Goal: Task Accomplishment & Management: Manage account settings

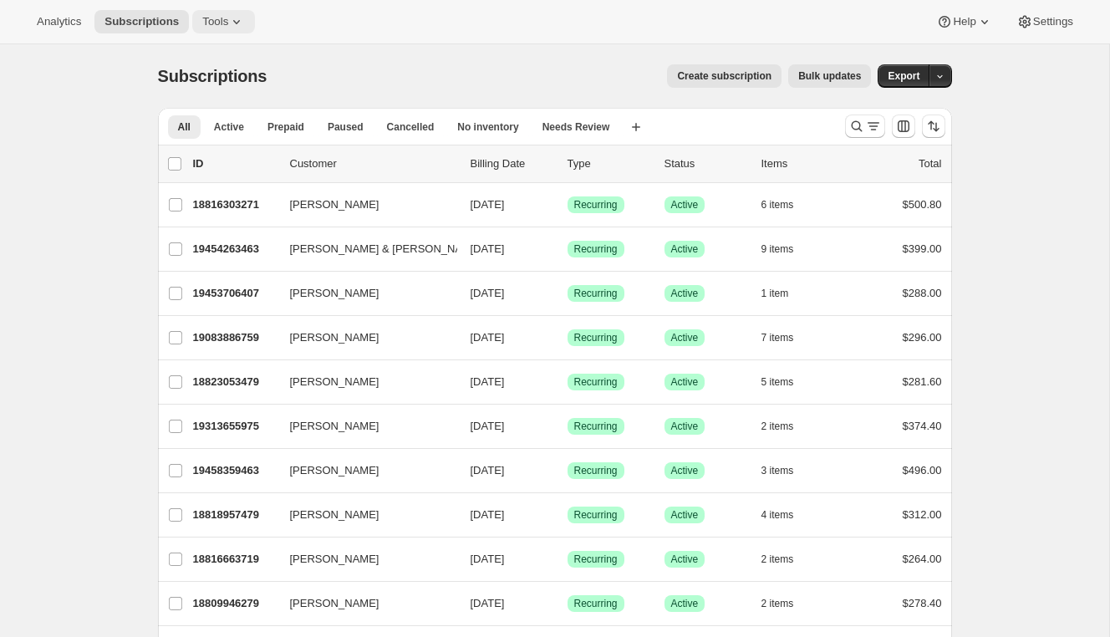
click at [223, 18] on span "Tools" at bounding box center [215, 21] width 26 height 13
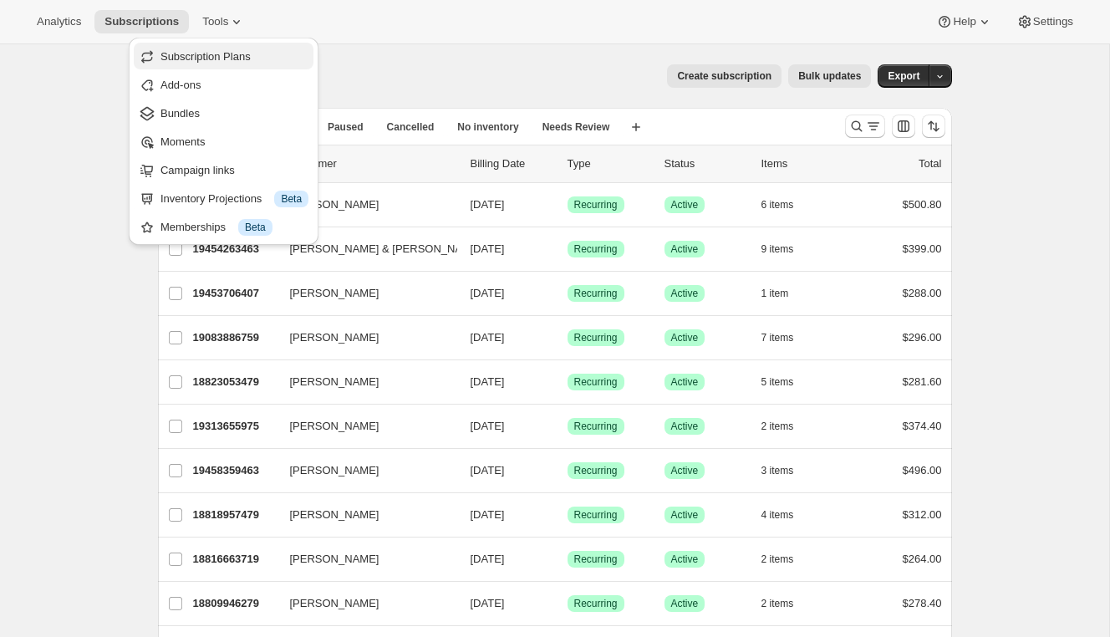
click at [230, 48] on span "Subscription Plans" at bounding box center [235, 56] width 148 height 17
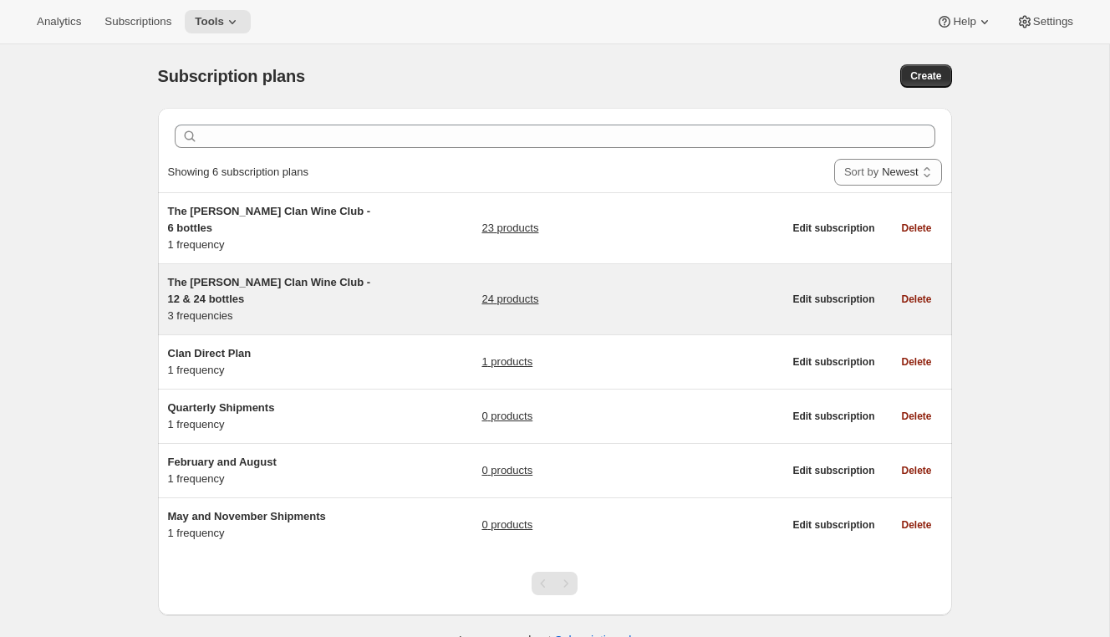
scroll to position [17, 0]
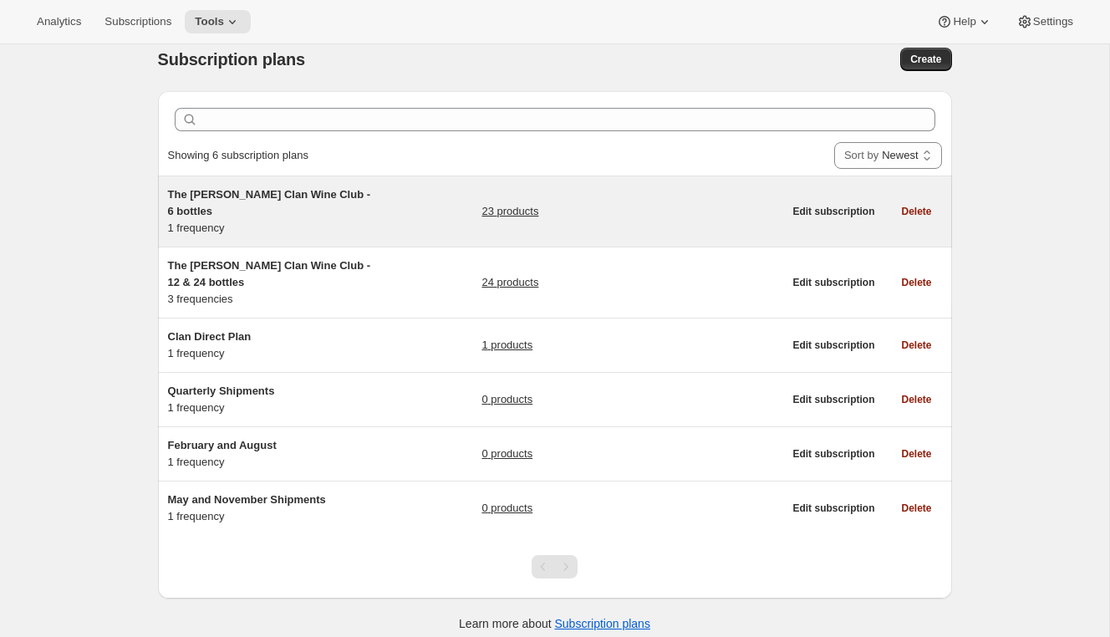
click at [241, 201] on h5 "The Maxwell Clan Wine Club - 6 bottles" at bounding box center [272, 202] width 209 height 33
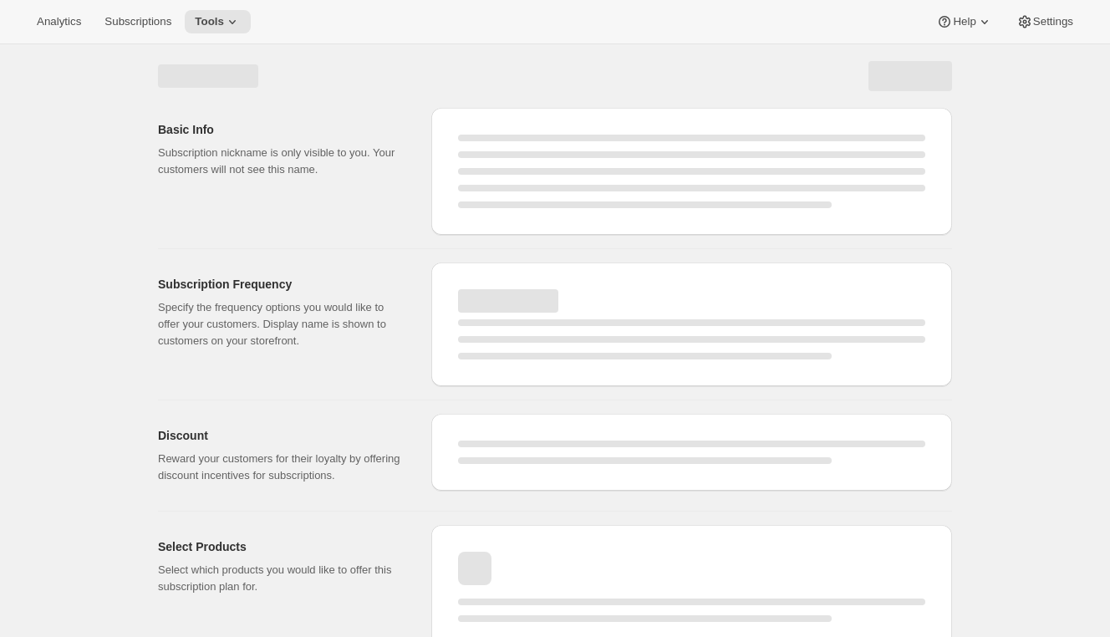
scroll to position [18, 0]
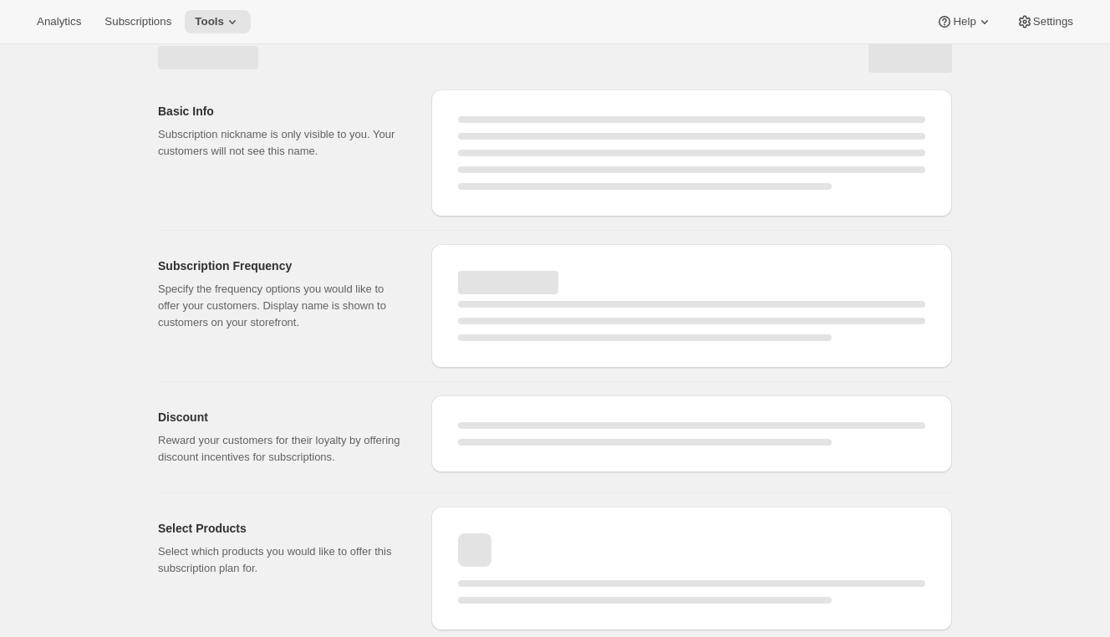
select select "WEEK"
select select "MONTH"
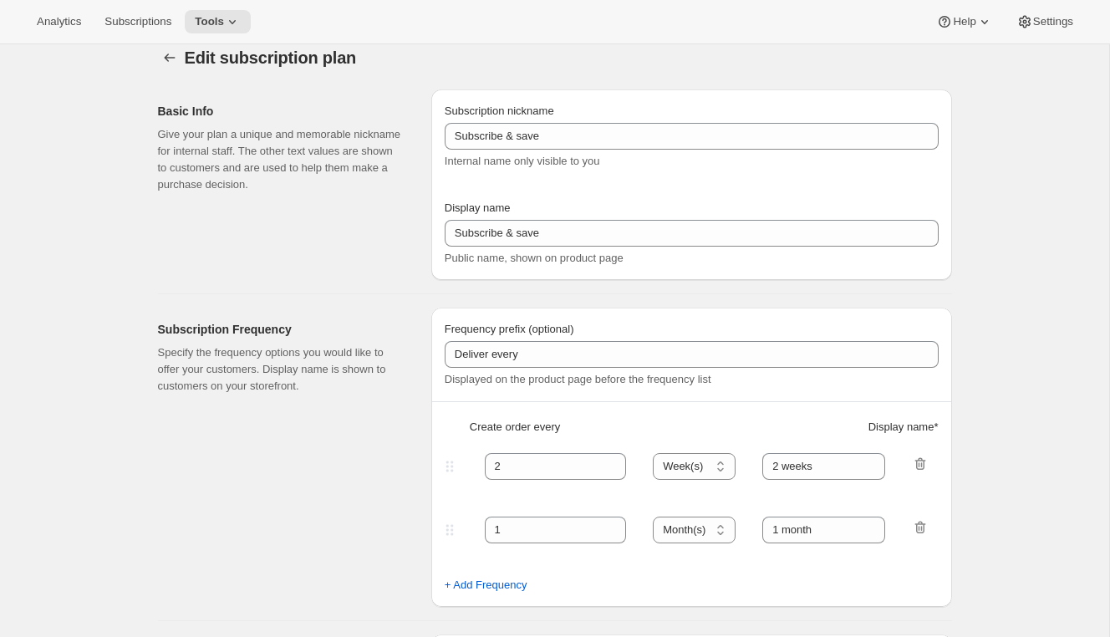
type input "The Maxwell Clan Wine Club - 6 bottles"
type input "The Maxwell Clan Wine Club"
type input "3"
select select "MONTH"
type input "3 months"
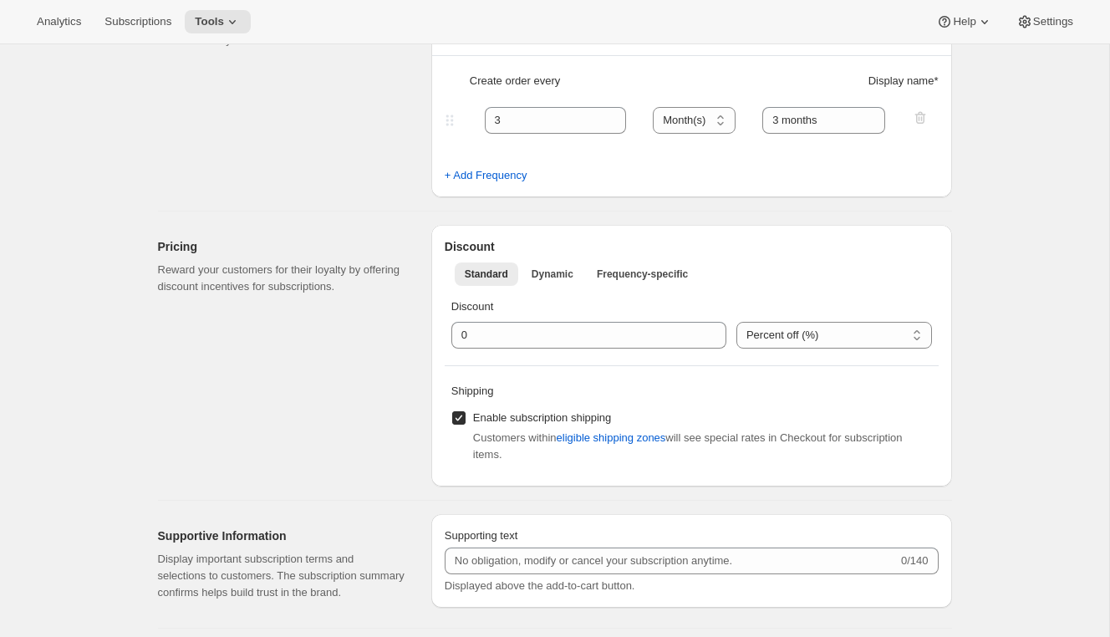
scroll to position [0, 0]
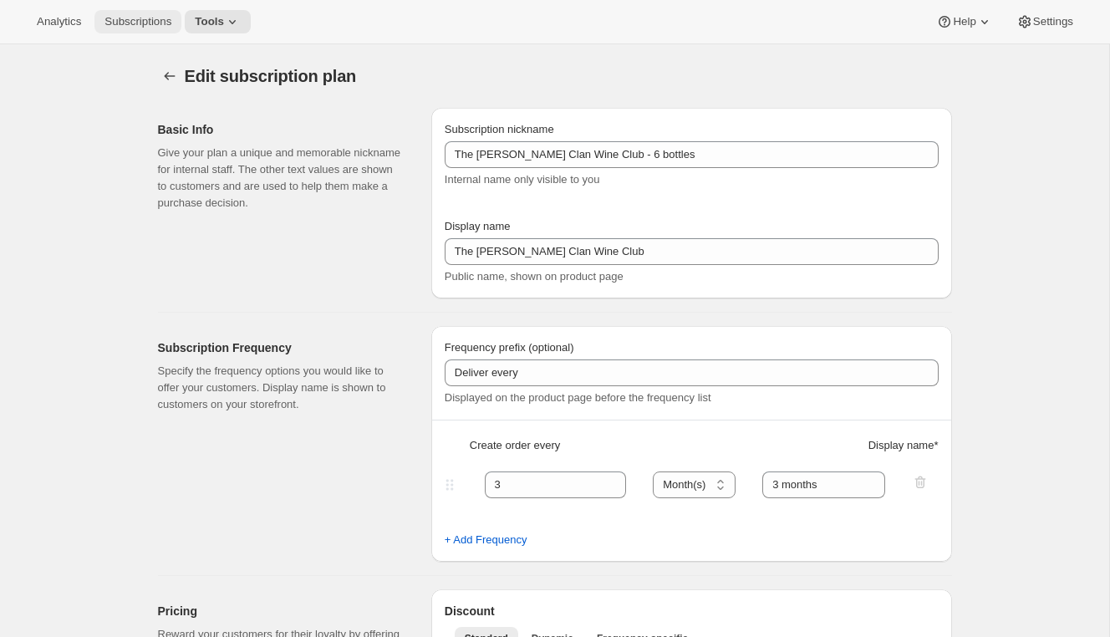
click at [161, 13] on button "Subscriptions" at bounding box center [137, 21] width 87 height 23
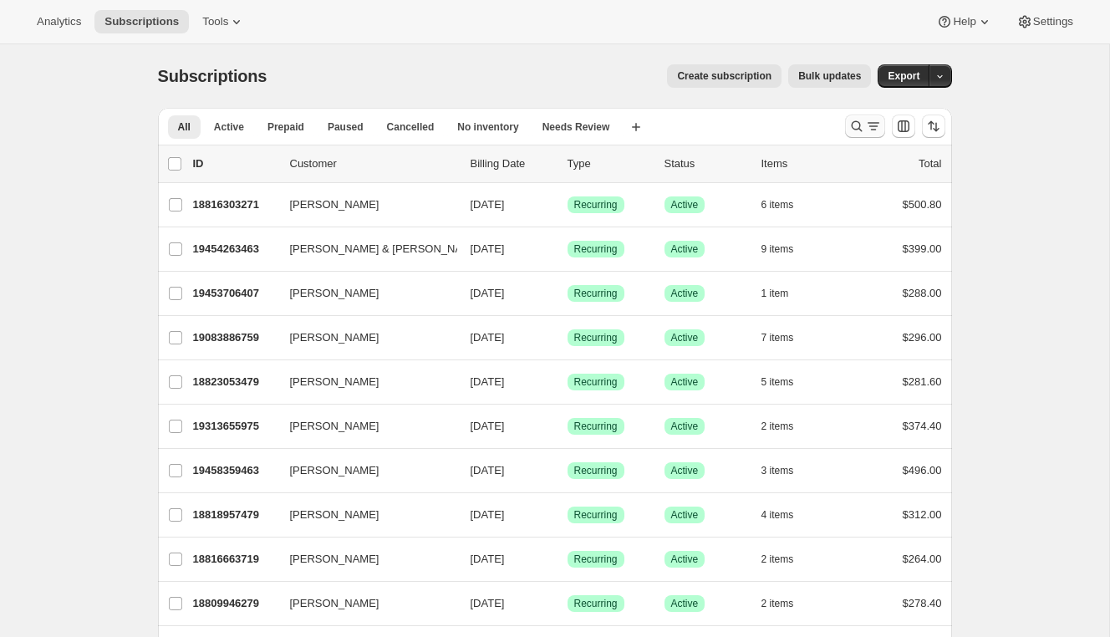
click at [863, 125] on icon "Search and filter results" at bounding box center [856, 126] width 17 height 17
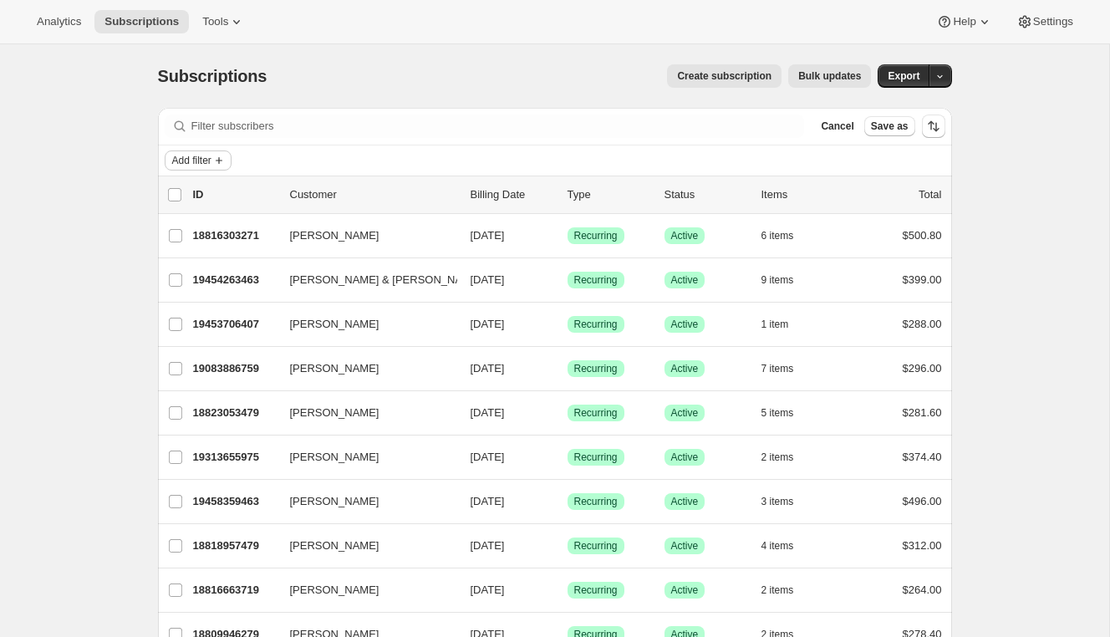
click at [184, 155] on span "Add filter" at bounding box center [191, 160] width 39 height 13
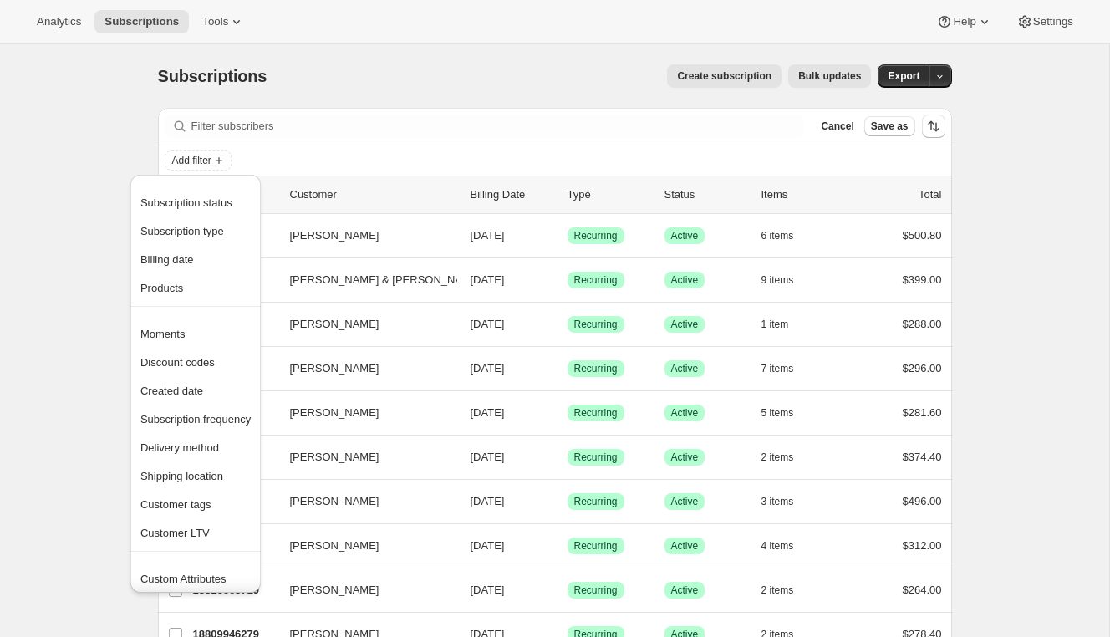
click at [402, 70] on div "Create subscription Bulk updates" at bounding box center [579, 75] width 584 height 23
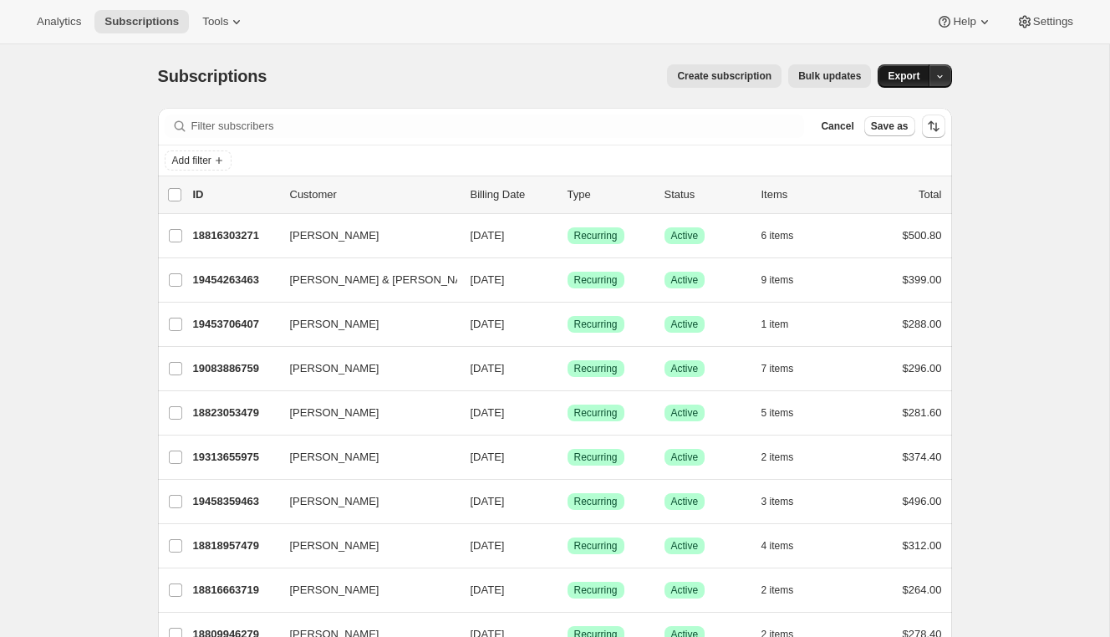
click at [899, 81] on span "Export" at bounding box center [904, 75] width 32 height 13
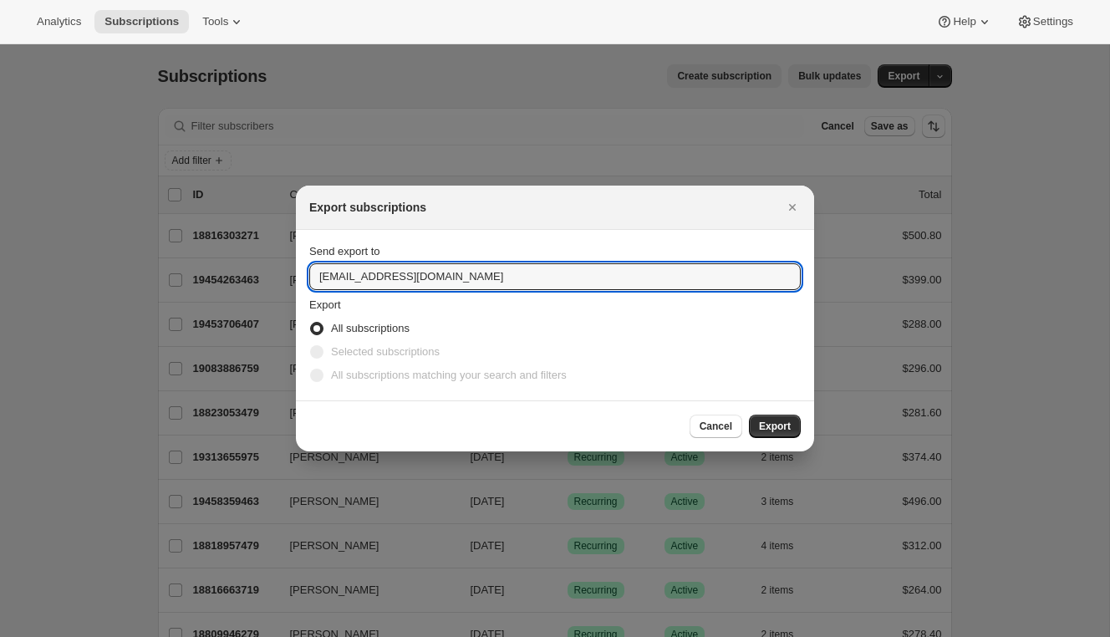
drag, startPoint x: 497, startPoint y: 281, endPoint x: 45, endPoint y: 264, distance: 451.7
type input "emily@awtomic.com"
click at [762, 431] on span "Export" at bounding box center [775, 426] width 32 height 13
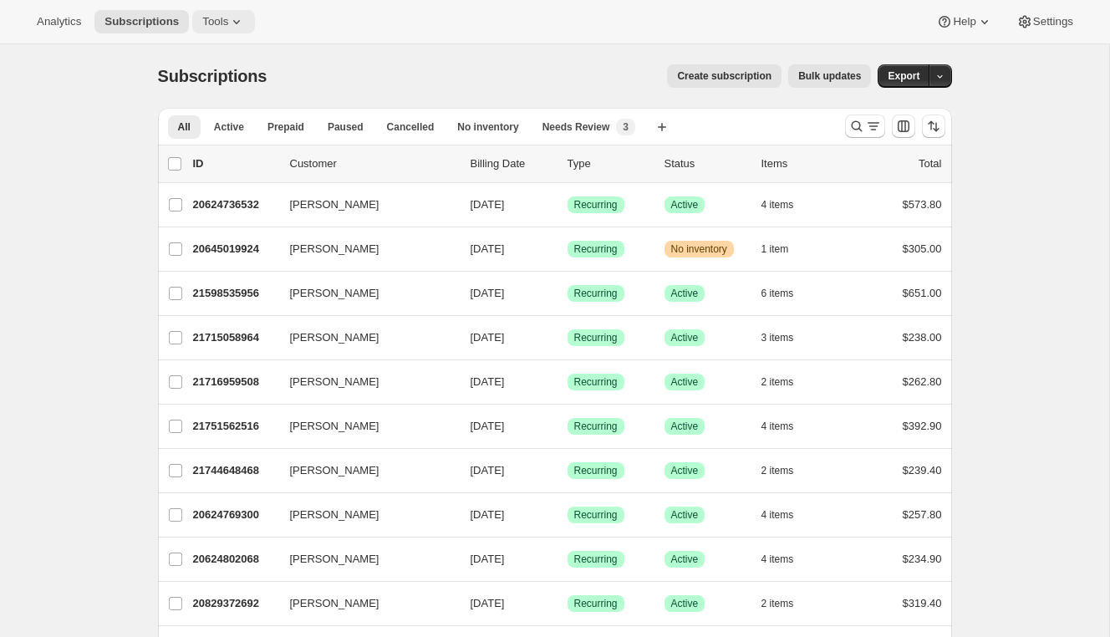
click at [232, 11] on button "Tools" at bounding box center [223, 21] width 63 height 23
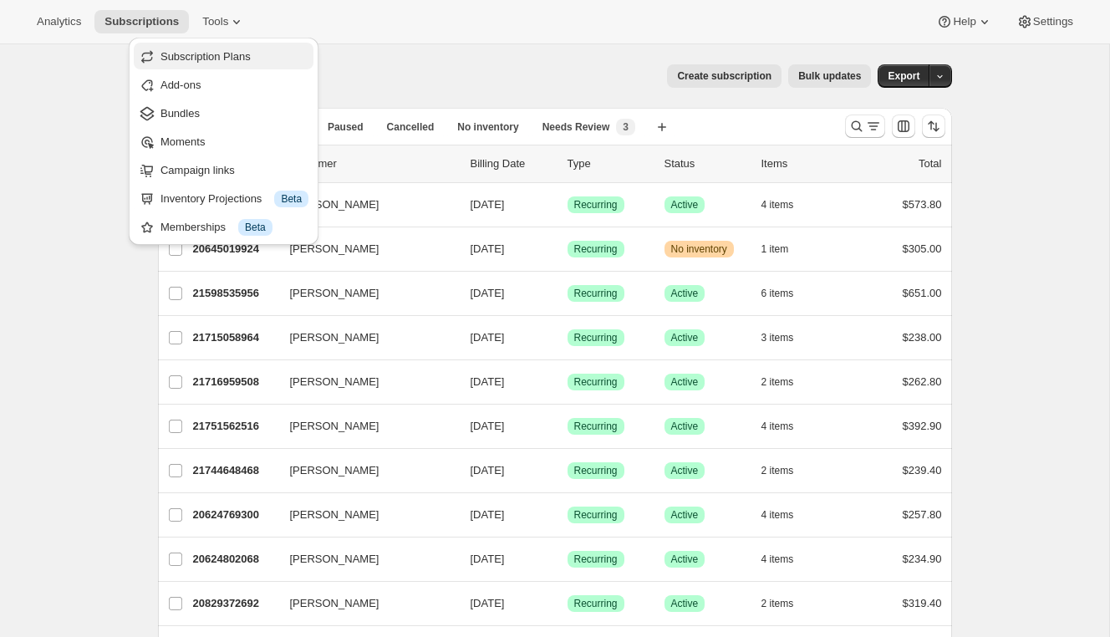
click at [231, 46] on button "Subscription Plans" at bounding box center [224, 56] width 180 height 27
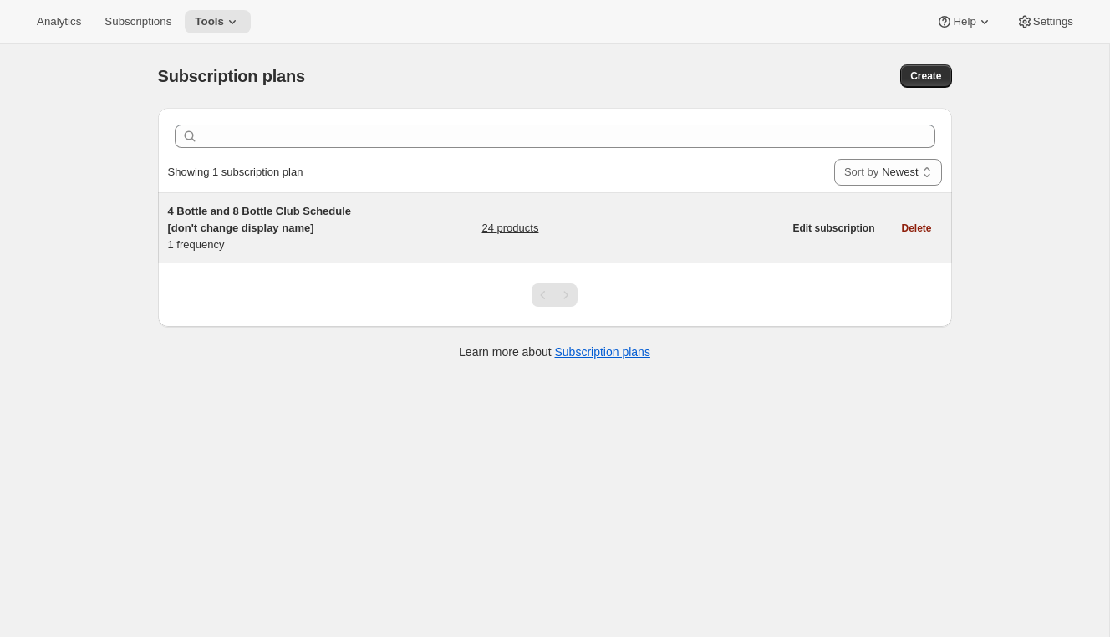
click at [385, 228] on div "4 Bottle and 8 Bottle Club Schedule [don't change display name] 1 frequency 24 …" at bounding box center [475, 228] width 615 height 50
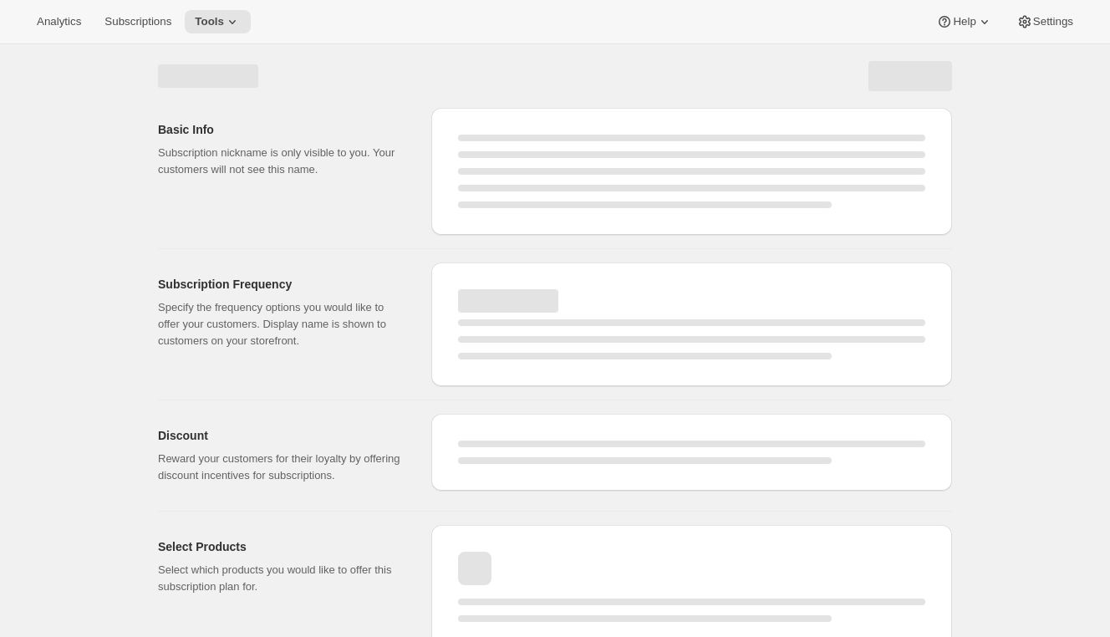
select select "WEEK"
select select "MONTH"
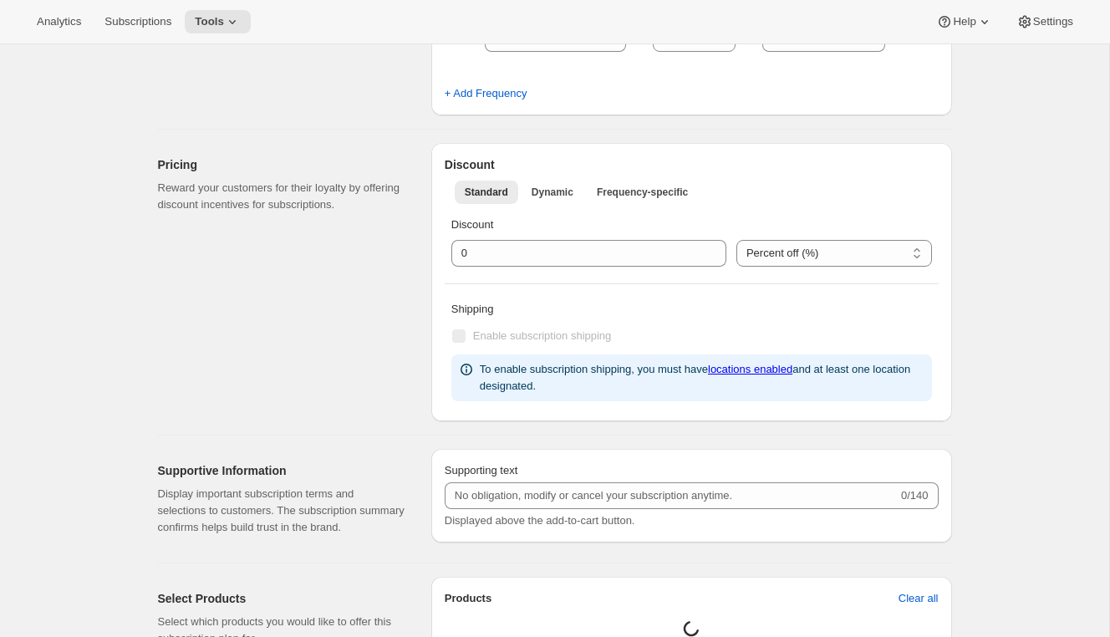
type input "4 Bottle and 8 Bottle Club Schedule [don't change display name]"
type input "Quarterly Club"
type input "3"
select select "MONTH"
type input "3 months"
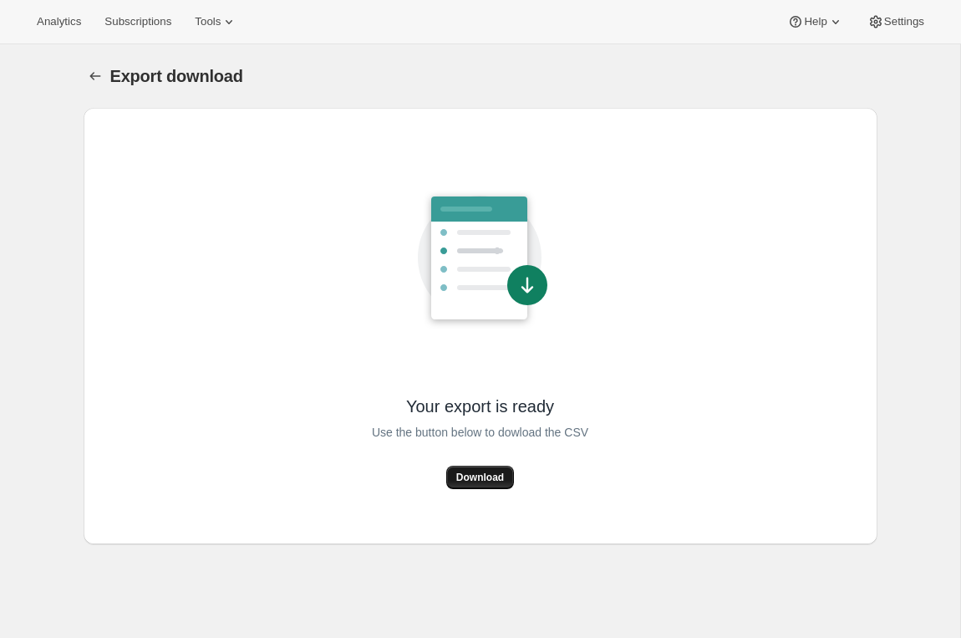
click at [476, 476] on span "Download" at bounding box center [480, 477] width 48 height 13
click at [111, 27] on span "Subscriptions" at bounding box center [137, 21] width 67 height 13
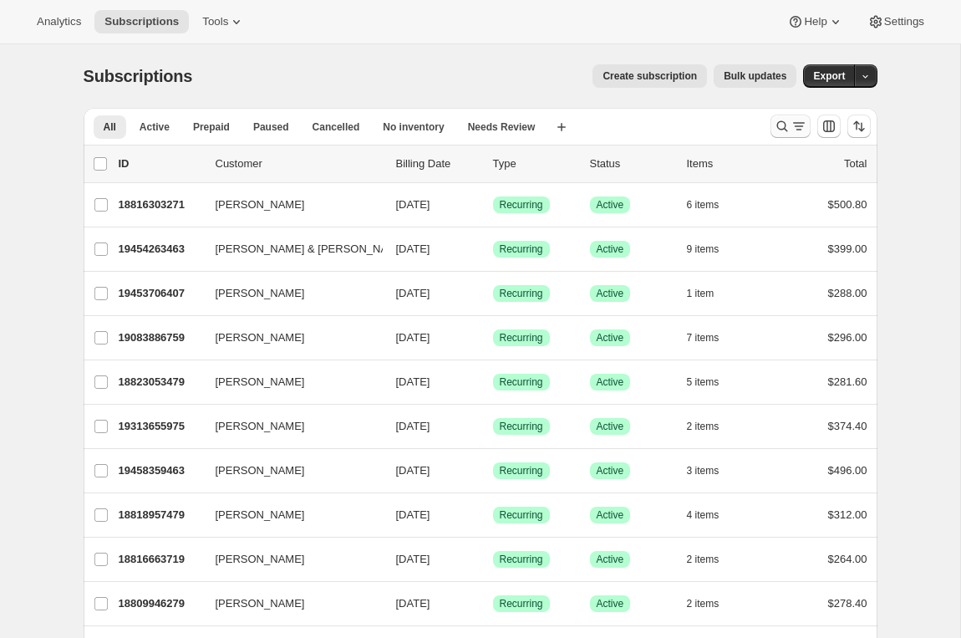
click at [784, 124] on icon "Search and filter results" at bounding box center [782, 126] width 11 height 11
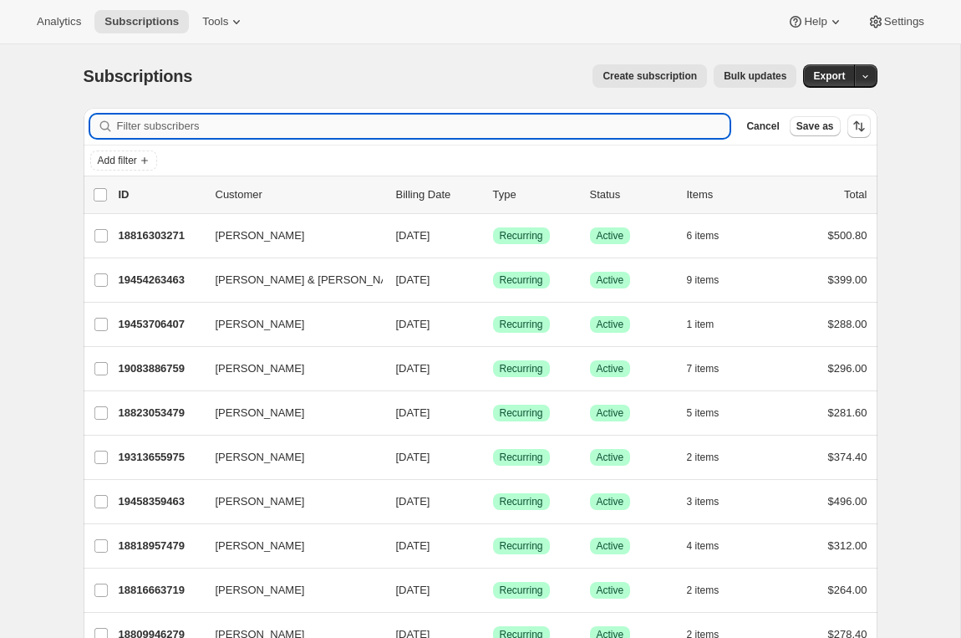
paste input "18811093159"
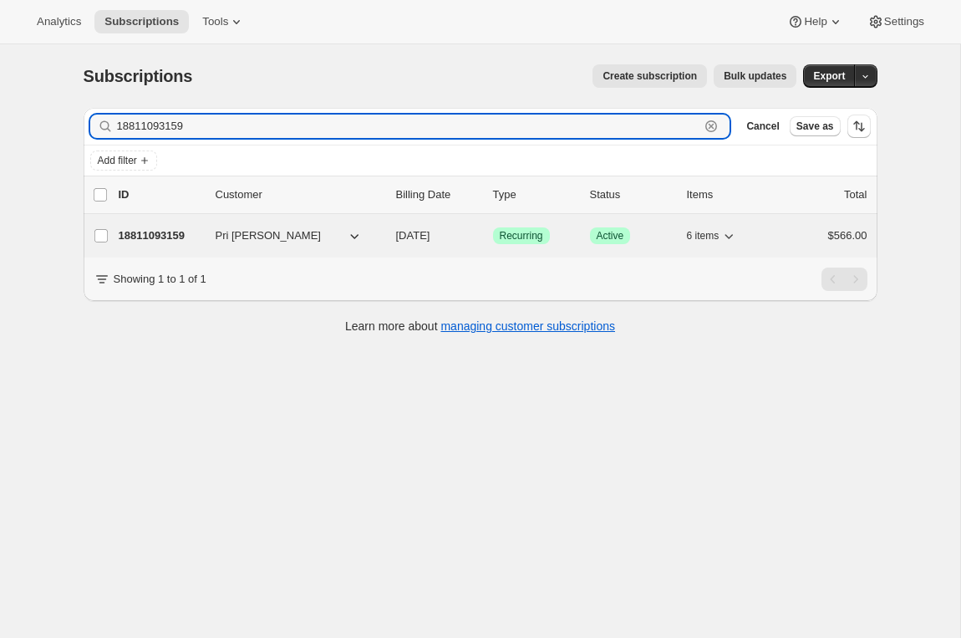
type input "18811093159"
click at [150, 229] on p "18811093159" at bounding box center [161, 235] width 84 height 17
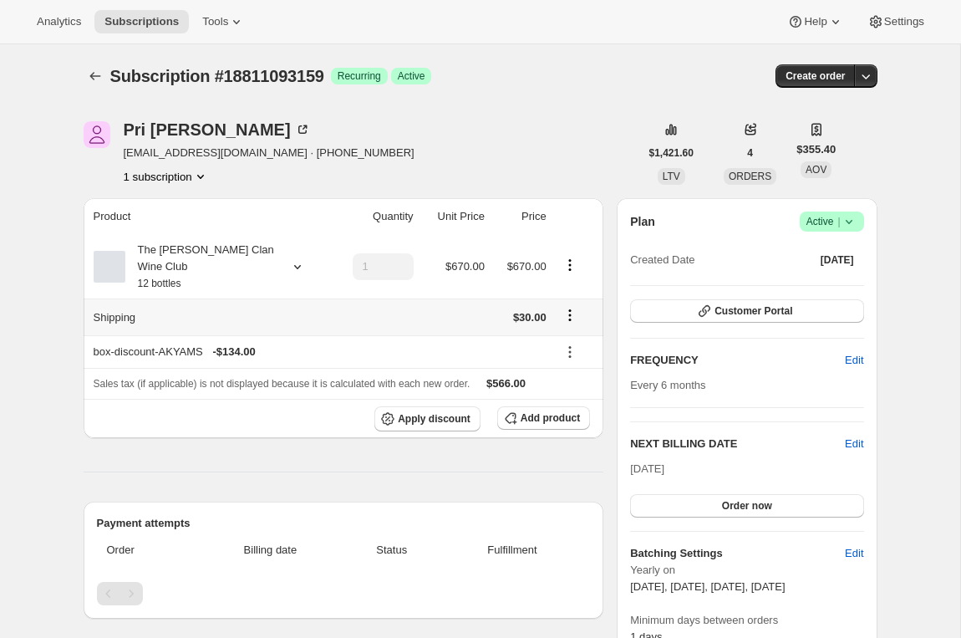
click at [568, 311] on icon "Shipping actions" at bounding box center [570, 315] width 17 height 17
click at [559, 351] on span "Edit shipping rate" at bounding box center [568, 347] width 84 height 13
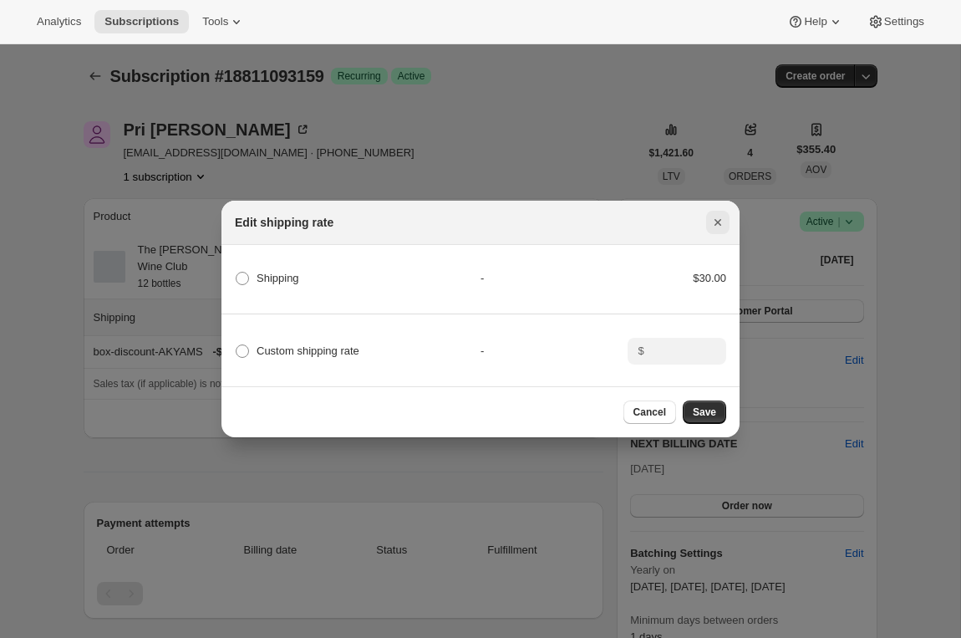
click at [726, 222] on icon "Close" at bounding box center [718, 222] width 17 height 17
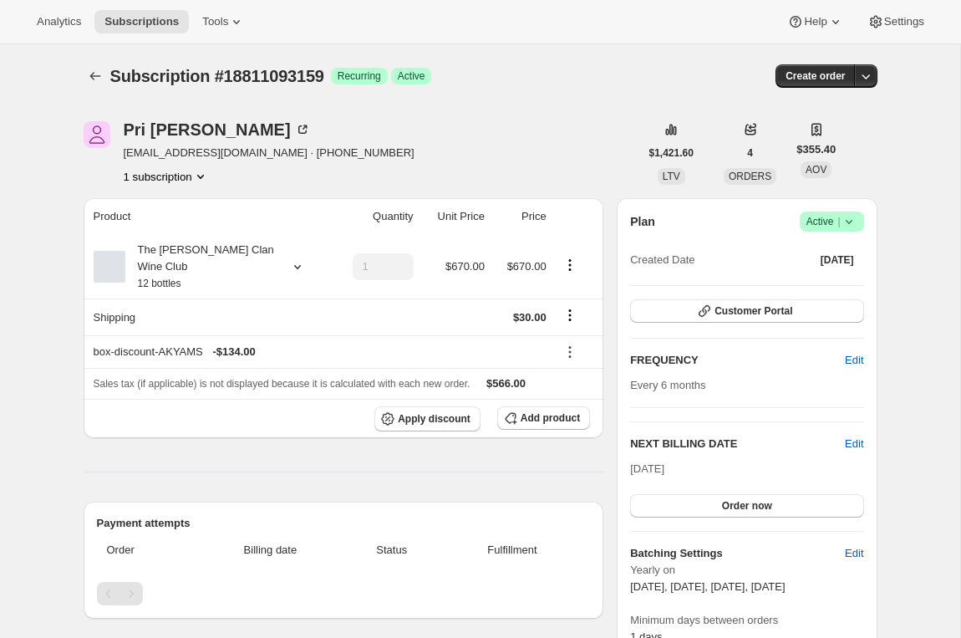
click at [488, 94] on div "Subscription #18811093159. This page is ready Subscription #18811093159 Success…" at bounding box center [481, 76] width 794 height 64
click at [569, 262] on icon "Product actions" at bounding box center [570, 265] width 17 height 17
click at [484, 329] on td at bounding box center [454, 316] width 71 height 37
click at [565, 308] on icon "Shipping actions" at bounding box center [570, 315] width 17 height 17
click at [545, 347] on span "Edit shipping rate" at bounding box center [568, 347] width 84 height 13
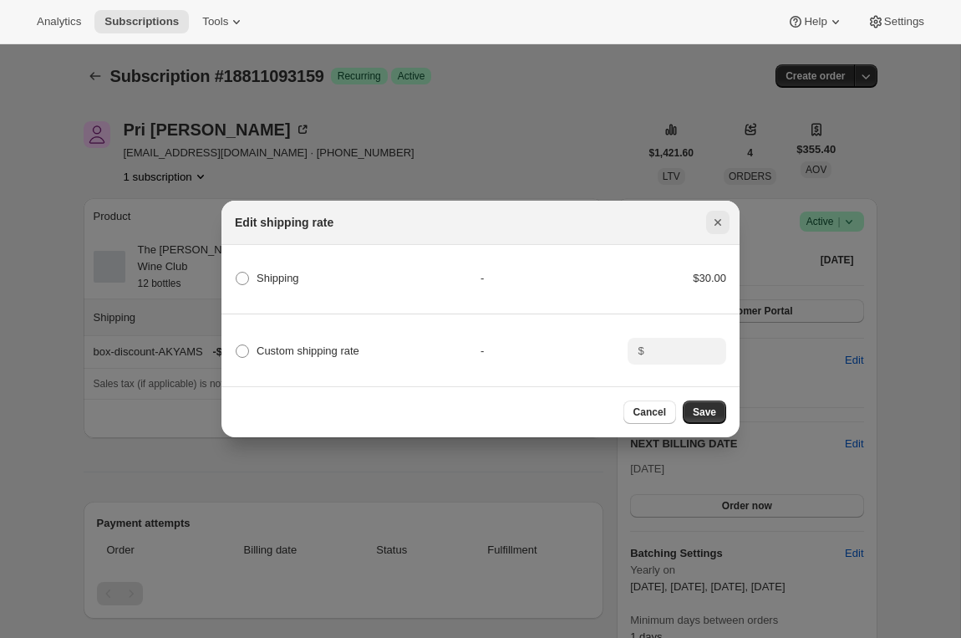
click at [720, 230] on icon "Close" at bounding box center [718, 222] width 17 height 17
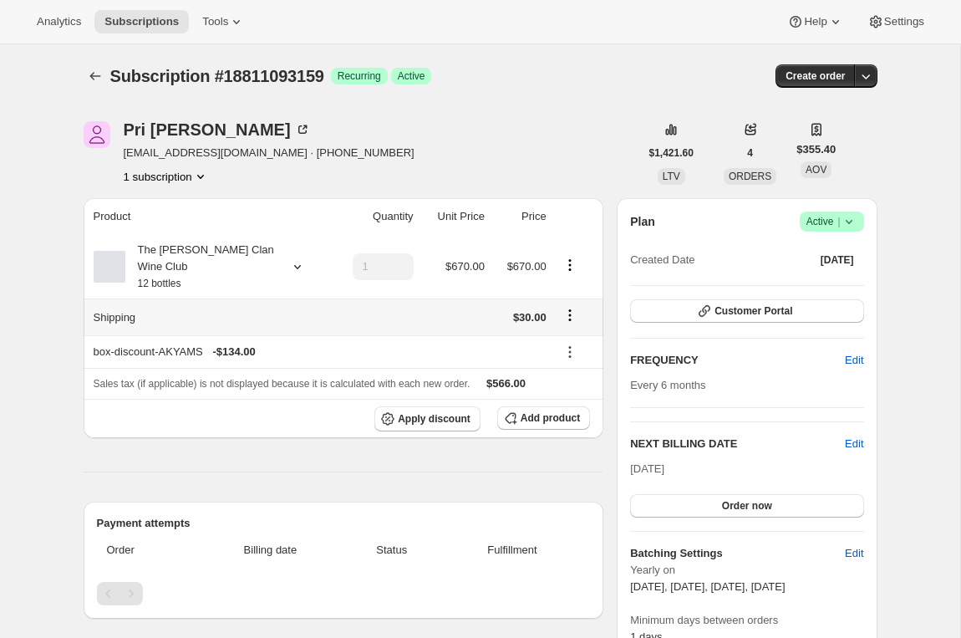
click at [568, 318] on icon "Shipping actions" at bounding box center [570, 315] width 17 height 17
click at [560, 349] on span "Edit shipping rate" at bounding box center [568, 347] width 84 height 13
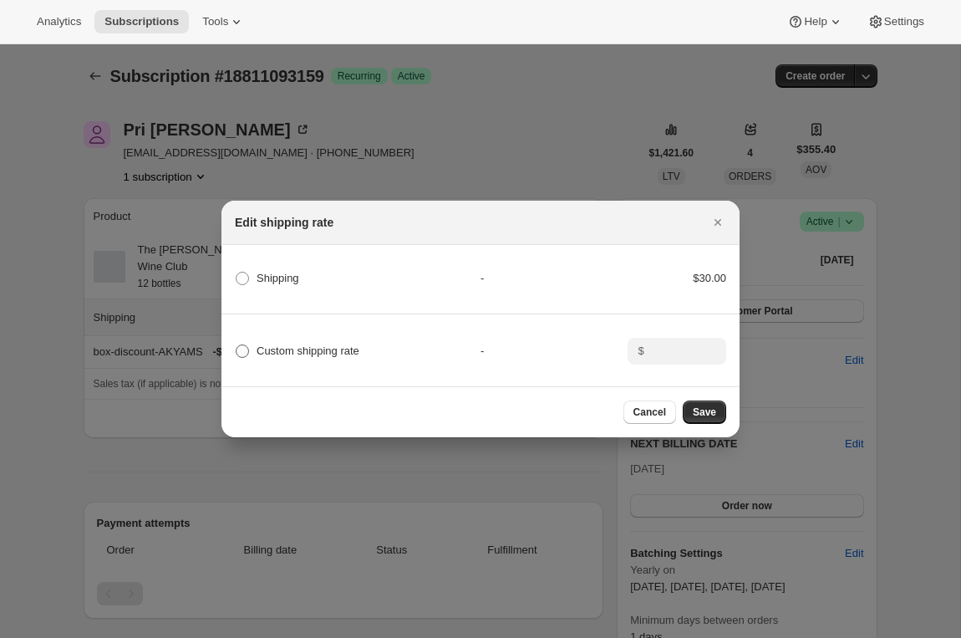
click at [292, 349] on span "Custom shipping rate" at bounding box center [308, 350] width 103 height 13
click at [237, 345] on input "Custom shipping rate" at bounding box center [236, 344] width 1 height 1
radio input "true"
click at [659, 359] on input ":rdl:" at bounding box center [676, 351] width 52 height 27
type input "0"
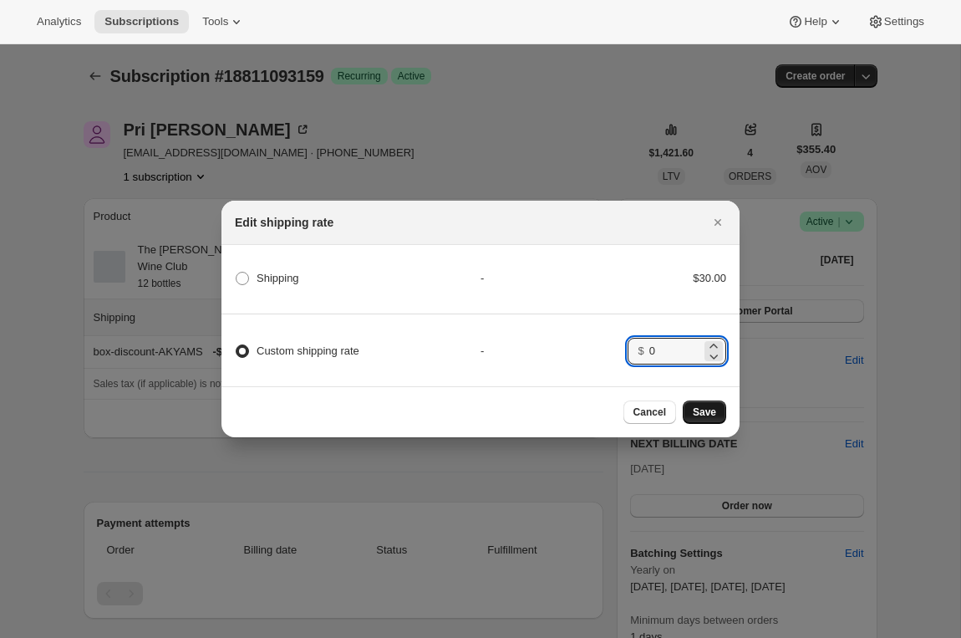
click at [704, 410] on span "Save" at bounding box center [704, 411] width 23 height 13
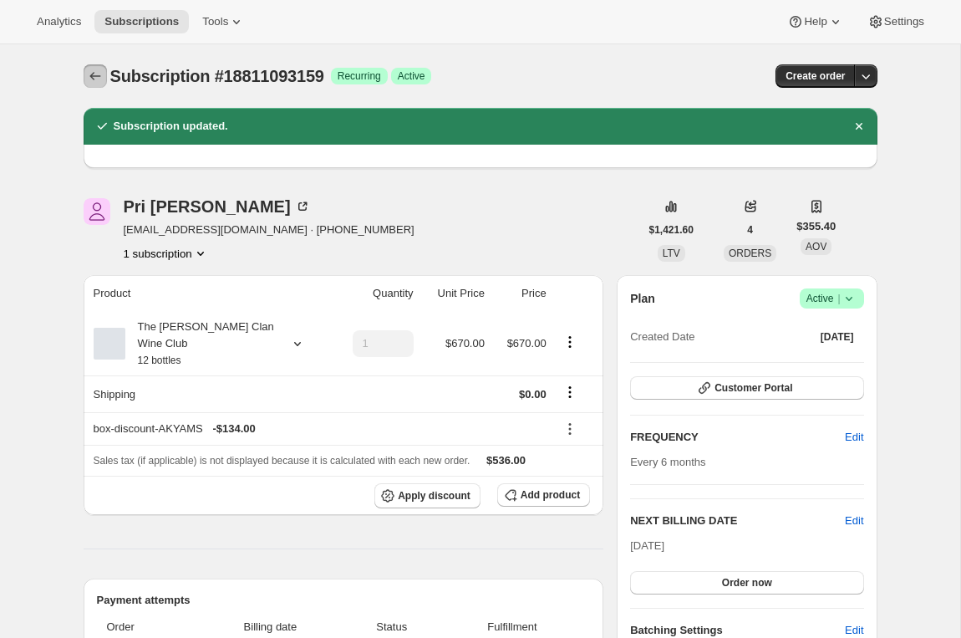
click at [90, 74] on icon "Subscriptions" at bounding box center [95, 76] width 17 height 17
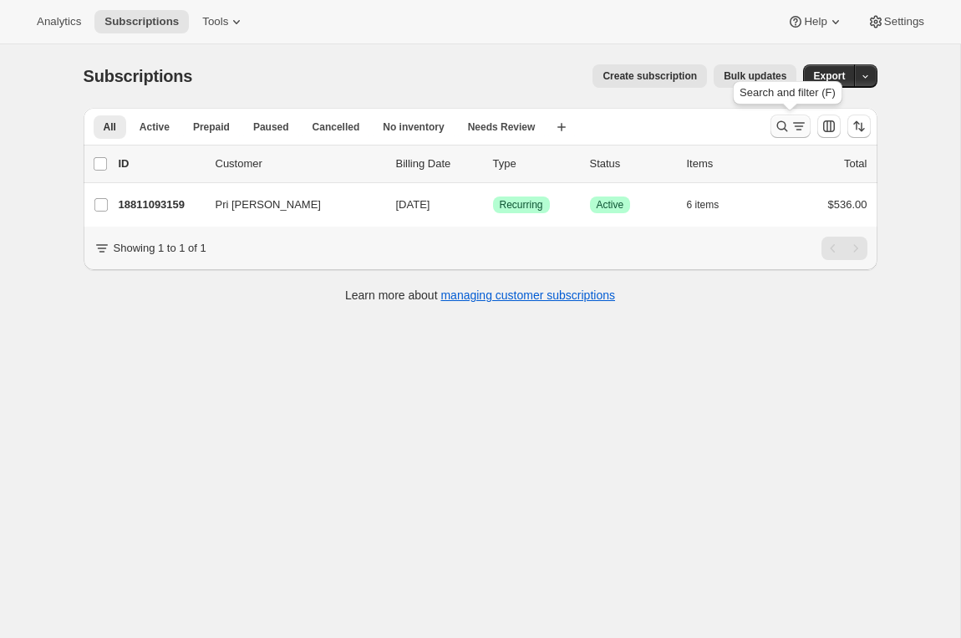
click at [776, 130] on icon "Search and filter results" at bounding box center [782, 126] width 17 height 17
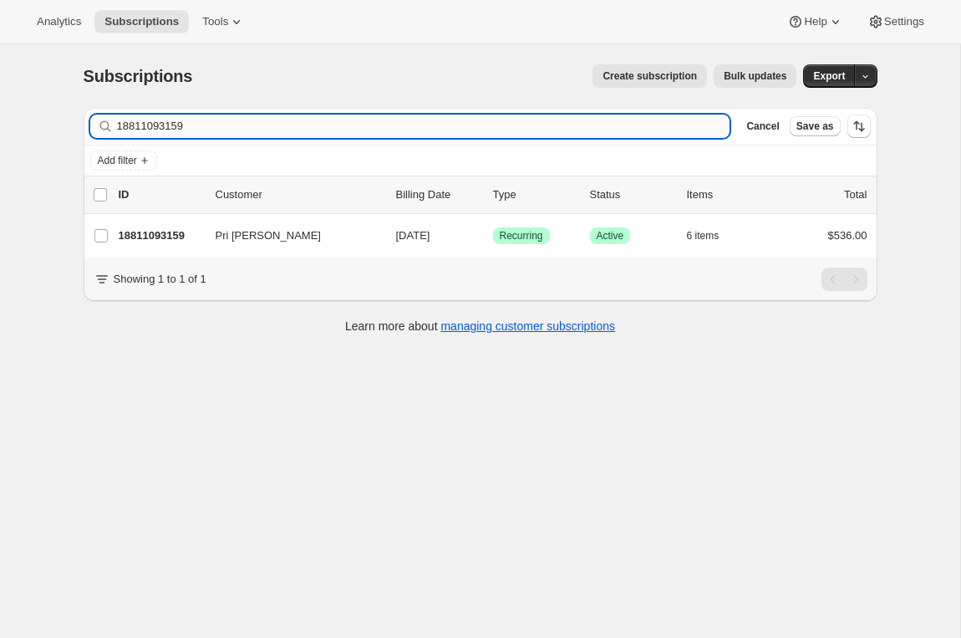
click at [578, 127] on input "18811093159" at bounding box center [424, 126] width 614 height 23
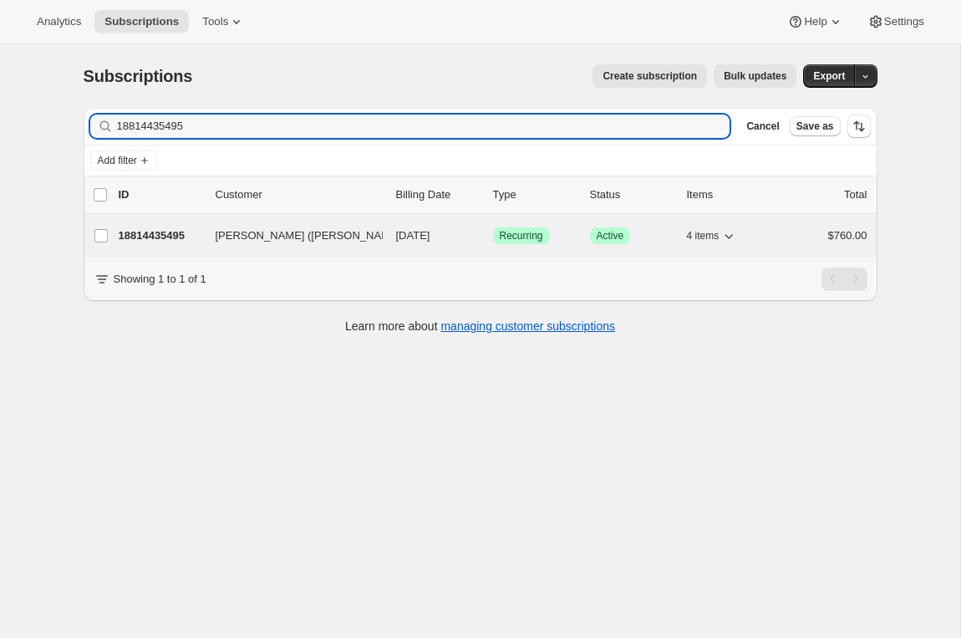
type input "18814435495"
click at [146, 244] on div "18814435495 Yong (Victor) Wang 11/02/2025 Success Recurring Success Active 4 it…" at bounding box center [493, 235] width 749 height 23
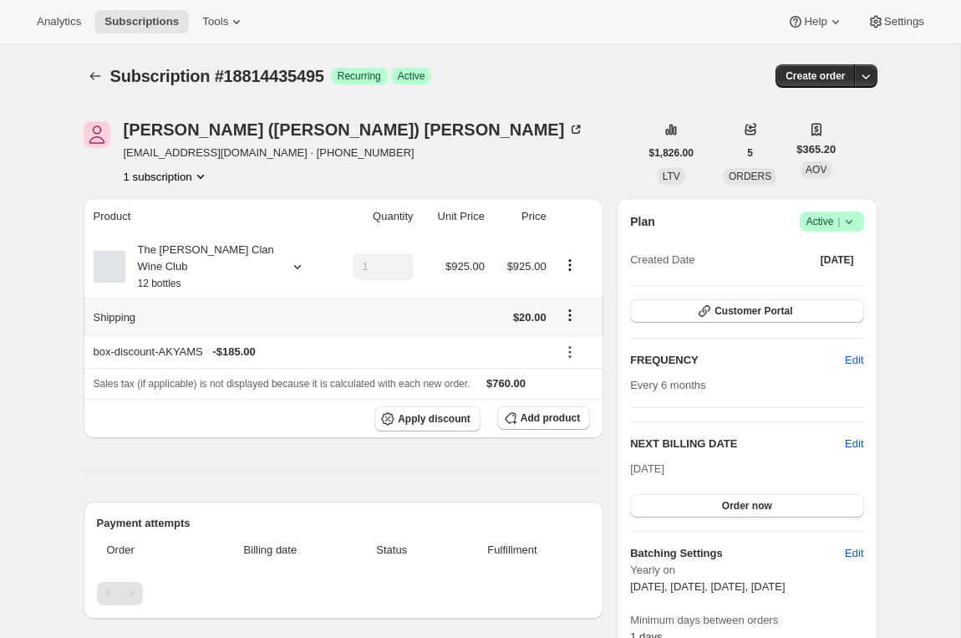
click at [566, 316] on icon "Shipping actions" at bounding box center [570, 315] width 17 height 17
click at [563, 346] on span "Edit shipping rate" at bounding box center [568, 347] width 84 height 13
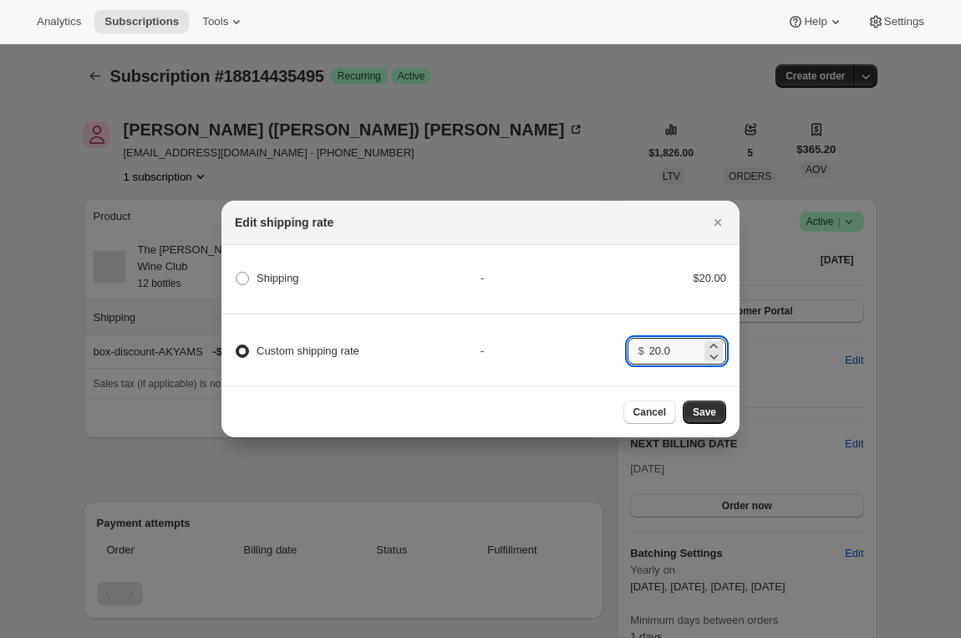
drag, startPoint x: 685, startPoint y: 353, endPoint x: 553, endPoint y: 347, distance: 132.2
click at [553, 347] on div "Custom shipping rate - $ 20.0" at bounding box center [480, 343] width 523 height 59
type input "0"
click at [709, 410] on span "Save" at bounding box center [704, 411] width 23 height 13
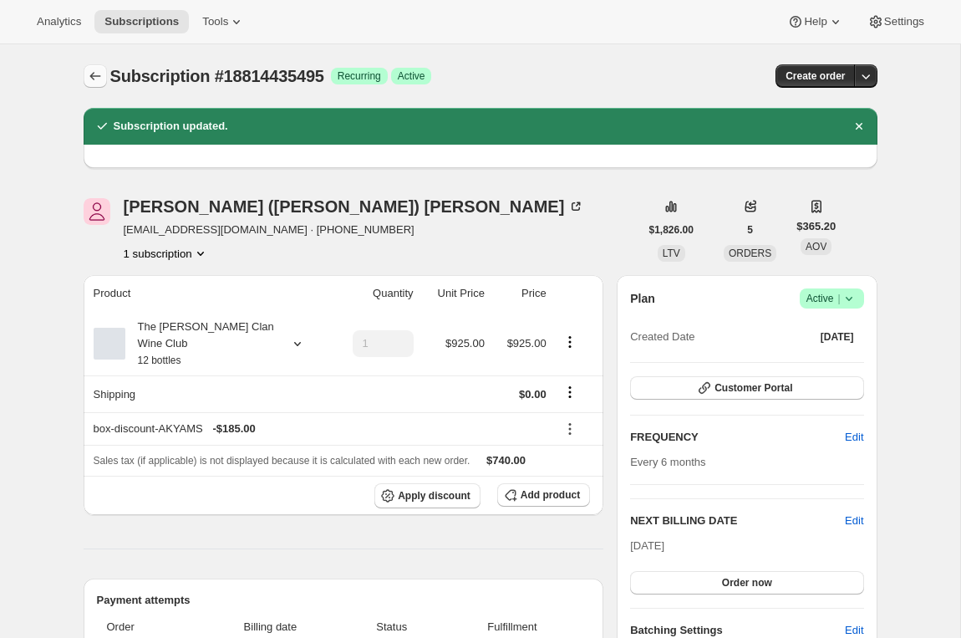
click at [96, 70] on icon "Subscriptions" at bounding box center [95, 76] width 17 height 17
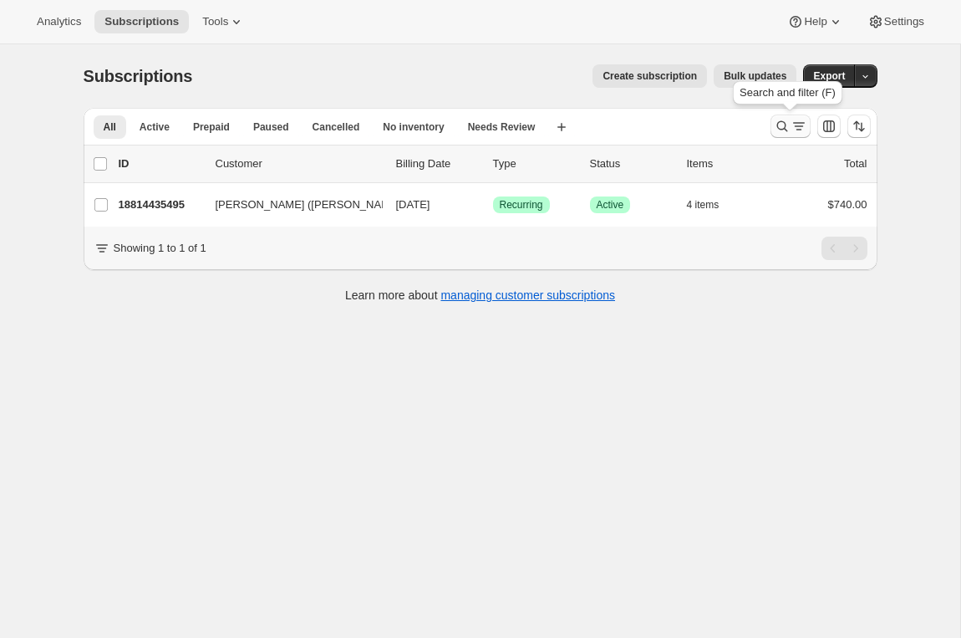
click at [772, 130] on button "Search and filter results" at bounding box center [791, 126] width 40 height 23
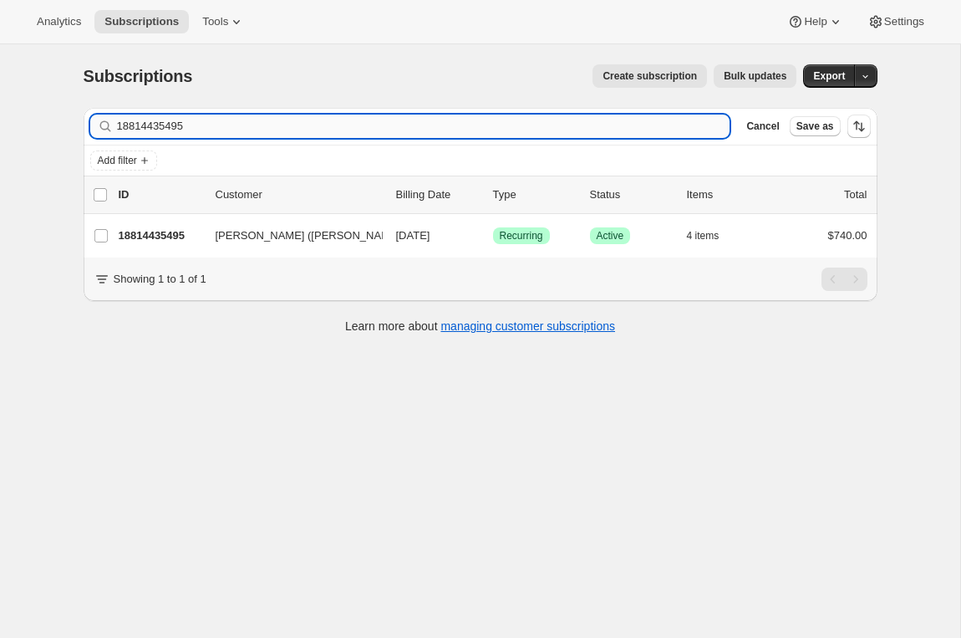
click at [166, 131] on input "18814435495" at bounding box center [424, 126] width 614 height 23
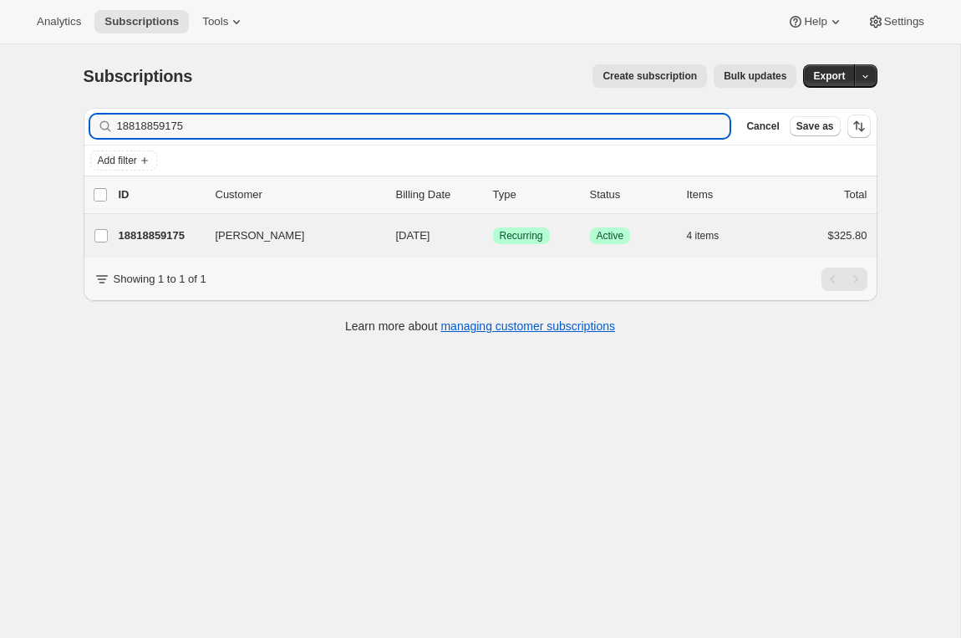
type input "18818859175"
click at [162, 216] on div "Mick Travers 18818859175 Mick Travers 11/02/2025 Success Recurring Success Acti…" at bounding box center [481, 235] width 794 height 43
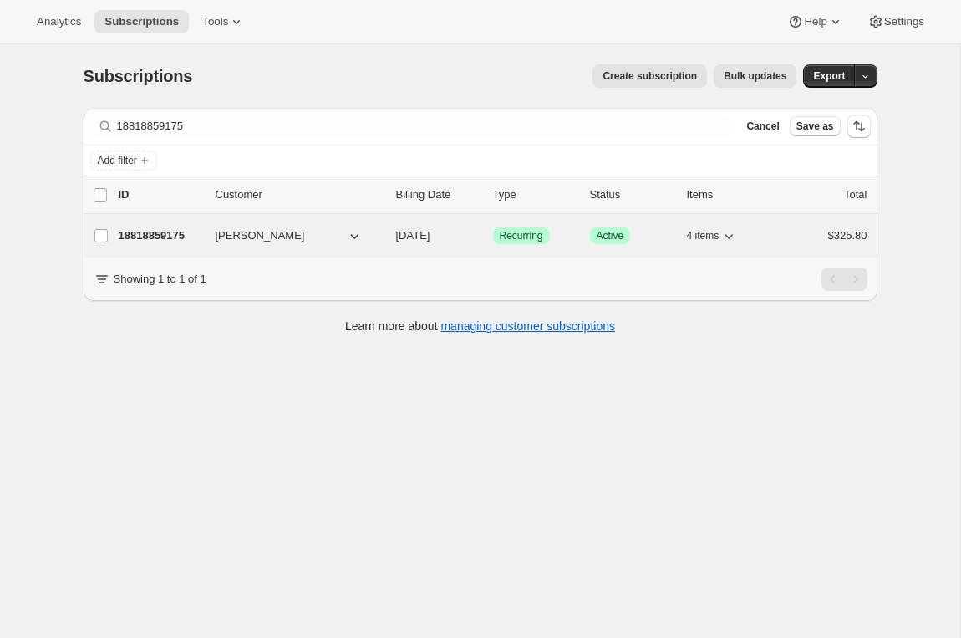
click at [157, 236] on p "18818859175" at bounding box center [161, 235] width 84 height 17
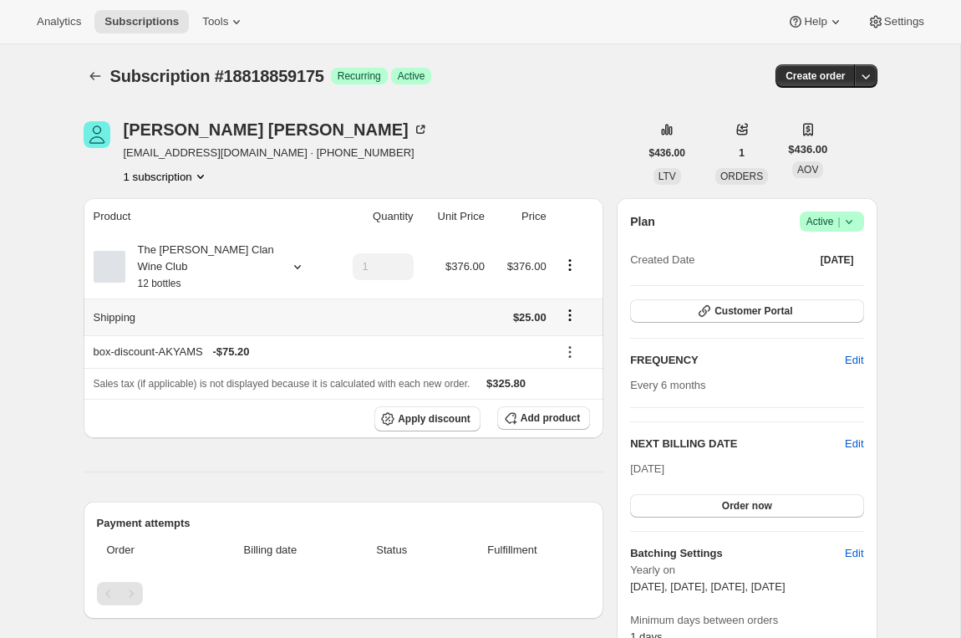
click at [566, 319] on icon "Shipping actions" at bounding box center [570, 315] width 17 height 17
click at [565, 345] on span "Edit shipping rate" at bounding box center [568, 347] width 84 height 13
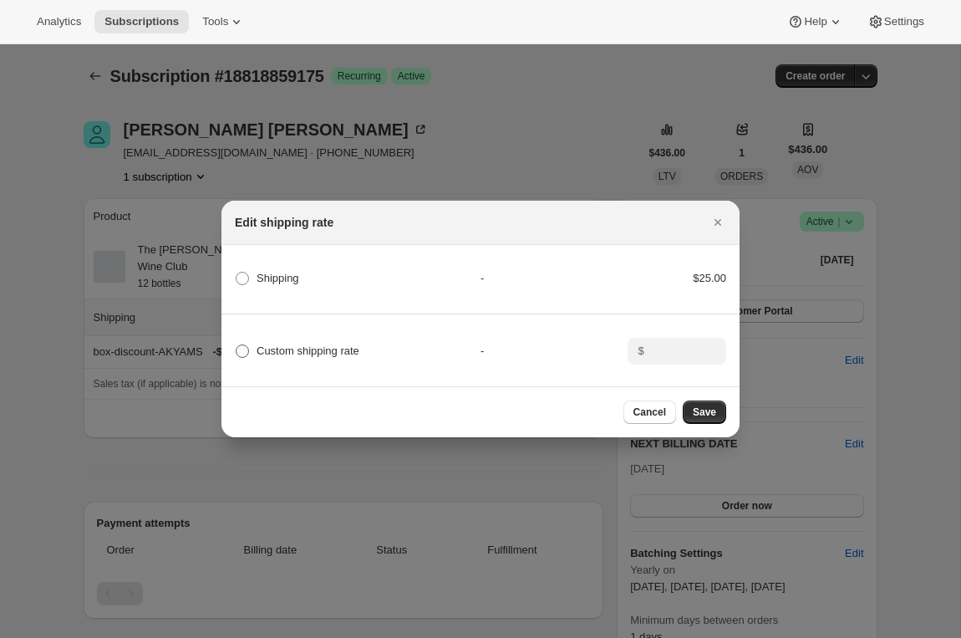
click at [346, 349] on span "Custom shipping rate" at bounding box center [308, 350] width 103 height 13
click at [237, 345] on input "Custom shipping rate" at bounding box center [236, 344] width 1 height 1
radio input "true"
click at [652, 352] on input ":rta:" at bounding box center [676, 351] width 52 height 27
type input "0"
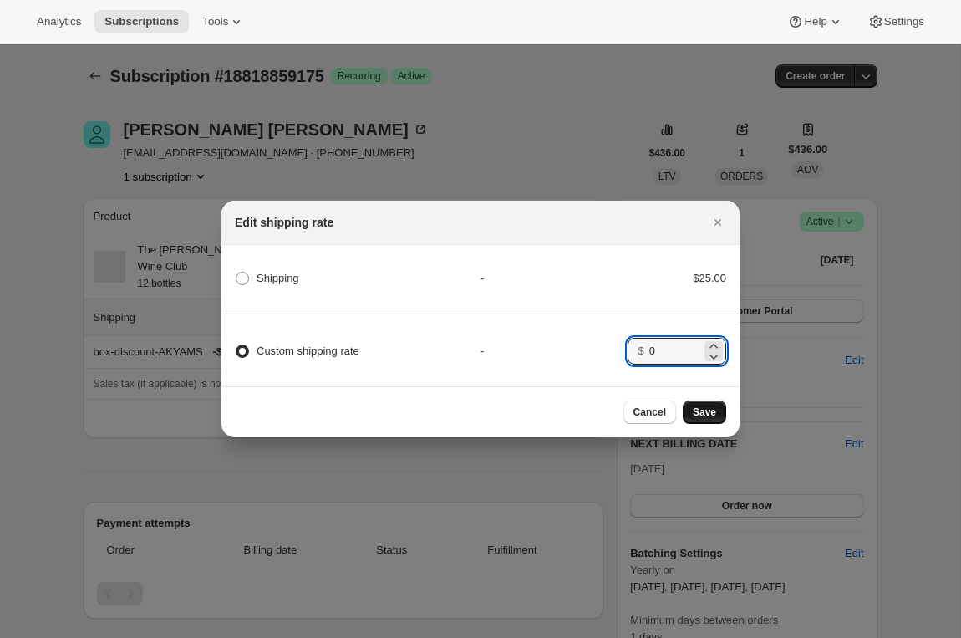
click at [710, 411] on span "Save" at bounding box center [704, 411] width 23 height 13
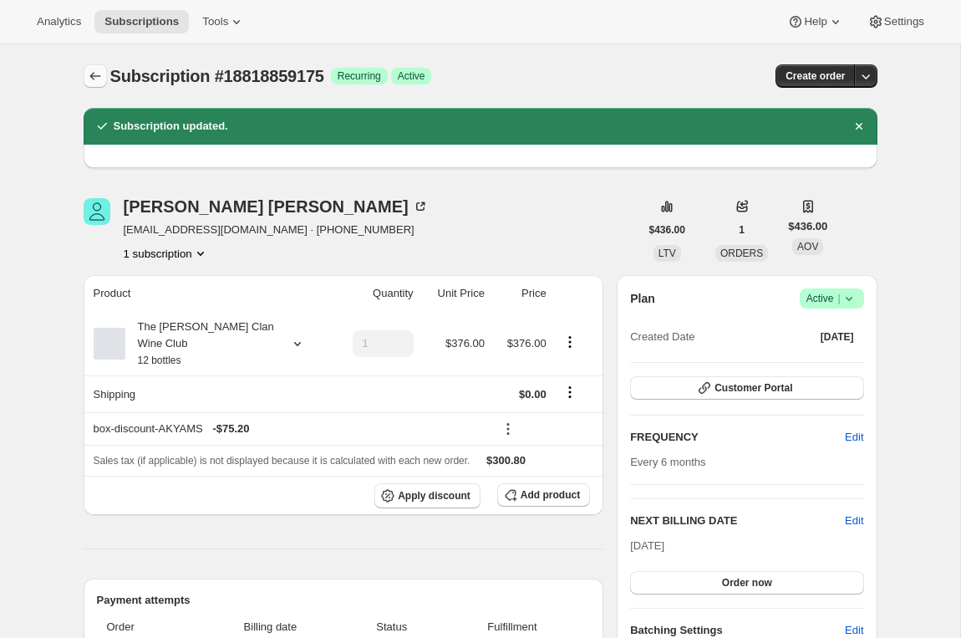
click at [91, 78] on icon "Subscriptions" at bounding box center [95, 76] width 17 height 17
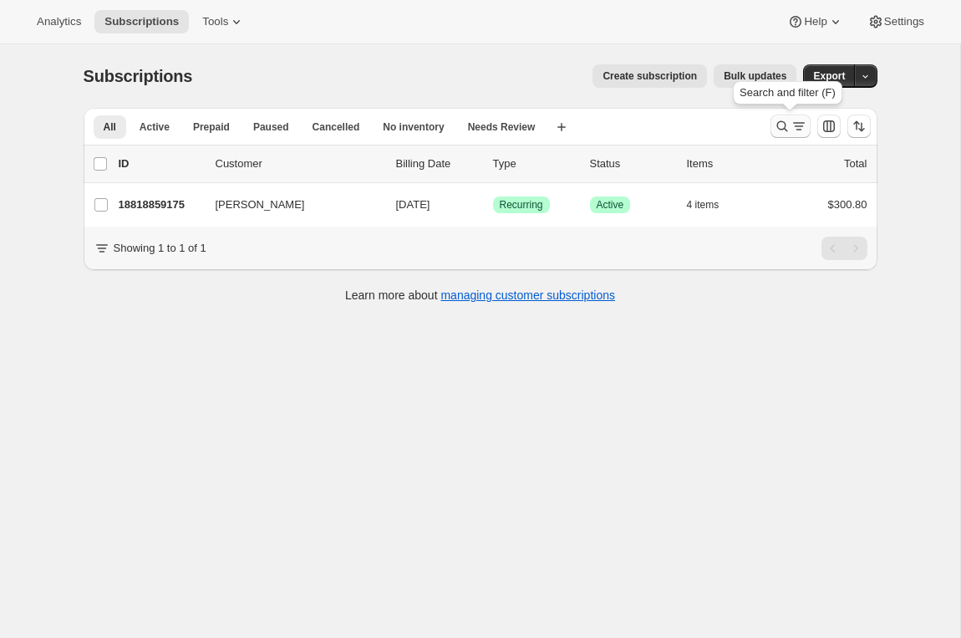
click at [784, 125] on icon "Search and filter results" at bounding box center [782, 126] width 11 height 11
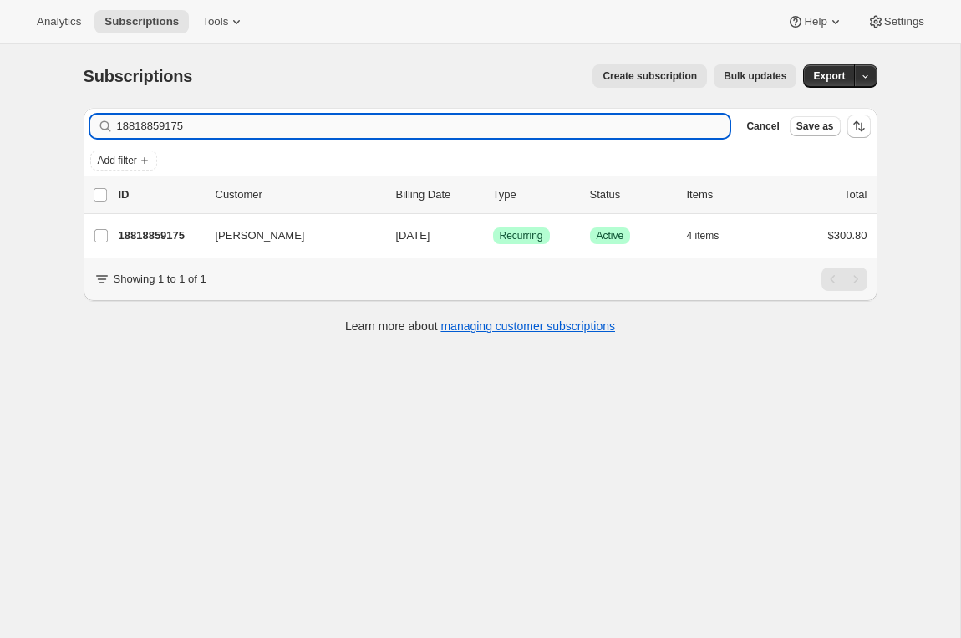
click at [140, 125] on input "18818859175" at bounding box center [424, 126] width 614 height 23
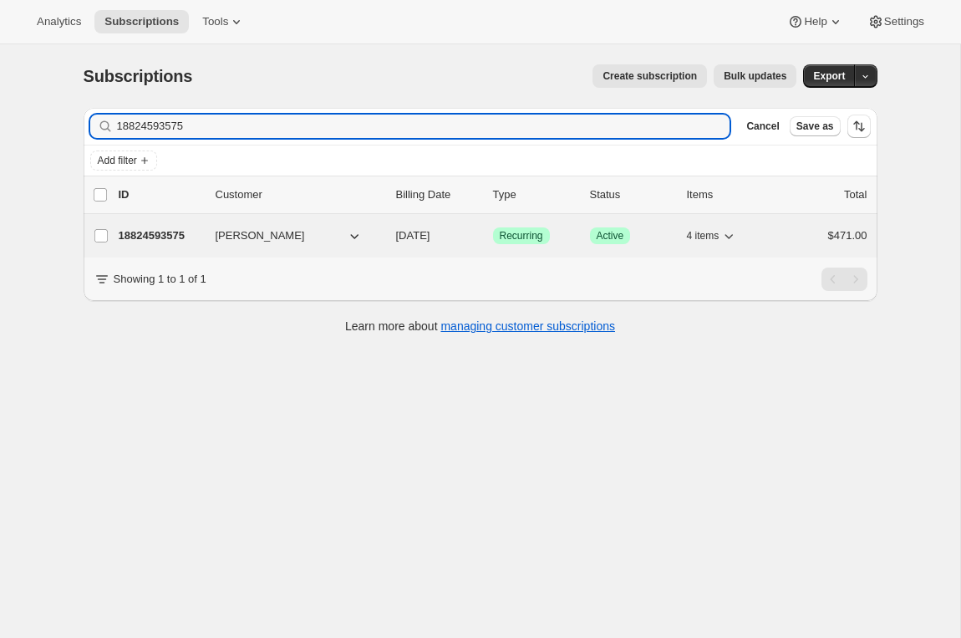
type input "18824593575"
click at [150, 227] on div "18824593575 Geoff Cussen 02/01/2026 Success Recurring Success Active 4 items $4…" at bounding box center [493, 235] width 749 height 23
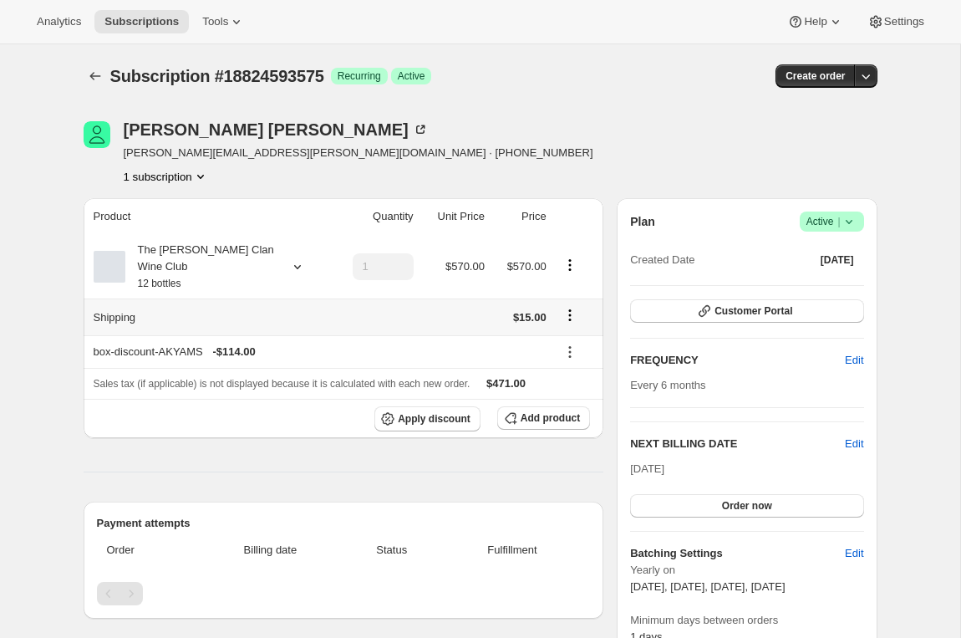
click at [573, 317] on icon "Shipping actions" at bounding box center [570, 315] width 17 height 17
click at [558, 347] on span "Edit shipping rate" at bounding box center [568, 347] width 84 height 13
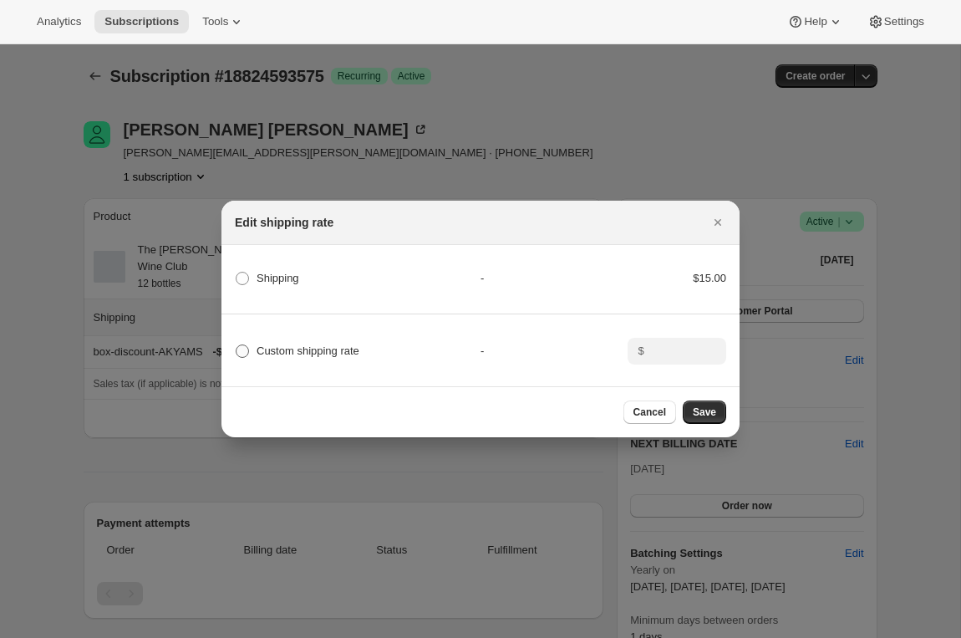
click at [329, 344] on span "Custom shipping rate" at bounding box center [308, 351] width 103 height 17
click at [237, 344] on input "Custom shipping rate" at bounding box center [236, 344] width 1 height 1
radio input "true"
click at [685, 348] on input ":r14m:" at bounding box center [676, 351] width 52 height 27
type input "0"
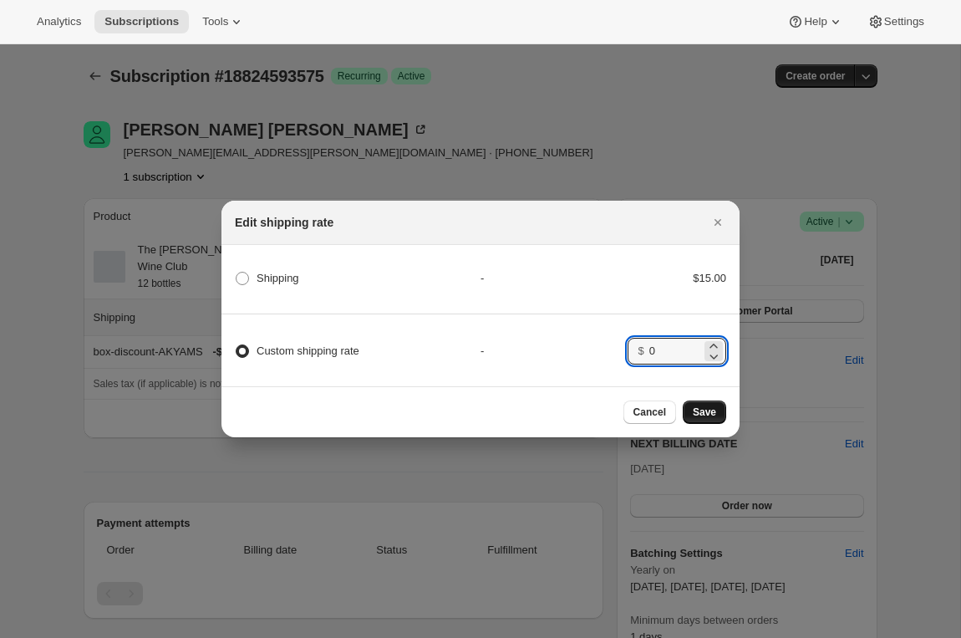
click at [704, 413] on span "Save" at bounding box center [704, 411] width 23 height 13
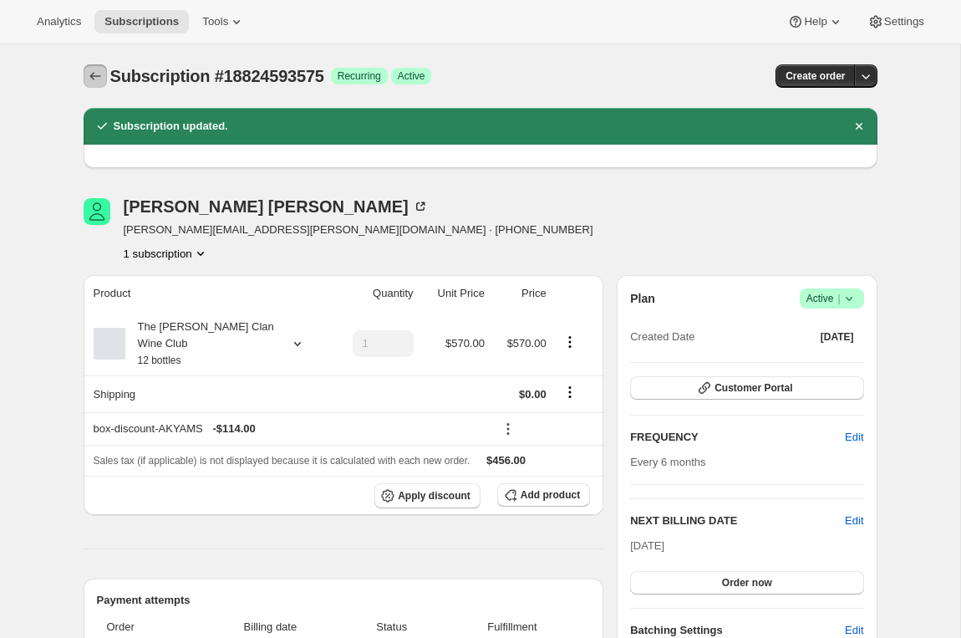
click at [97, 69] on icon "Subscriptions" at bounding box center [95, 76] width 17 height 17
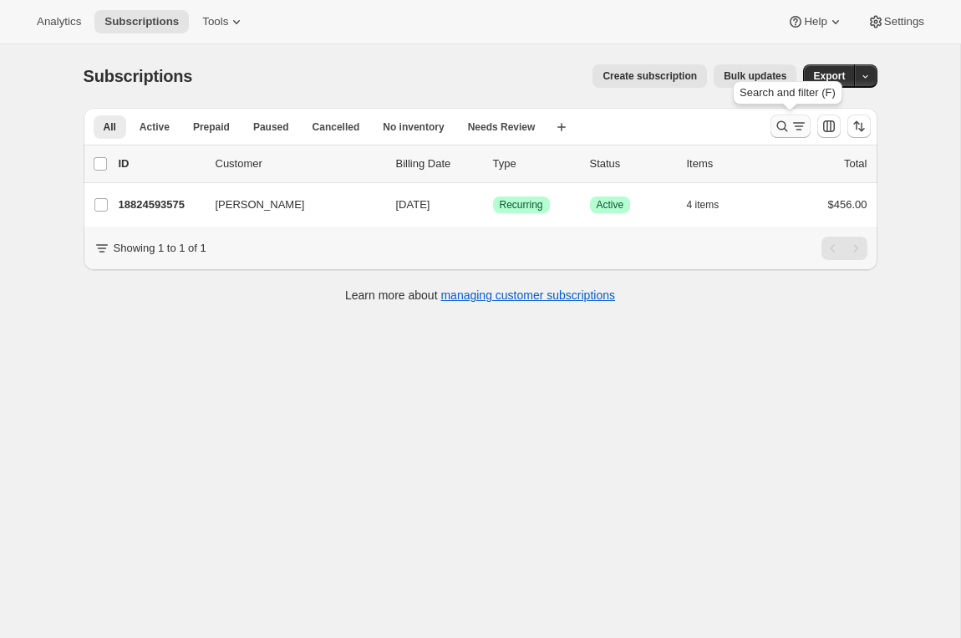
click at [792, 129] on icon "Search and filter results" at bounding box center [799, 126] width 17 height 17
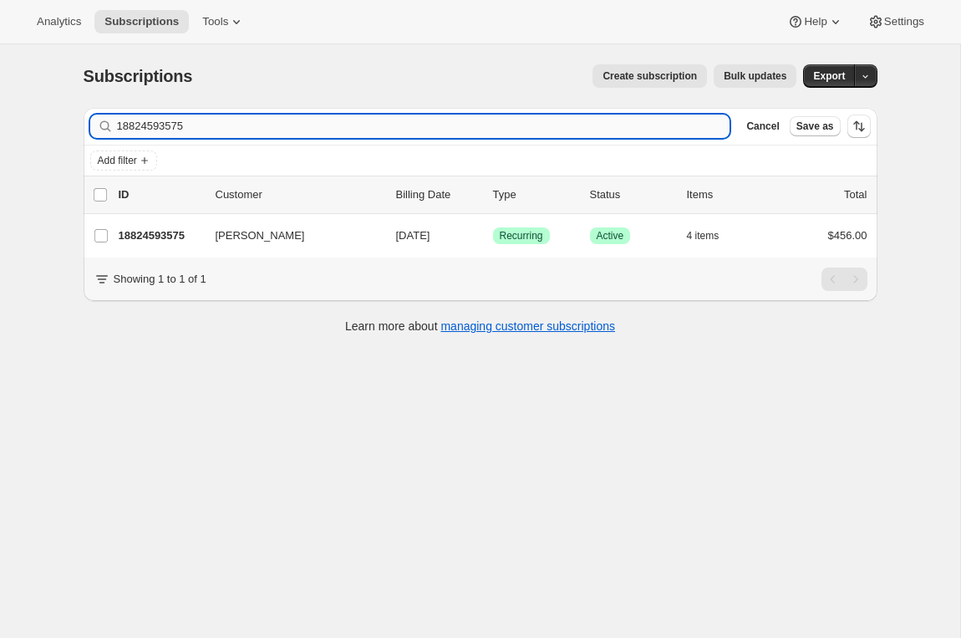
click at [167, 134] on input "18824593575" at bounding box center [424, 126] width 614 height 23
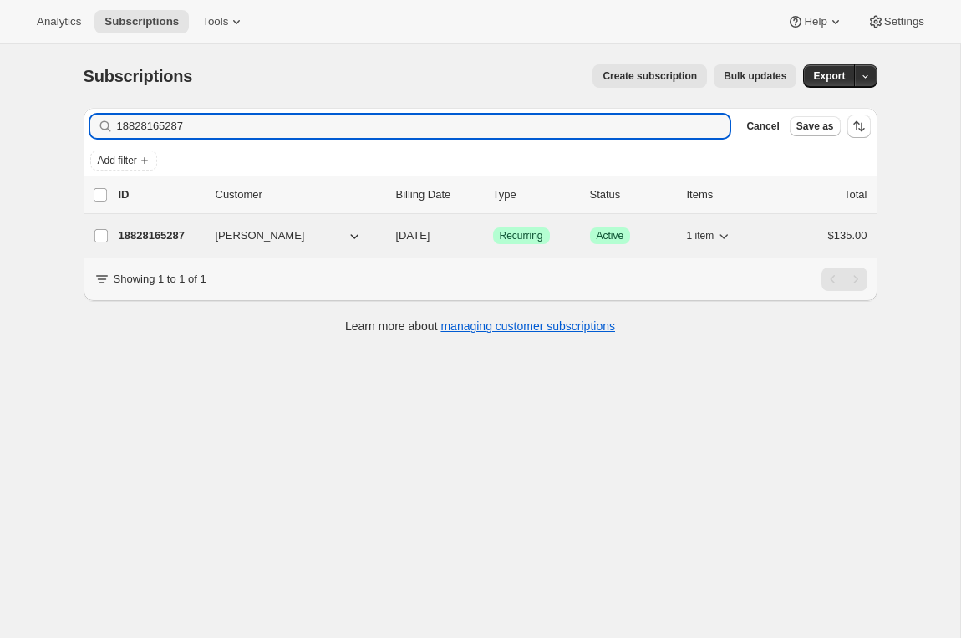
type input "18828165287"
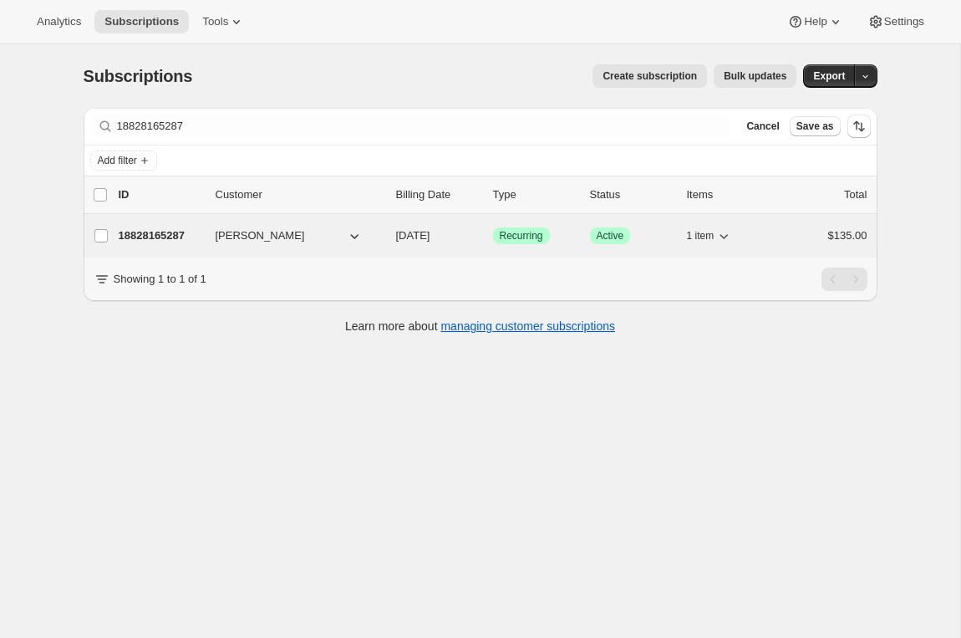
click at [161, 238] on p "18828165287" at bounding box center [161, 235] width 84 height 17
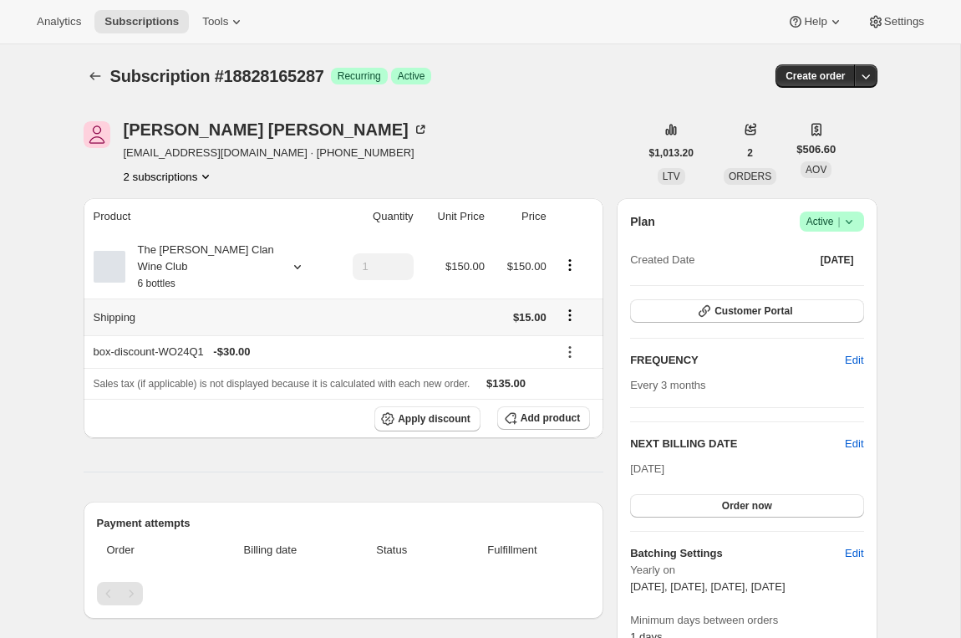
click at [571, 311] on icon "Shipping actions" at bounding box center [569, 310] width 3 height 3
click at [559, 341] on span "Edit shipping rate" at bounding box center [568, 347] width 84 height 13
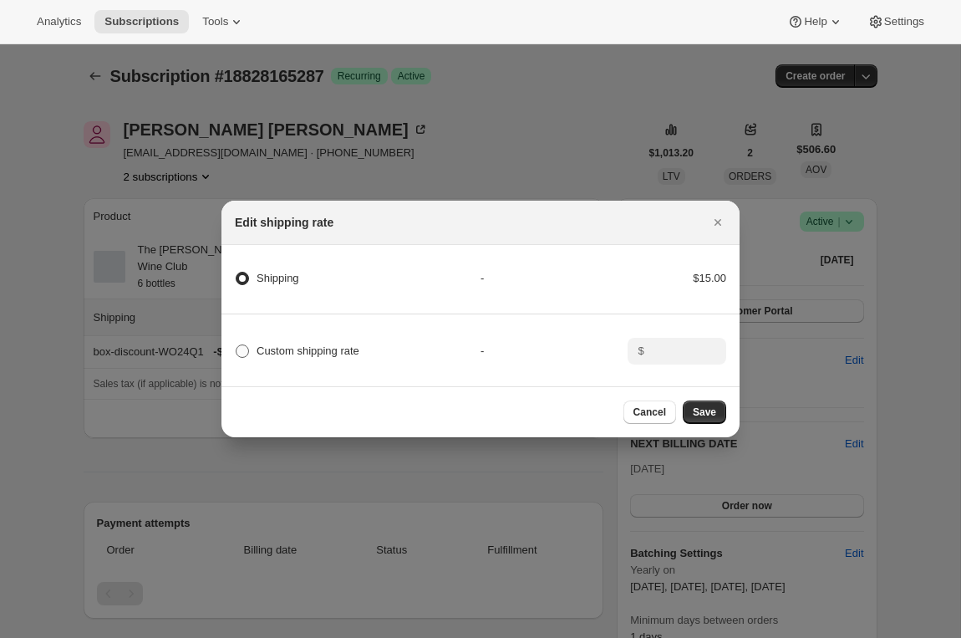
click at [351, 353] on span "Custom shipping rate" at bounding box center [308, 350] width 103 height 13
click at [237, 345] on input "Custom shipping rate" at bounding box center [236, 344] width 1 height 1
radio input "true"
radio input "false"
click at [682, 360] on input ":r1bt:" at bounding box center [676, 351] width 52 height 27
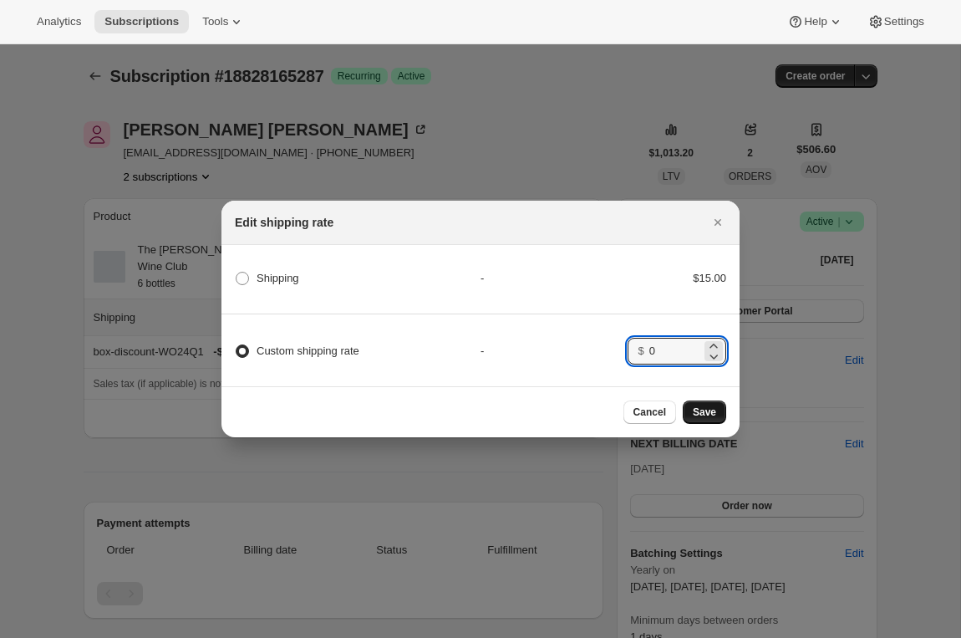
type input "0"
click at [703, 411] on span "Save" at bounding box center [704, 411] width 23 height 13
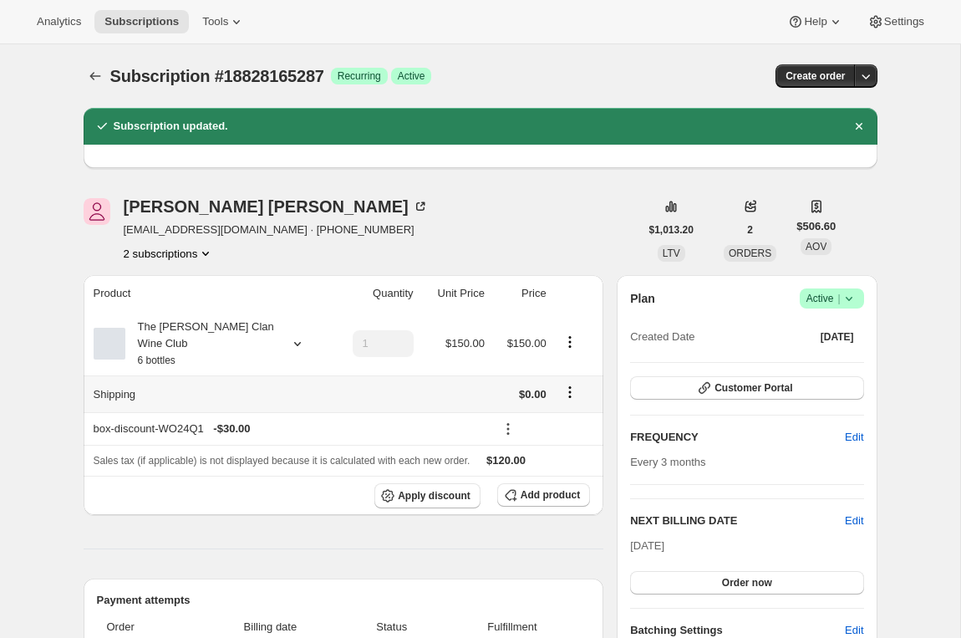
click at [574, 395] on icon "Shipping actions" at bounding box center [570, 392] width 17 height 17
click at [563, 415] on button "Edit shipping rate" at bounding box center [568, 424] width 94 height 27
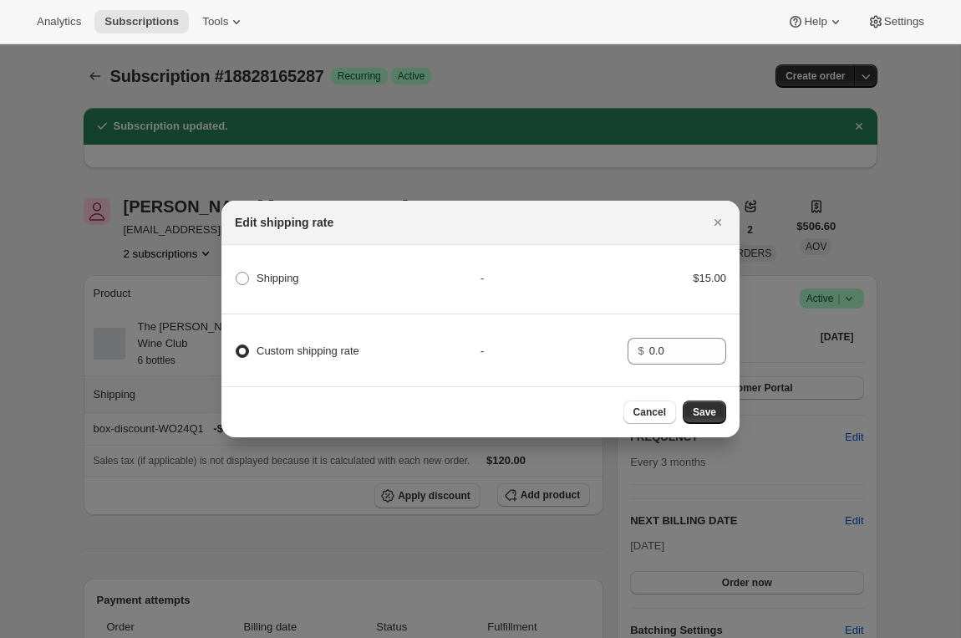
click at [402, 269] on div "Shipping" at bounding box center [358, 278] width 246 height 23
click at [281, 270] on span "Shipping" at bounding box center [278, 278] width 43 height 17
click at [237, 272] on input "Shipping" at bounding box center [236, 272] width 1 height 1
radio input "true"
radio input "false"
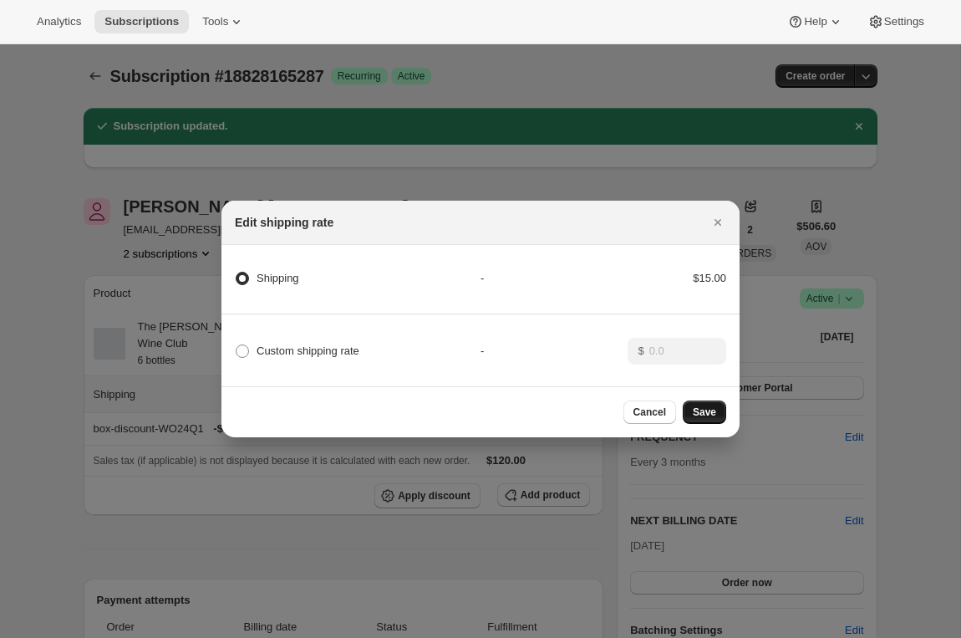
click at [716, 412] on button "Save" at bounding box center [704, 411] width 43 height 23
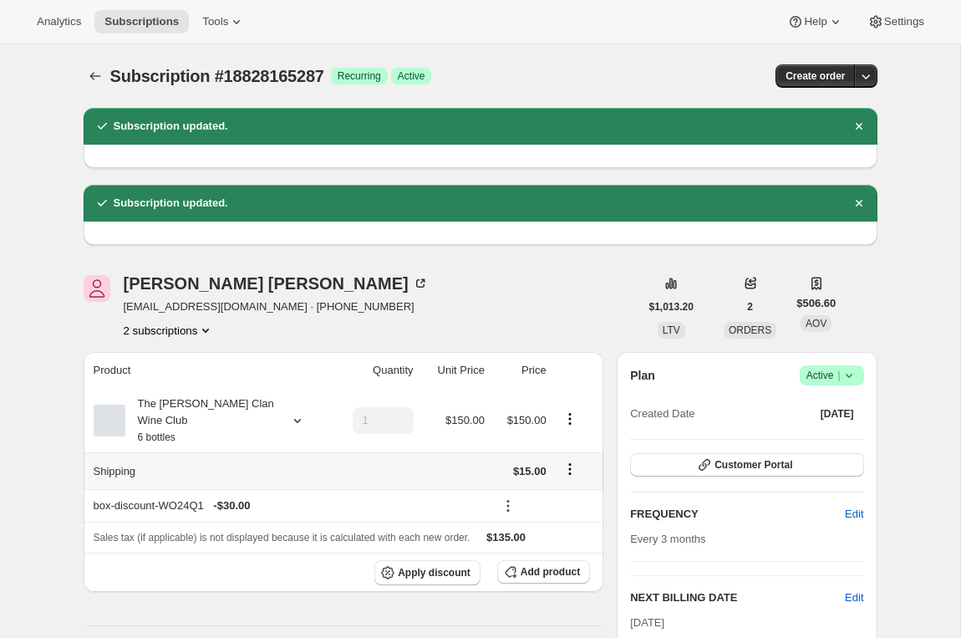
click at [571, 466] on icon "Shipping actions" at bounding box center [570, 469] width 17 height 17
click at [547, 507] on span "Edit shipping rate" at bounding box center [568, 501] width 84 height 13
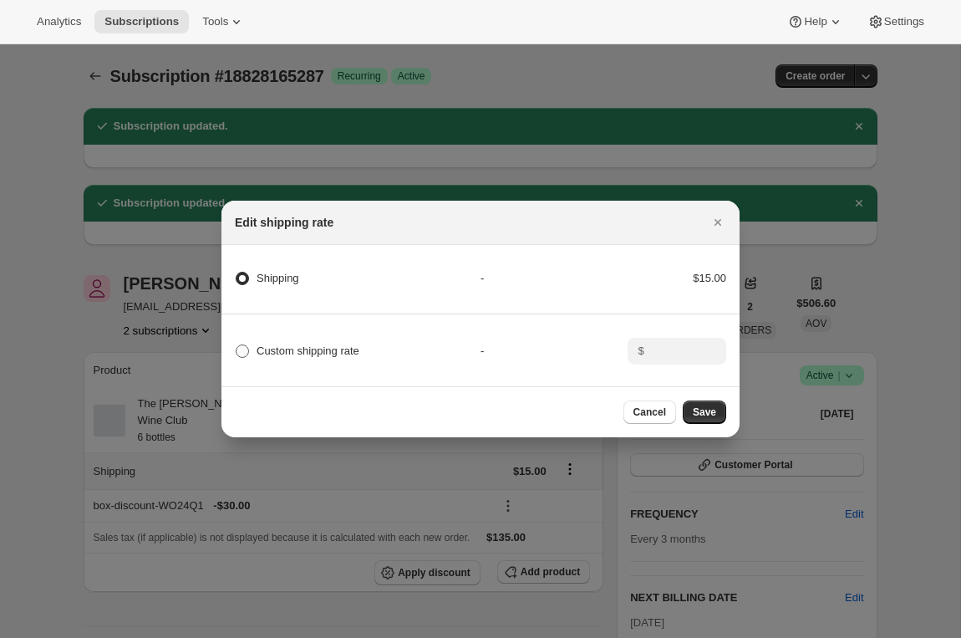
click at [283, 353] on span "Custom shipping rate" at bounding box center [308, 350] width 103 height 13
click at [237, 345] on input "Custom shipping rate" at bounding box center [236, 344] width 1 height 1
radio input "true"
radio input "false"
click at [678, 344] on input ":r1g2:" at bounding box center [676, 351] width 52 height 27
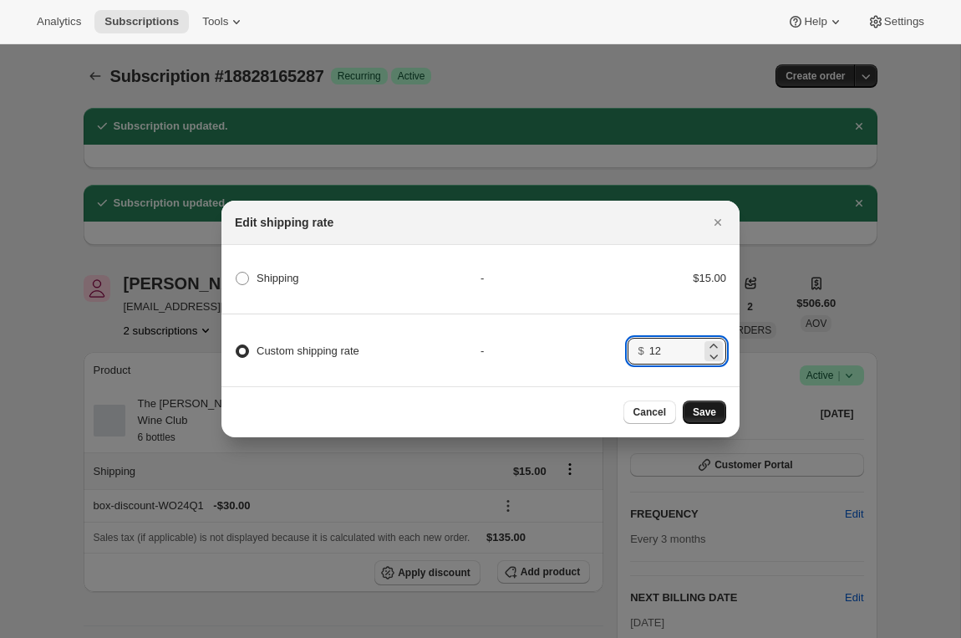
type input "12"
click at [703, 412] on span "Save" at bounding box center [704, 411] width 23 height 13
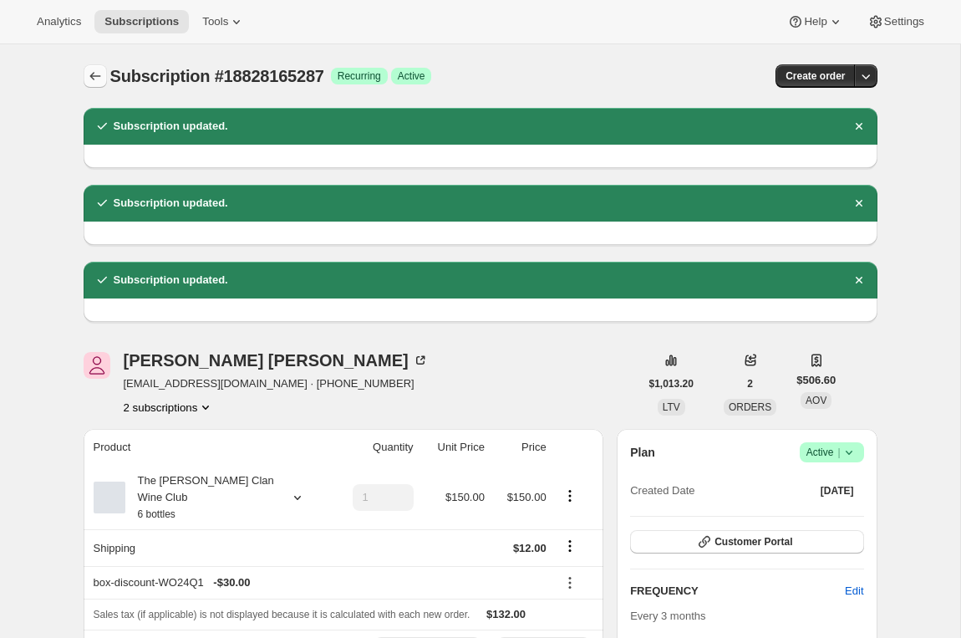
click at [96, 79] on icon "Subscriptions" at bounding box center [95, 76] width 17 height 17
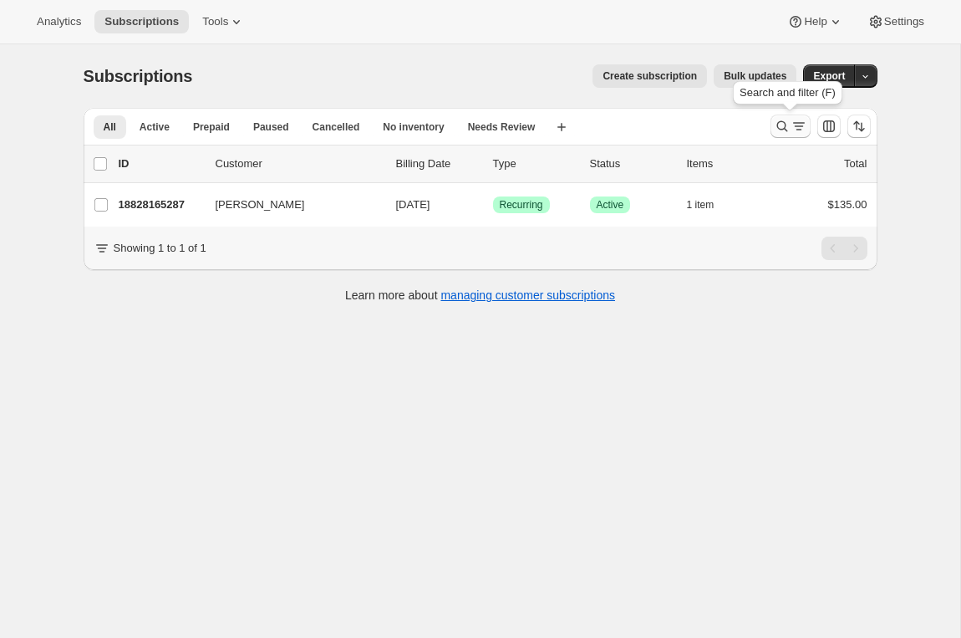
click at [795, 127] on icon "Search and filter results" at bounding box center [799, 126] width 17 height 17
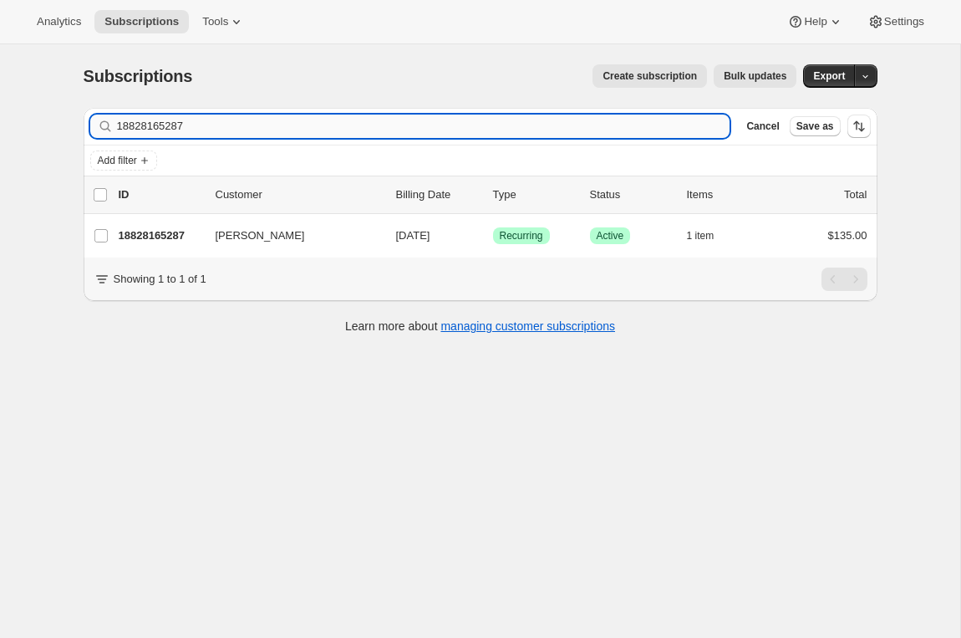
click at [152, 126] on input "18828165287" at bounding box center [424, 126] width 614 height 23
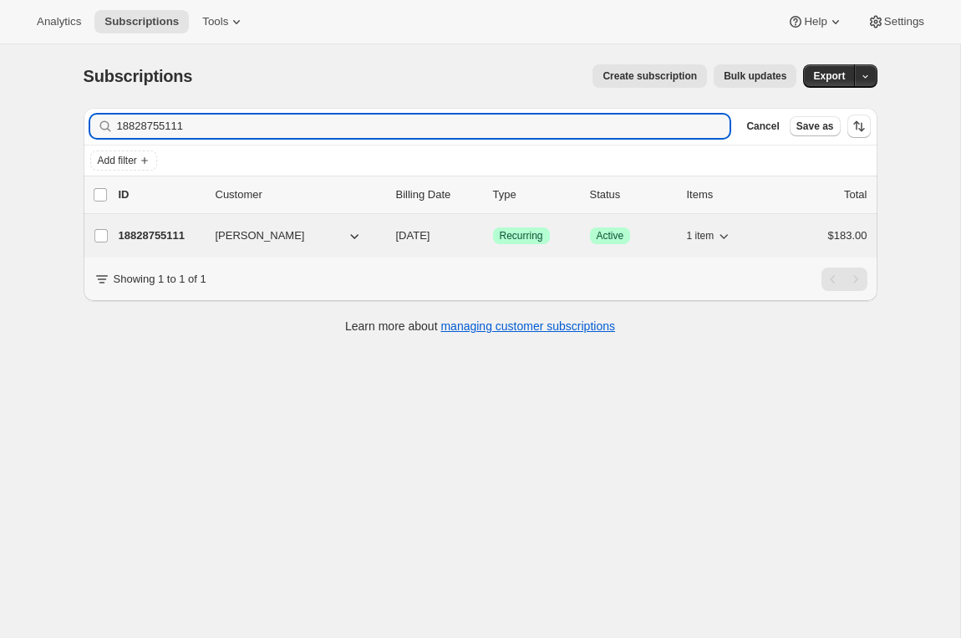
type input "18828755111"
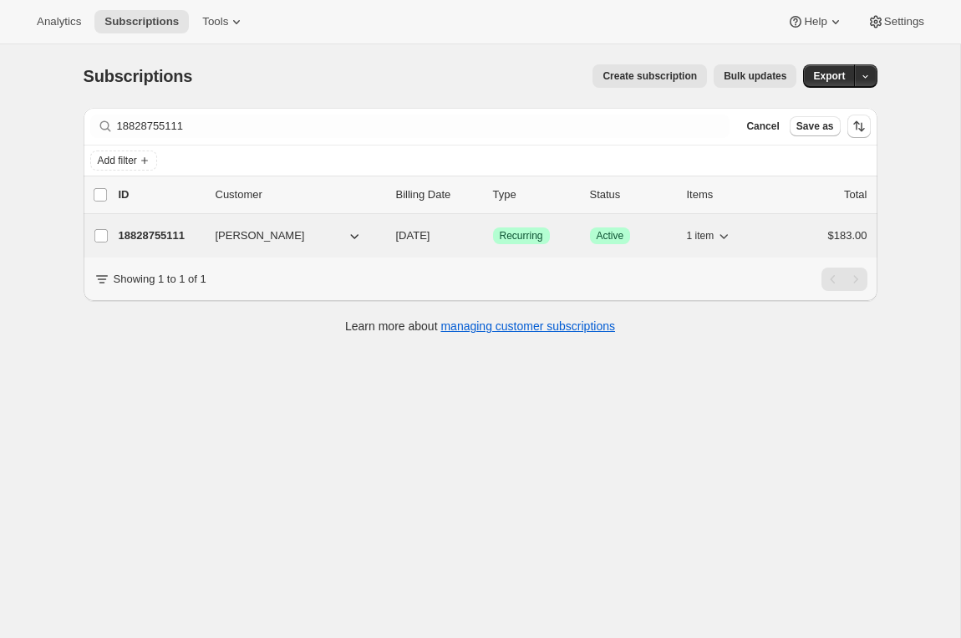
click at [136, 242] on p "18828755111" at bounding box center [161, 235] width 84 height 17
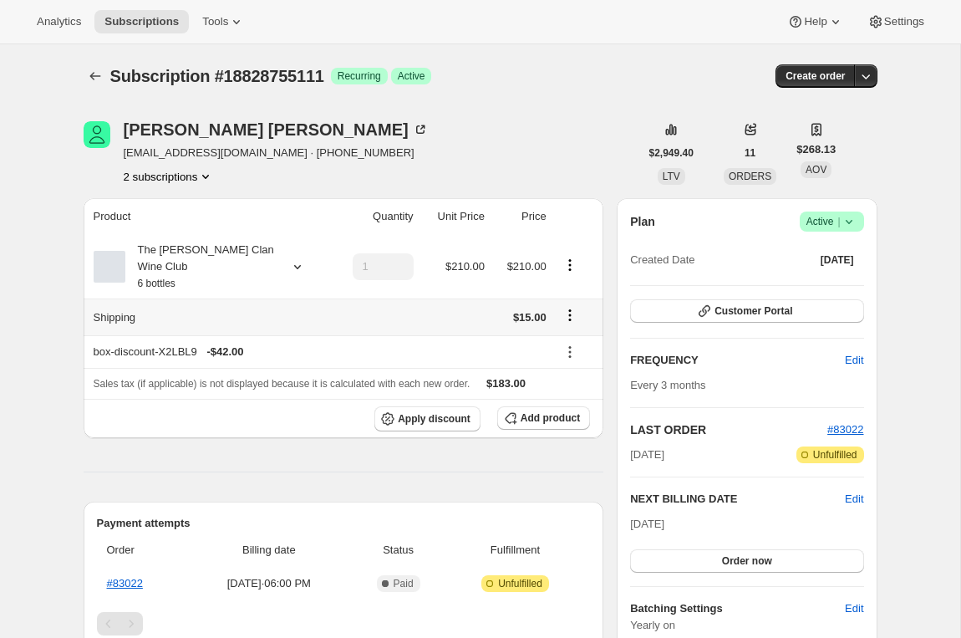
click at [570, 310] on icon "Shipping actions" at bounding box center [569, 310] width 3 height 3
click at [551, 349] on span "Edit shipping rate" at bounding box center [568, 347] width 84 height 13
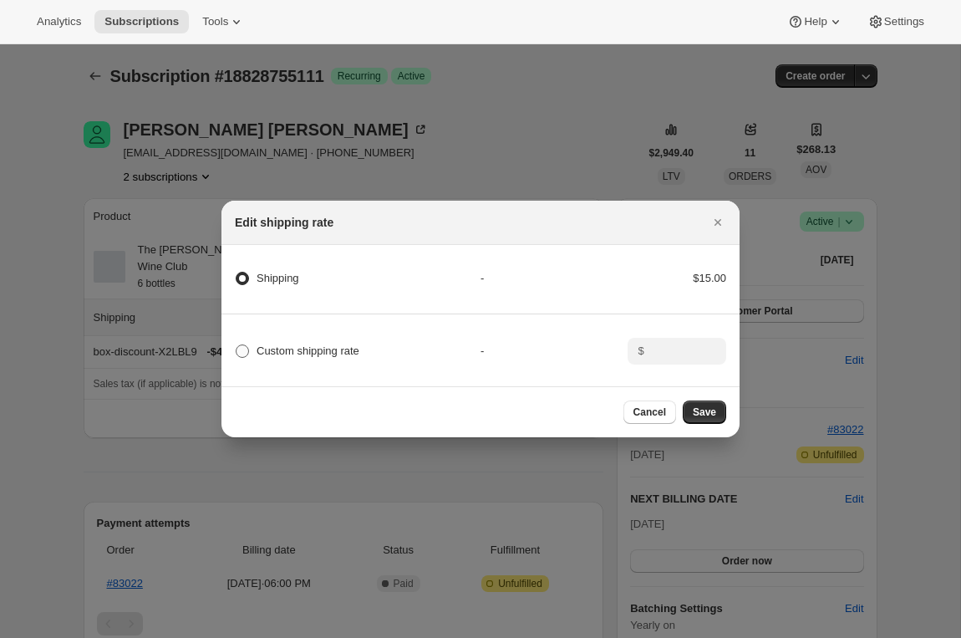
click at [348, 354] on span "Custom shipping rate" at bounding box center [308, 350] width 103 height 13
click at [237, 345] on input "Custom shipping rate" at bounding box center [236, 344] width 1 height 1
radio input "true"
radio input "false"
click at [653, 347] on input ":r1os:" at bounding box center [676, 351] width 52 height 27
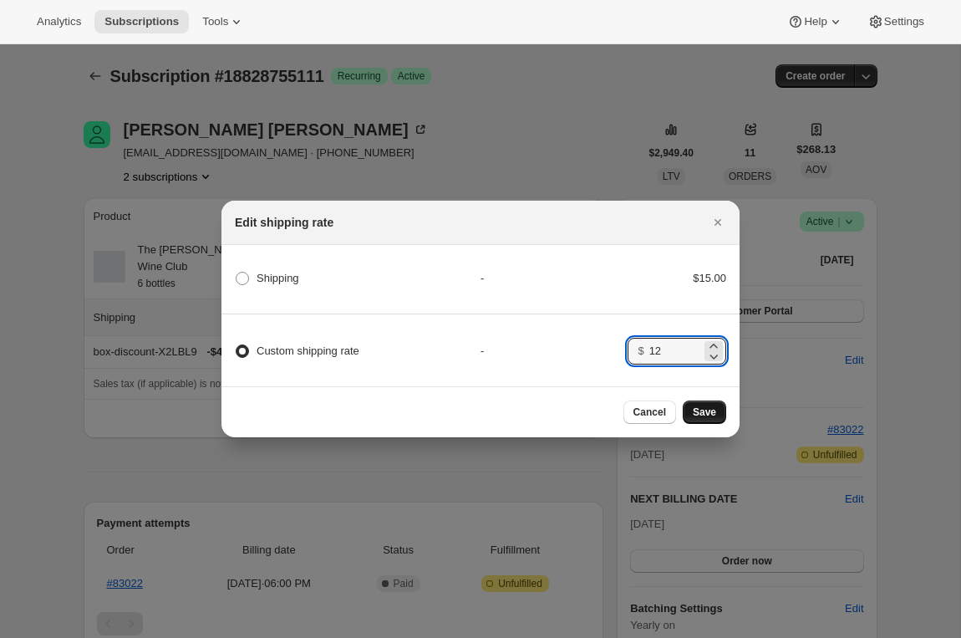
type input "12"
click at [709, 404] on button "Save" at bounding box center [704, 411] width 43 height 23
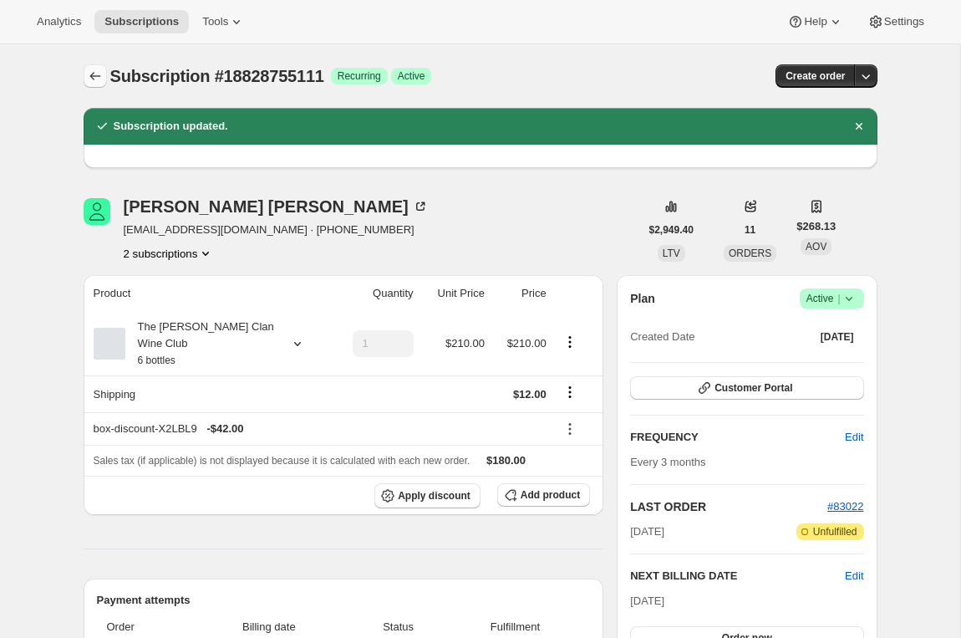
click at [89, 76] on icon "Subscriptions" at bounding box center [95, 76] width 17 height 17
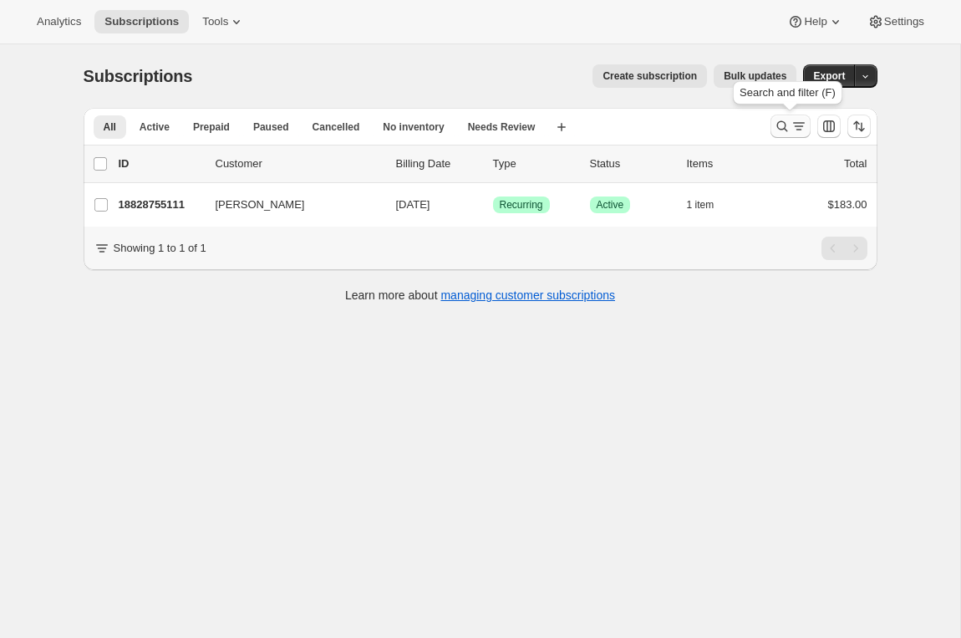
click at [780, 126] on icon "Search and filter results" at bounding box center [782, 126] width 17 height 17
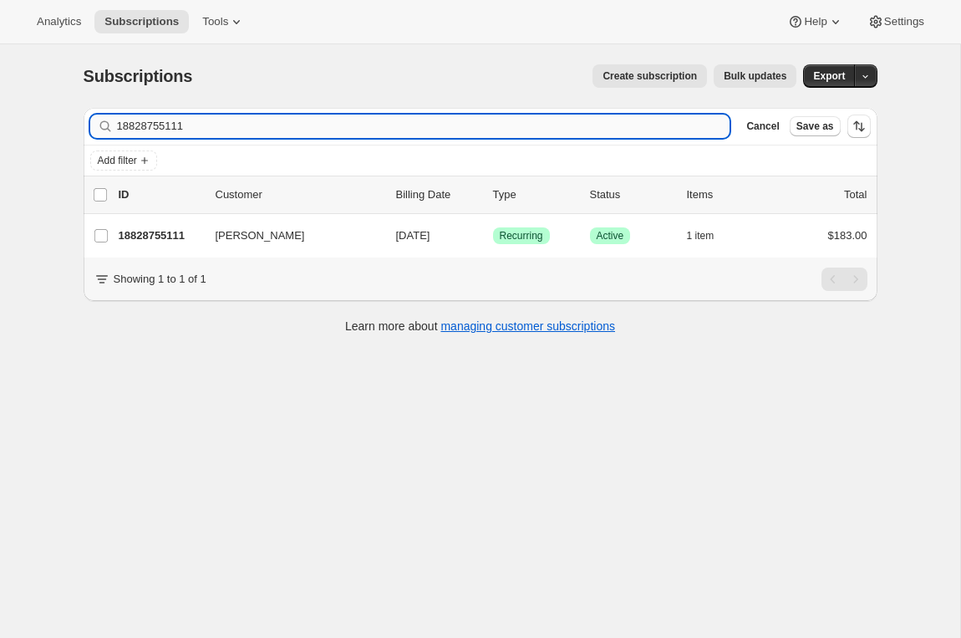
click at [127, 129] on input "18828755111" at bounding box center [424, 126] width 614 height 23
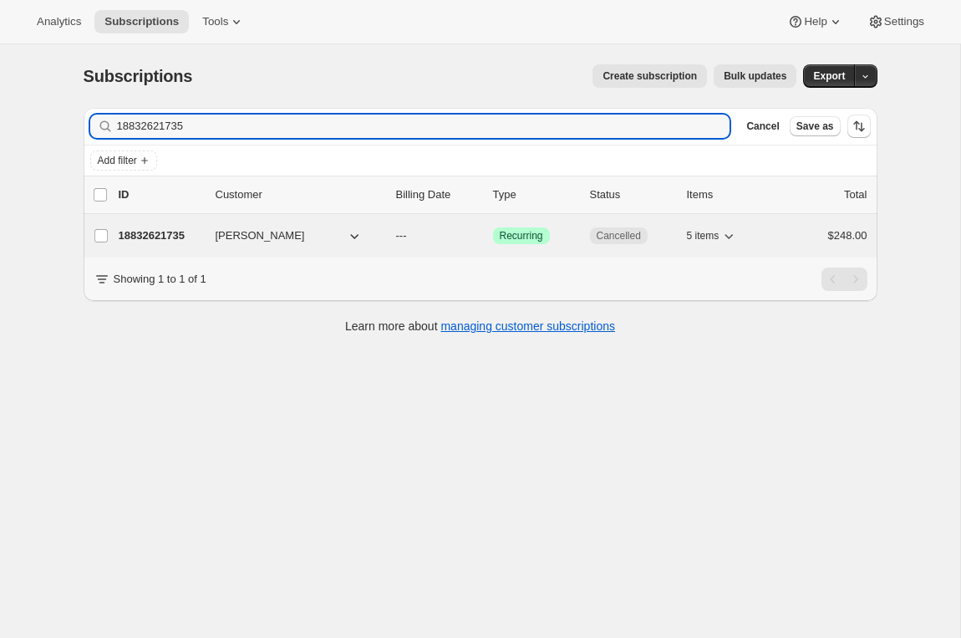
type input "18832621735"
click at [166, 237] on p "18832621735" at bounding box center [161, 235] width 84 height 17
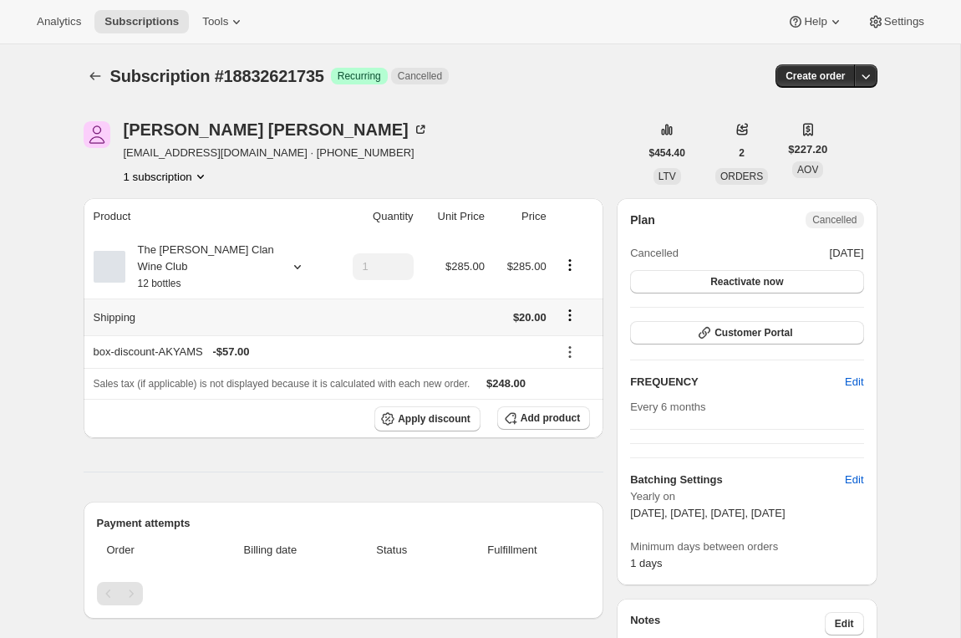
click at [570, 314] on icon "Shipping actions" at bounding box center [569, 315] width 3 height 3
click at [558, 344] on span "Edit shipping rate" at bounding box center [568, 347] width 84 height 13
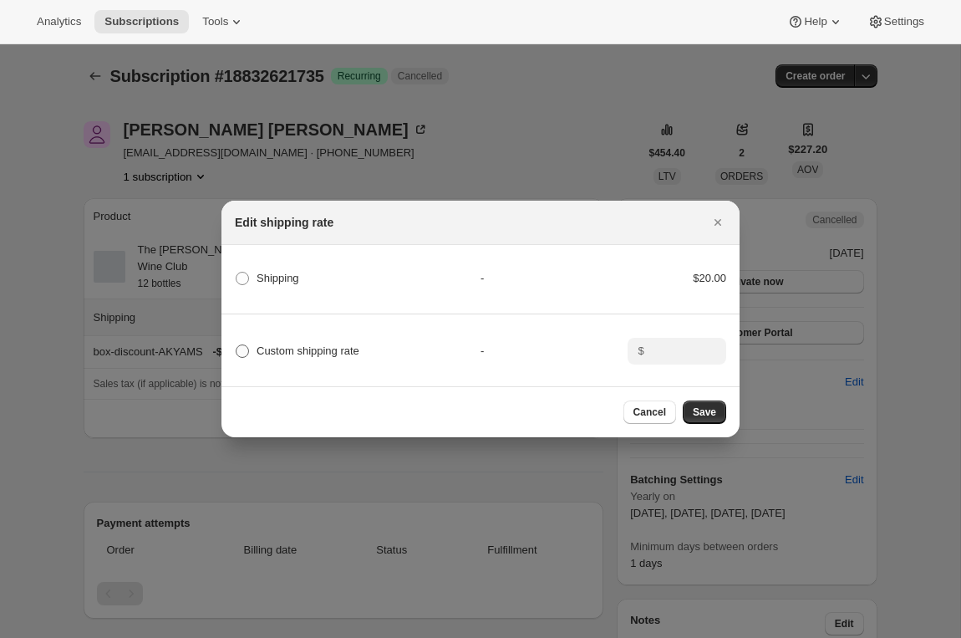
click at [354, 352] on span "Custom shipping rate" at bounding box center [308, 350] width 103 height 13
click at [237, 345] on input "Custom shipping rate" at bounding box center [236, 344] width 1 height 1
radio input "true"
click at [680, 349] on input ":r207:" at bounding box center [676, 351] width 52 height 27
type input "2"
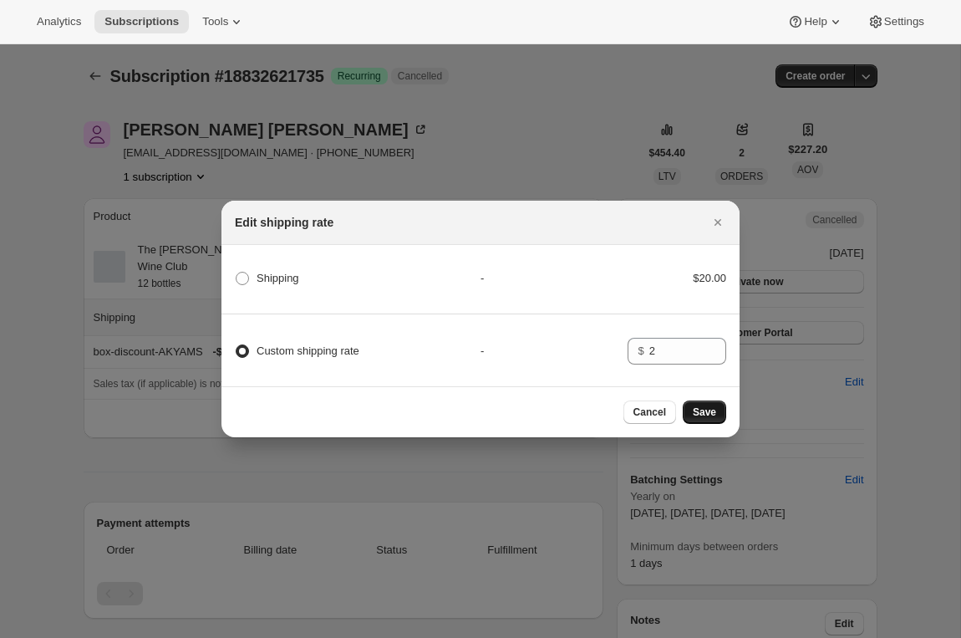
click at [696, 405] on button "Save" at bounding box center [704, 411] width 43 height 23
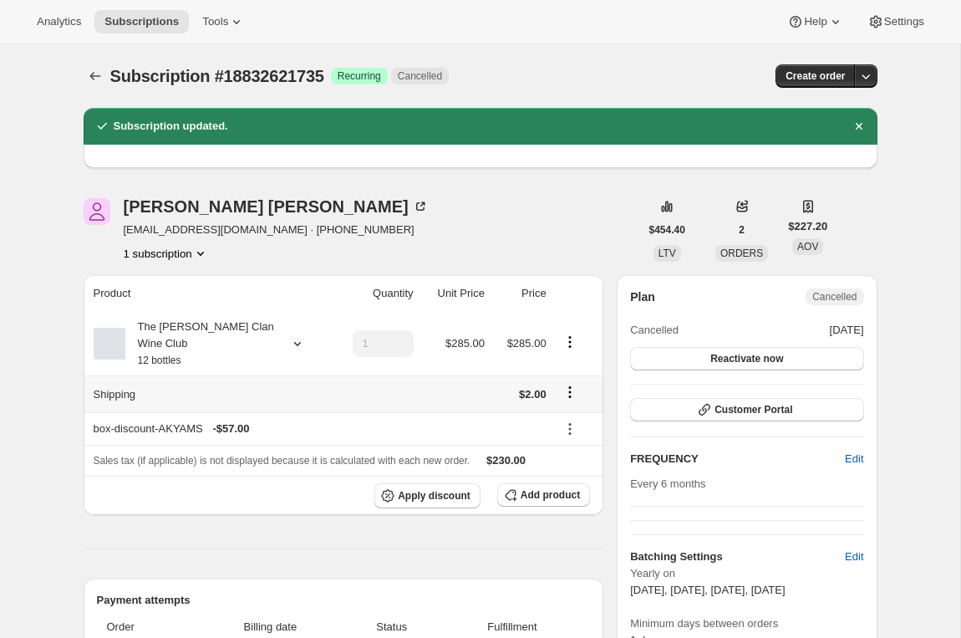
click at [565, 391] on icon "Shipping actions" at bounding box center [570, 392] width 17 height 17
click at [563, 421] on span "Edit shipping rate" at bounding box center [568, 424] width 84 height 13
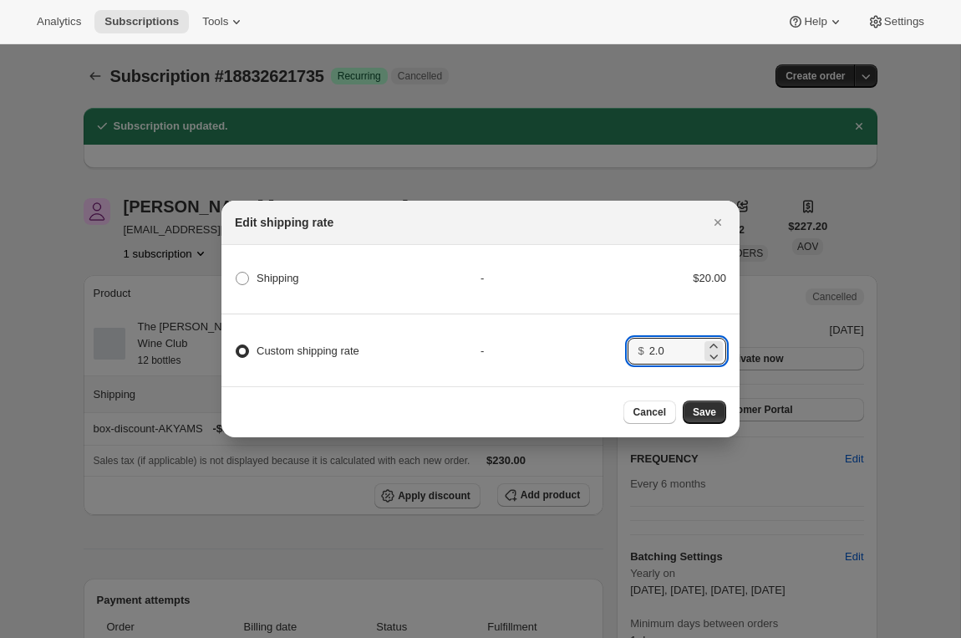
drag, startPoint x: 680, startPoint y: 354, endPoint x: 547, endPoint y: 351, distance: 133.8
click at [547, 351] on div "Custom shipping rate - $ 2.0" at bounding box center [480, 343] width 523 height 59
type input "0"
click at [714, 410] on span "Save" at bounding box center [704, 411] width 23 height 13
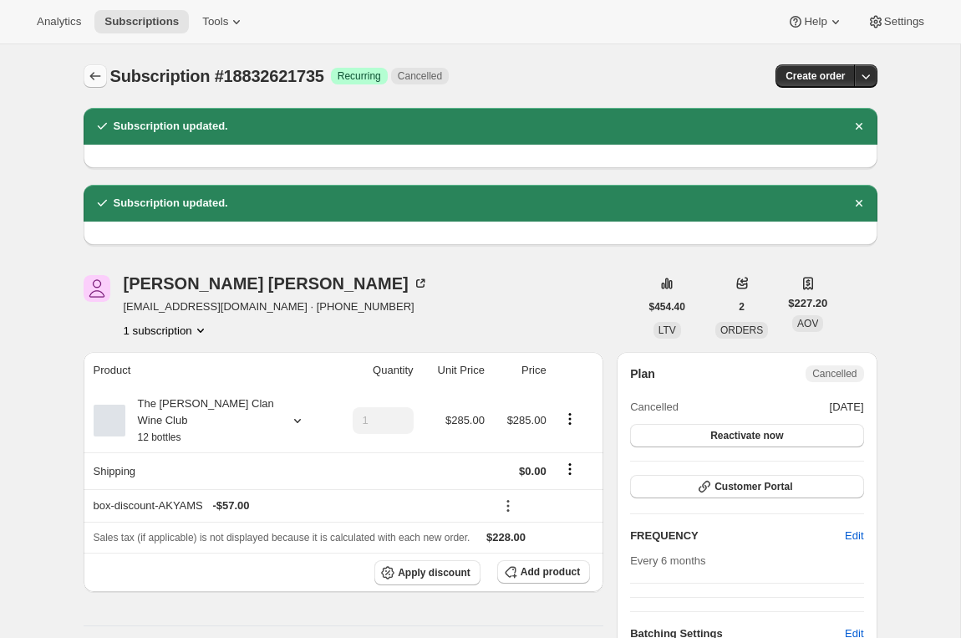
click at [94, 71] on icon "Subscriptions" at bounding box center [95, 76] width 17 height 17
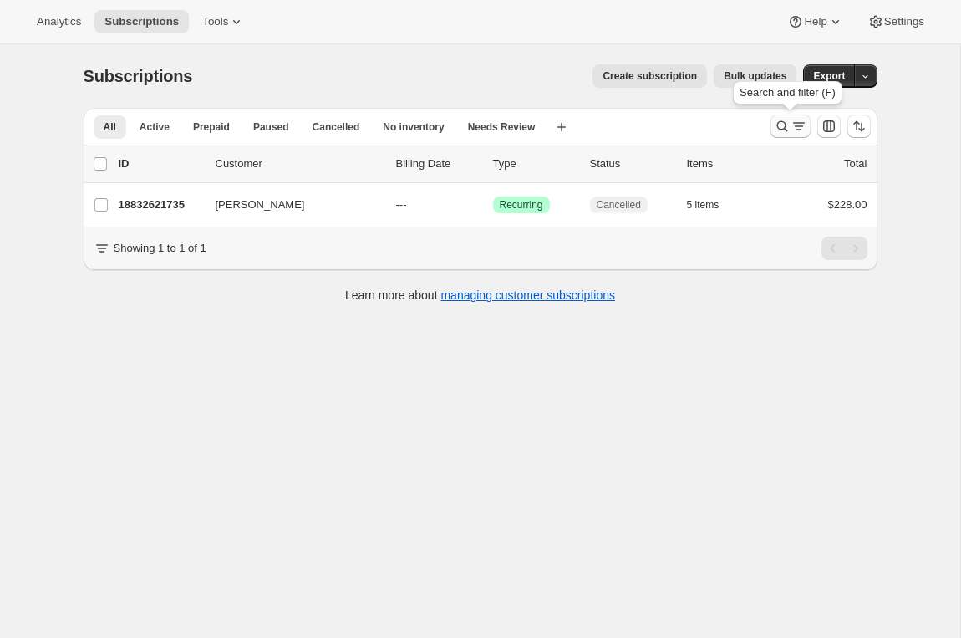
click at [797, 131] on icon "Search and filter results" at bounding box center [799, 126] width 17 height 17
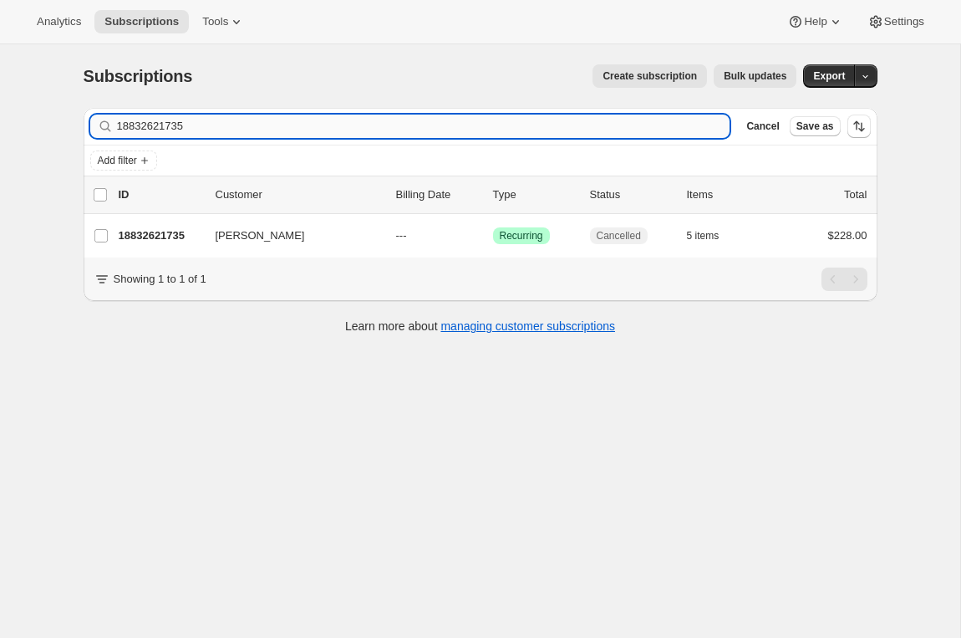
click at [146, 121] on input "18832621735" at bounding box center [424, 126] width 614 height 23
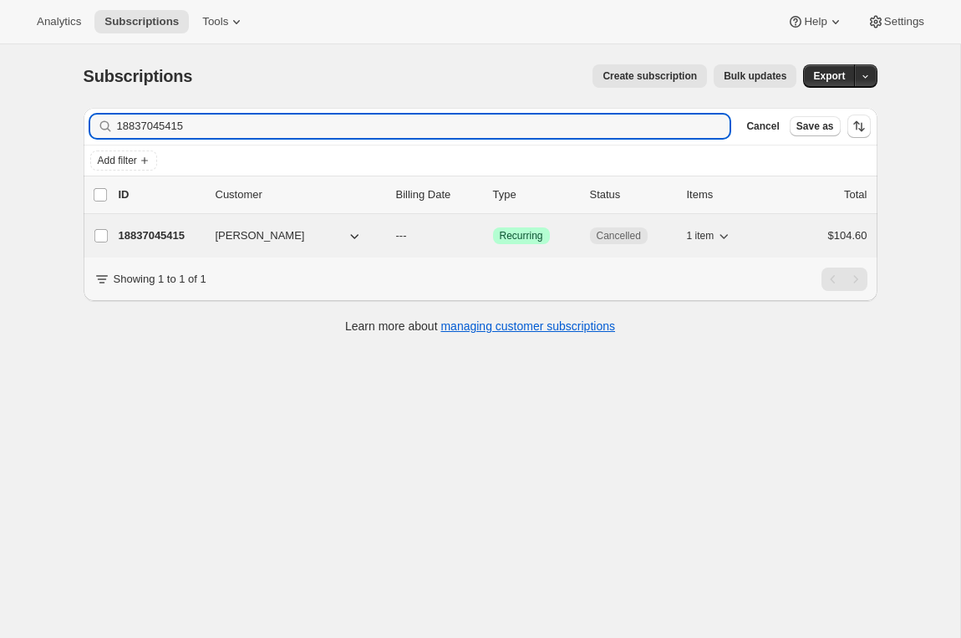
type input "18837045415"
click at [145, 235] on p "18837045415" at bounding box center [161, 235] width 84 height 17
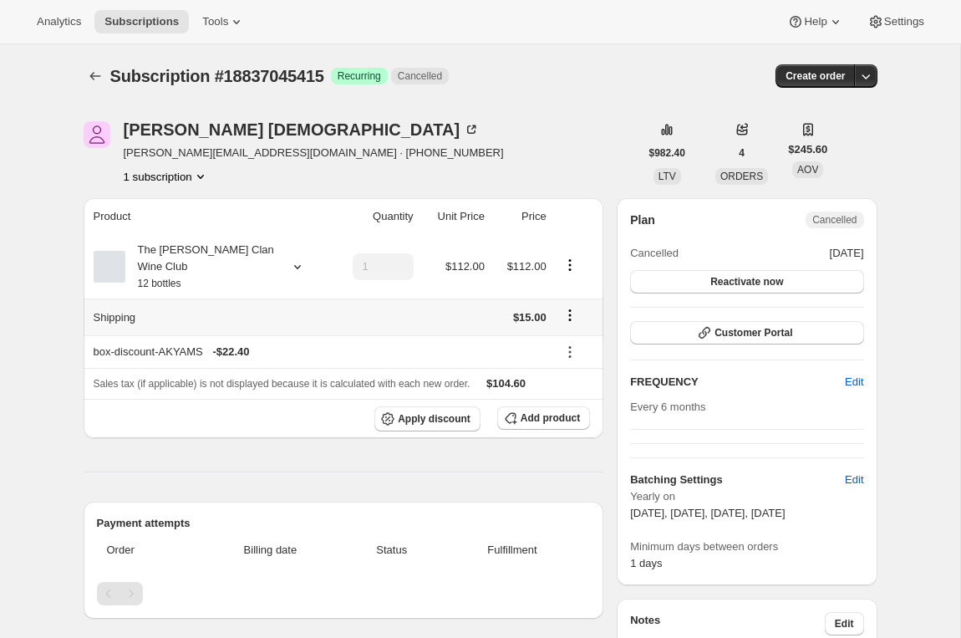
click at [565, 315] on icon "Shipping actions" at bounding box center [570, 315] width 17 height 17
click at [553, 353] on span "Edit shipping rate" at bounding box center [568, 347] width 84 height 13
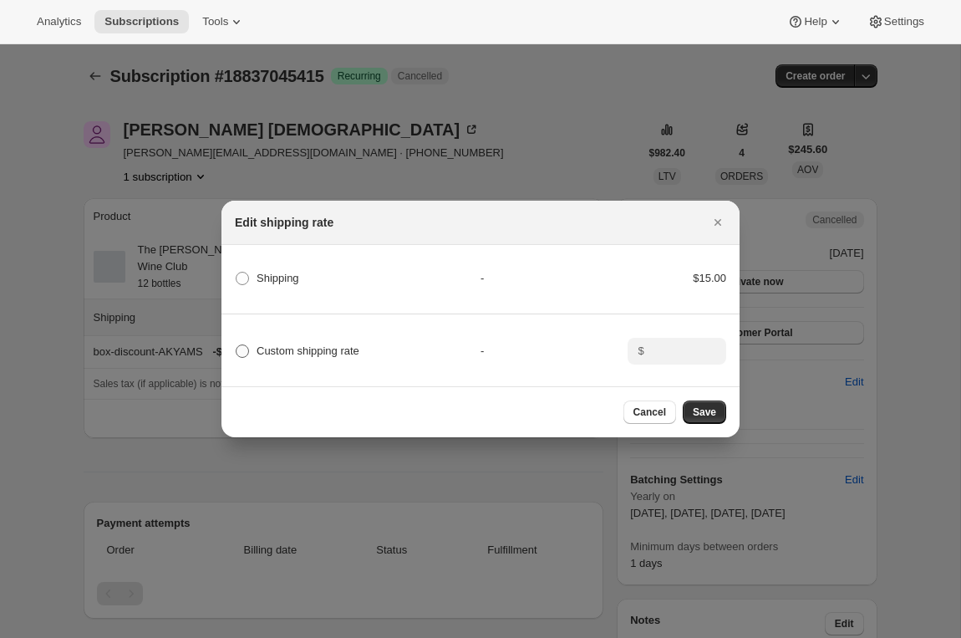
click at [352, 358] on span "Custom shipping rate" at bounding box center [308, 351] width 103 height 17
click at [237, 345] on input "Custom shipping rate" at bounding box center [236, 344] width 1 height 1
radio input "true"
click at [680, 352] on input ":r29m:" at bounding box center [676, 351] width 52 height 27
type input "0"
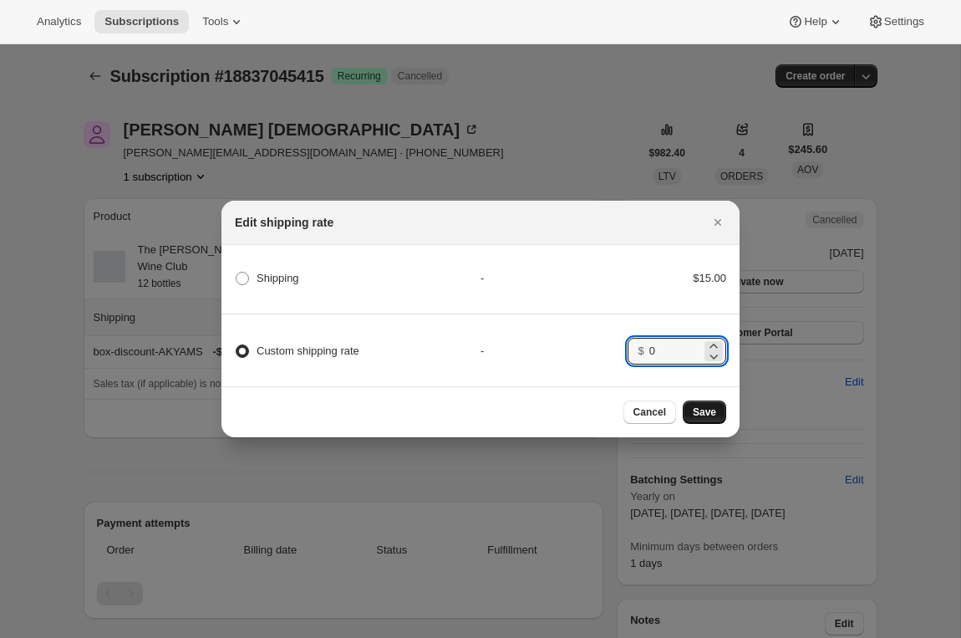
click at [714, 410] on span "Save" at bounding box center [704, 411] width 23 height 13
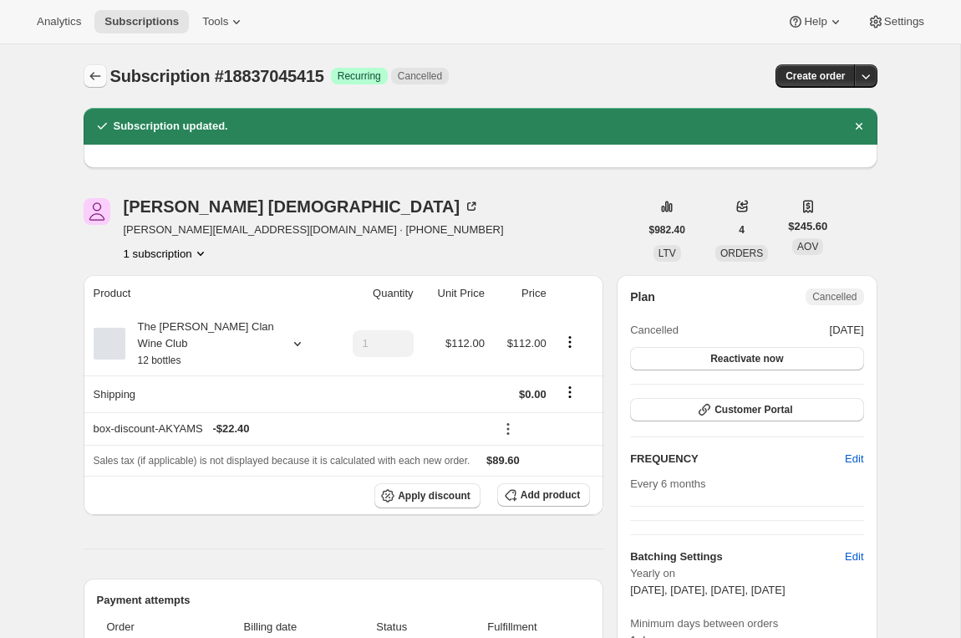
click at [89, 64] on button "Subscriptions" at bounding box center [95, 75] width 23 height 23
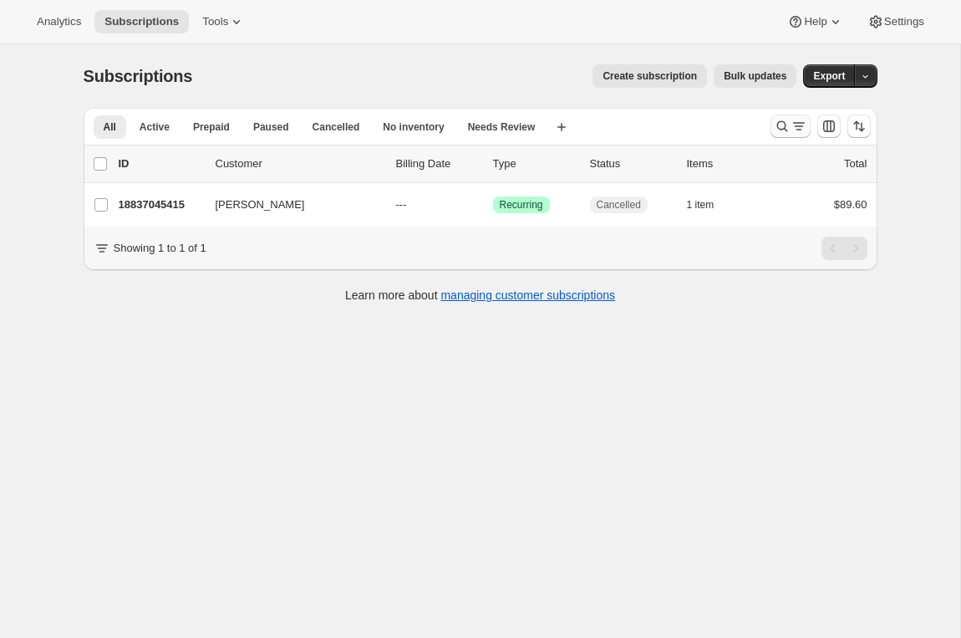
click at [794, 133] on icon "Search and filter results" at bounding box center [799, 126] width 17 height 17
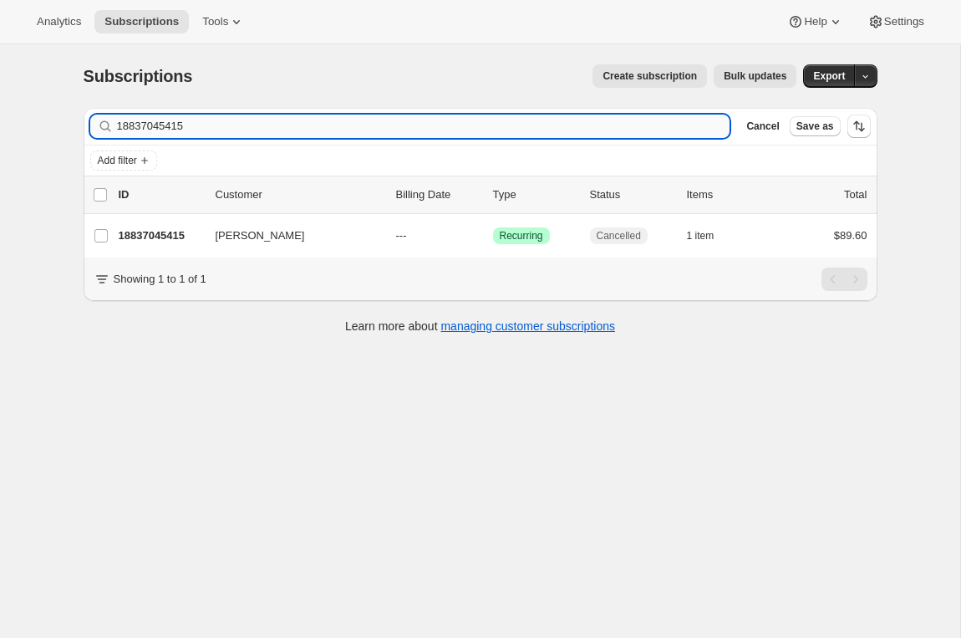
click at [166, 131] on input "18837045415" at bounding box center [424, 126] width 614 height 23
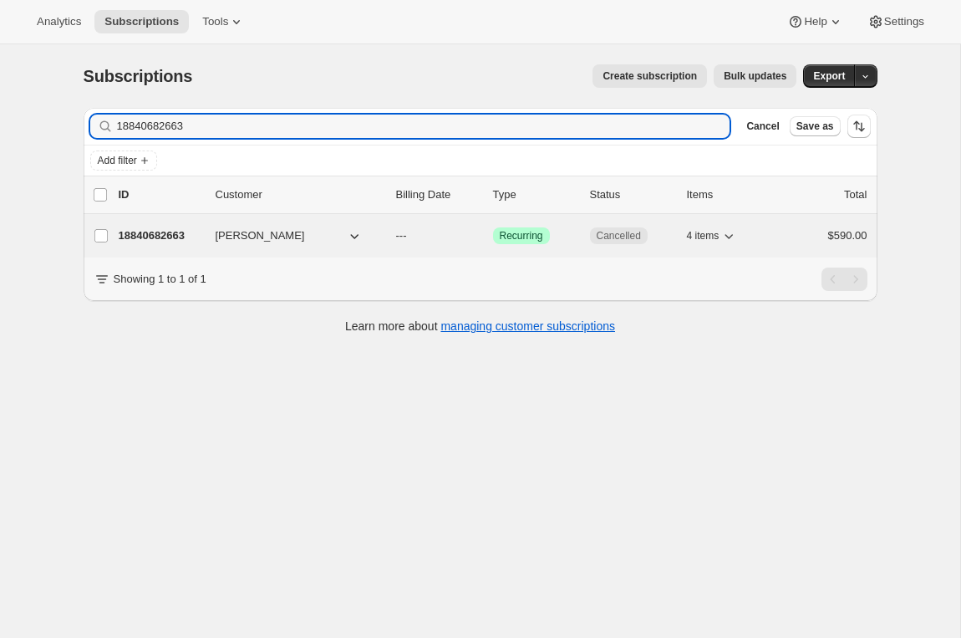
type input "18840682663"
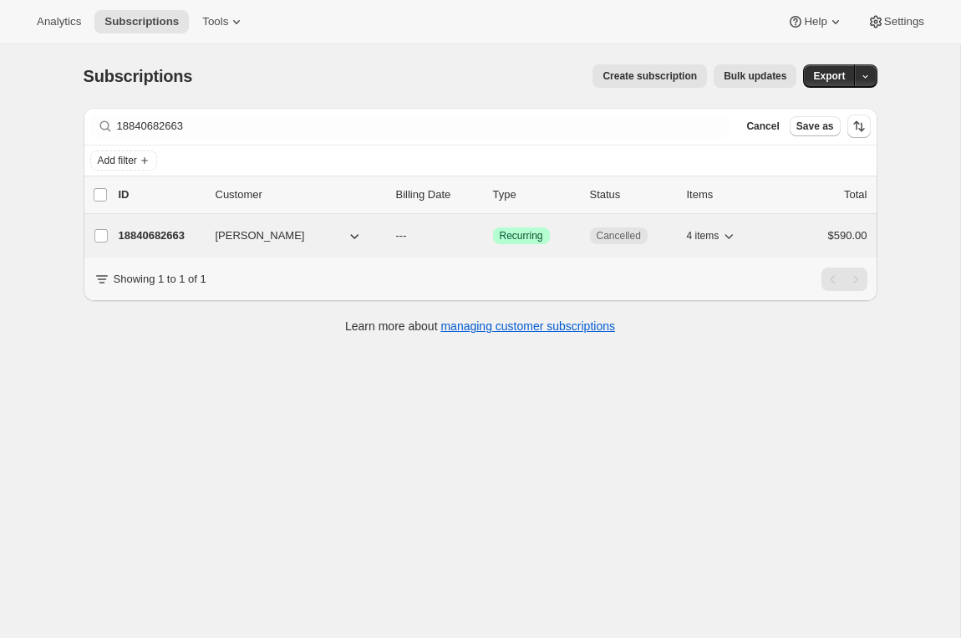
click at [135, 233] on p "18840682663" at bounding box center [161, 235] width 84 height 17
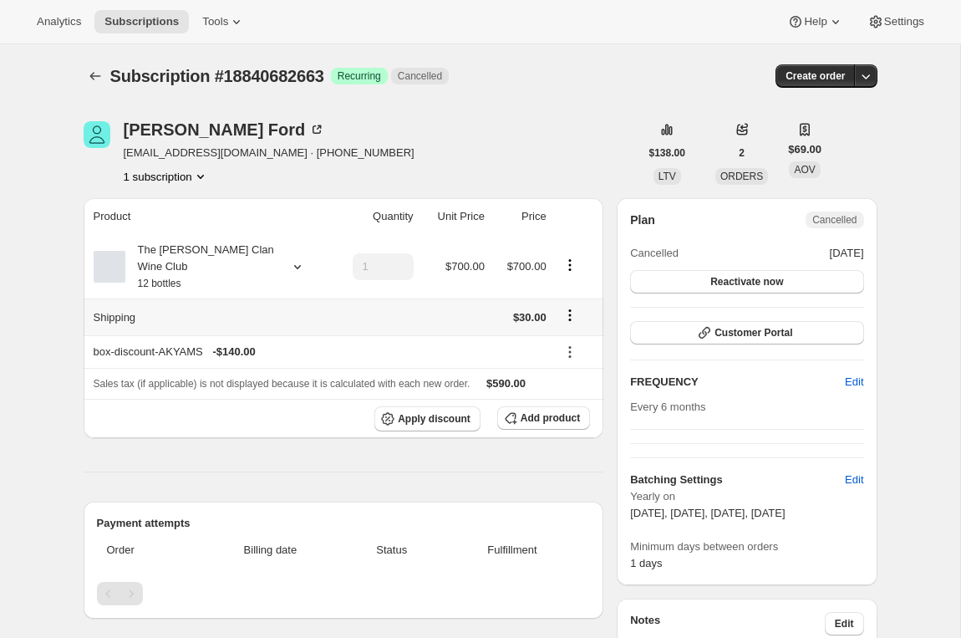
click at [575, 316] on icon "Shipping actions" at bounding box center [570, 315] width 17 height 17
click at [564, 343] on span "Edit shipping rate" at bounding box center [568, 347] width 84 height 13
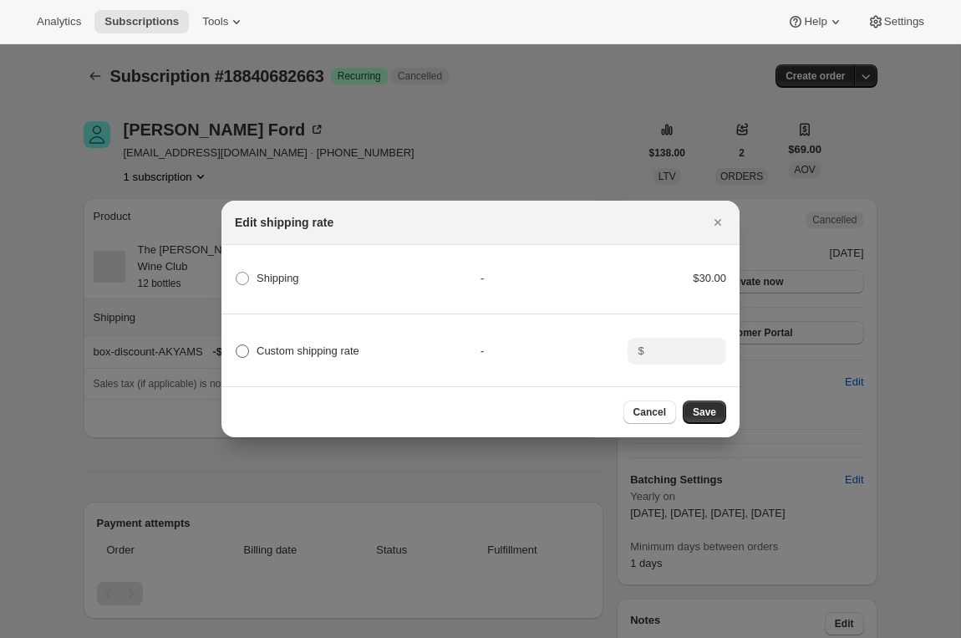
click at [345, 353] on span "Custom shipping rate" at bounding box center [308, 350] width 103 height 13
click at [237, 345] on input "Custom shipping rate" at bounding box center [236, 344] width 1 height 1
radio input "true"
click at [654, 351] on input ":r2gu:" at bounding box center [676, 351] width 52 height 27
type input "0"
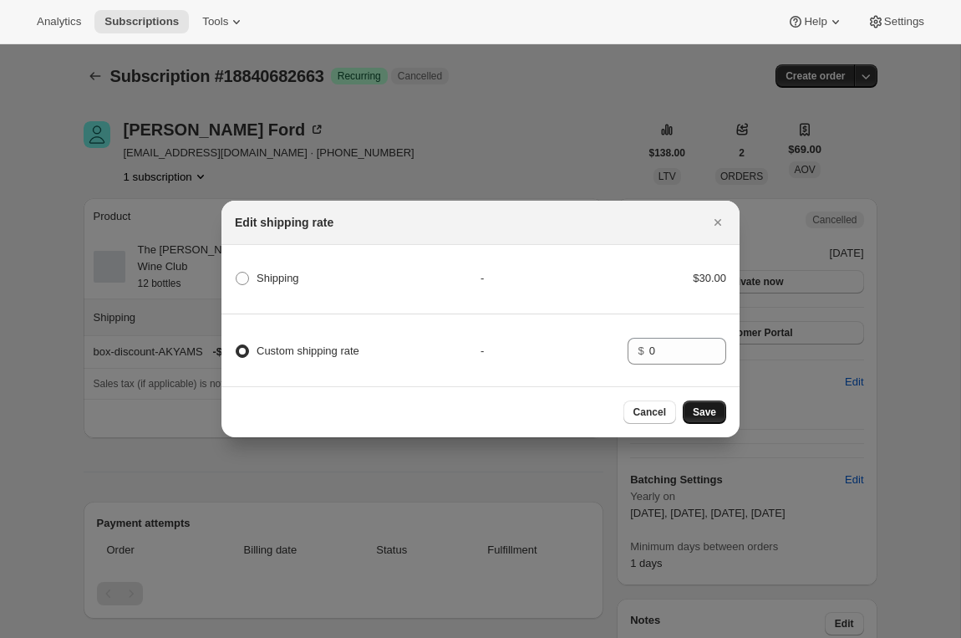
click at [706, 411] on span "Save" at bounding box center [704, 411] width 23 height 13
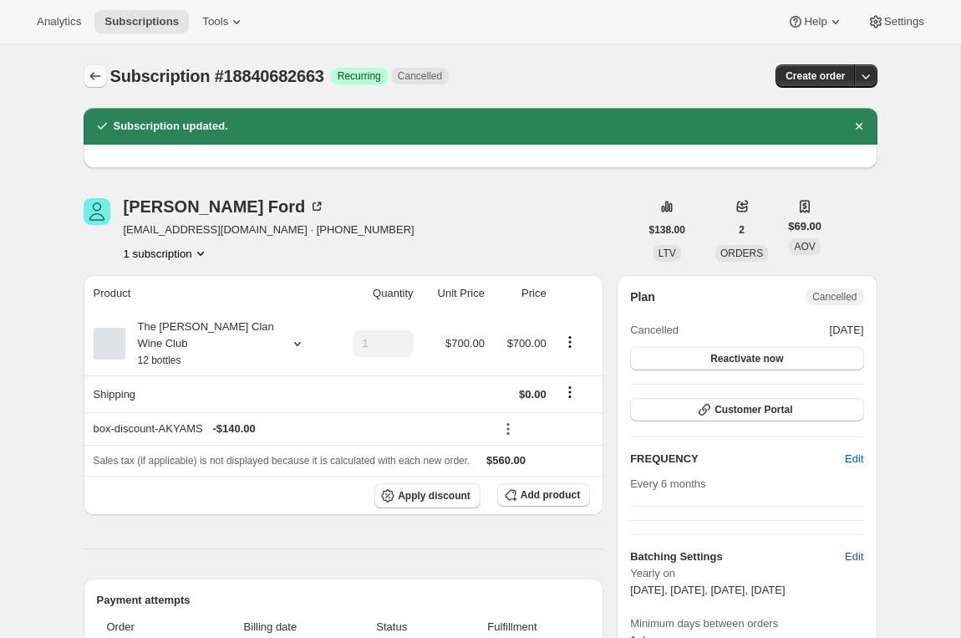
click at [89, 76] on icon "Subscriptions" at bounding box center [95, 76] width 17 height 17
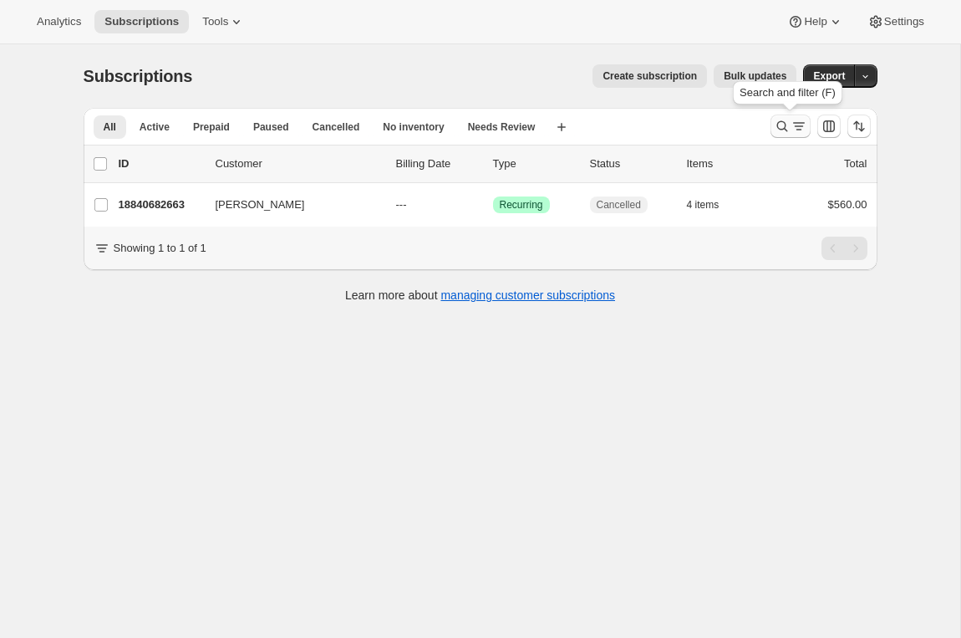
click at [788, 127] on icon "Search and filter results" at bounding box center [782, 126] width 17 height 17
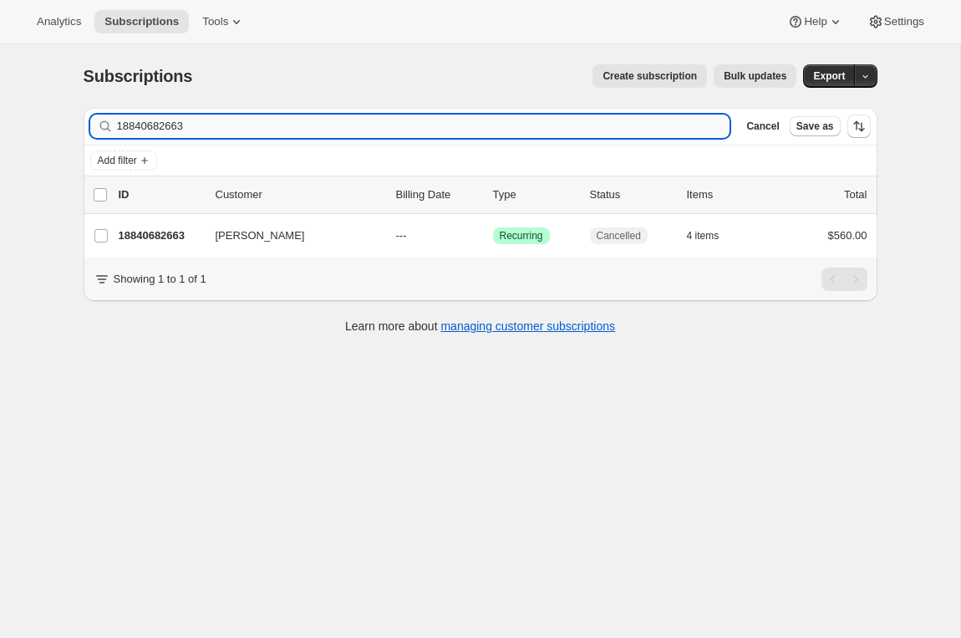
click at [176, 120] on input "18840682663" at bounding box center [424, 126] width 614 height 23
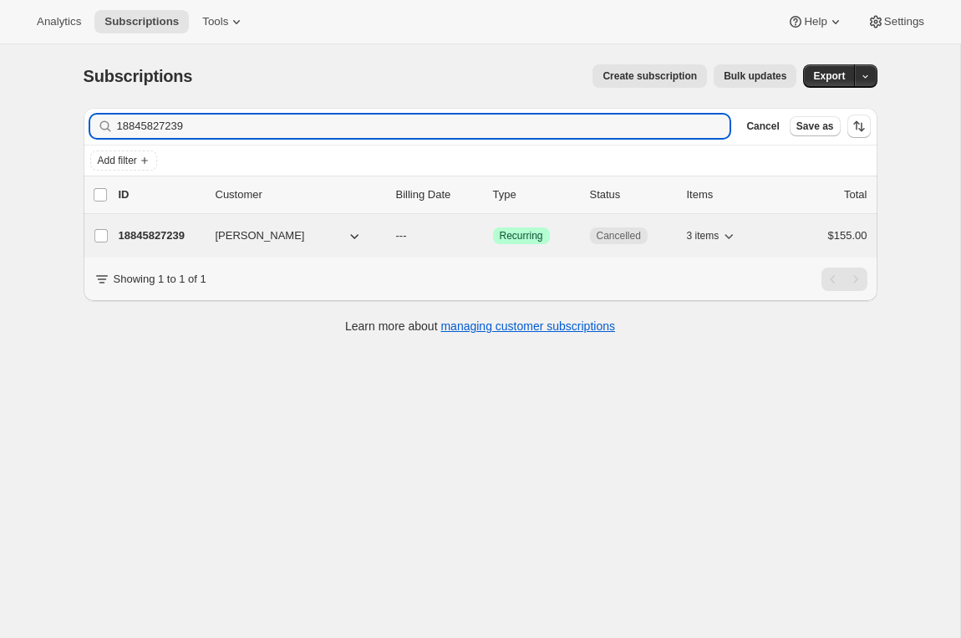
type input "18845827239"
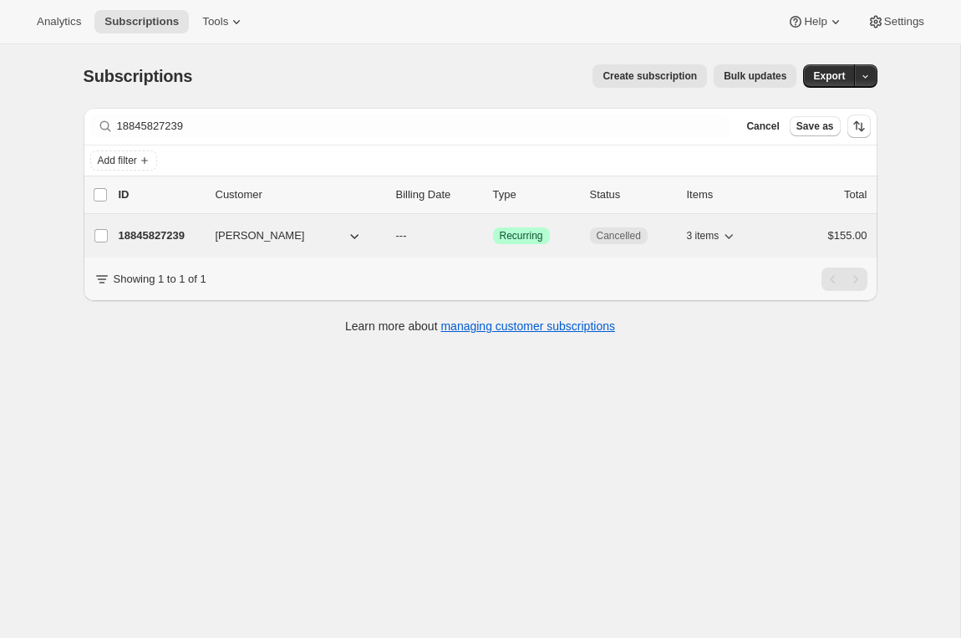
click at [158, 243] on p "18845827239" at bounding box center [161, 235] width 84 height 17
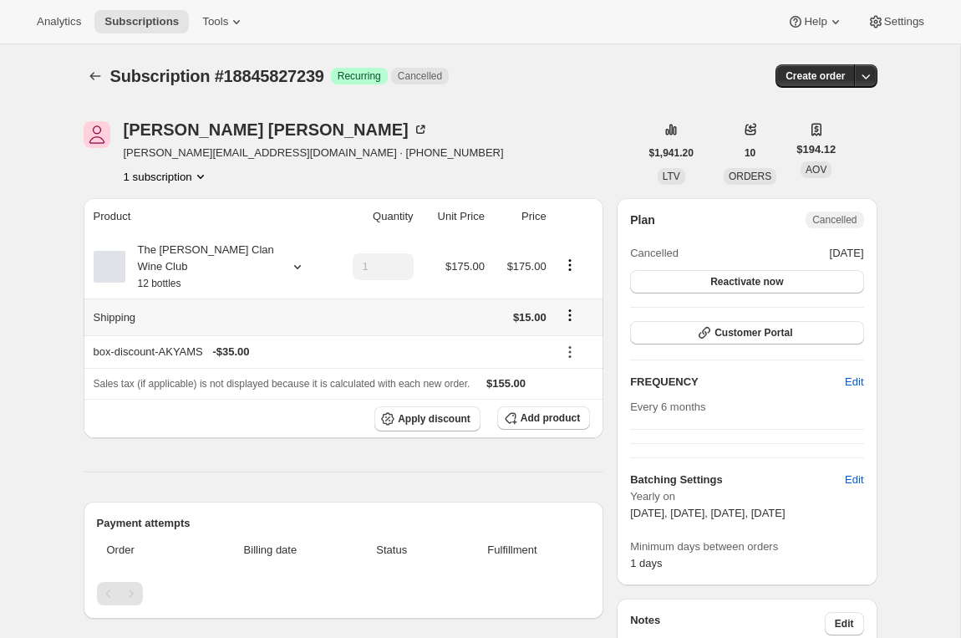
click at [563, 322] on icon "Shipping actions" at bounding box center [570, 315] width 17 height 17
click at [559, 349] on span "Edit shipping rate" at bounding box center [568, 347] width 84 height 13
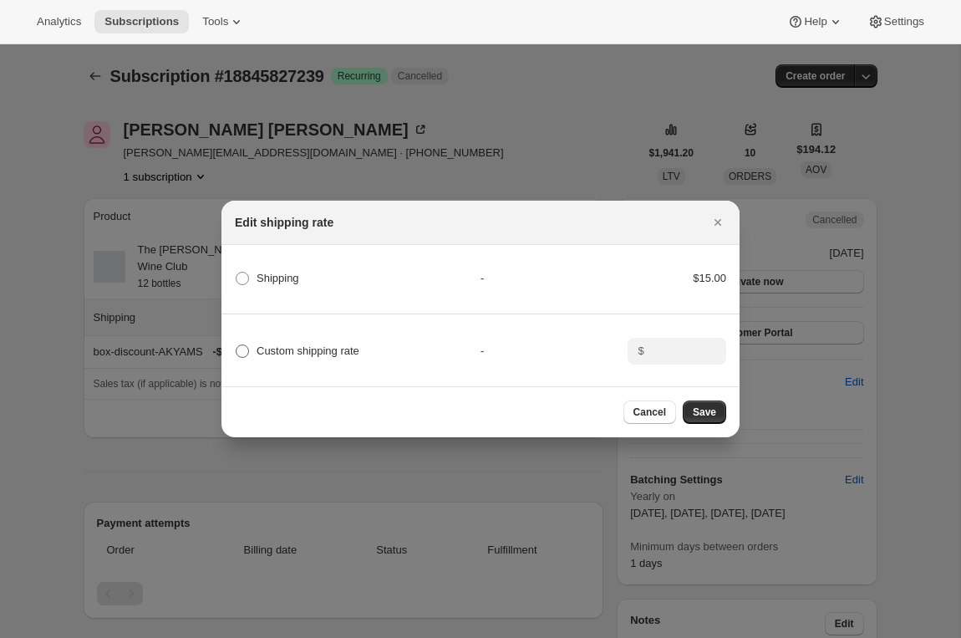
click at [320, 345] on span "Custom shipping rate" at bounding box center [308, 350] width 103 height 13
click at [237, 345] on input "Custom shipping rate" at bounding box center [236, 344] width 1 height 1
radio input "true"
click at [690, 354] on input ":r2np:" at bounding box center [676, 351] width 52 height 27
type input "0"
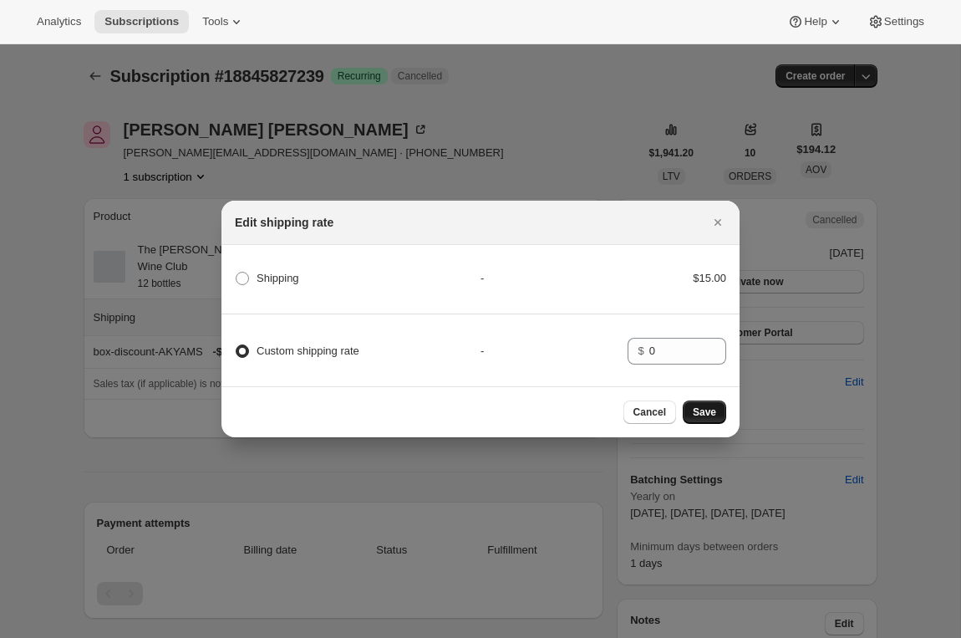
click at [701, 416] on span "Save" at bounding box center [704, 411] width 23 height 13
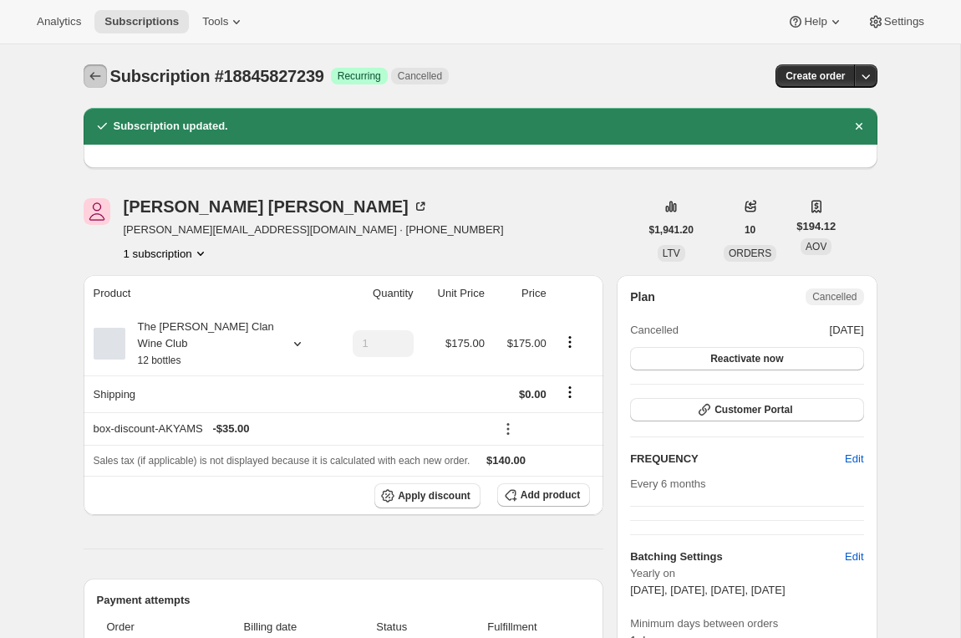
click at [88, 75] on icon "Subscriptions" at bounding box center [95, 76] width 17 height 17
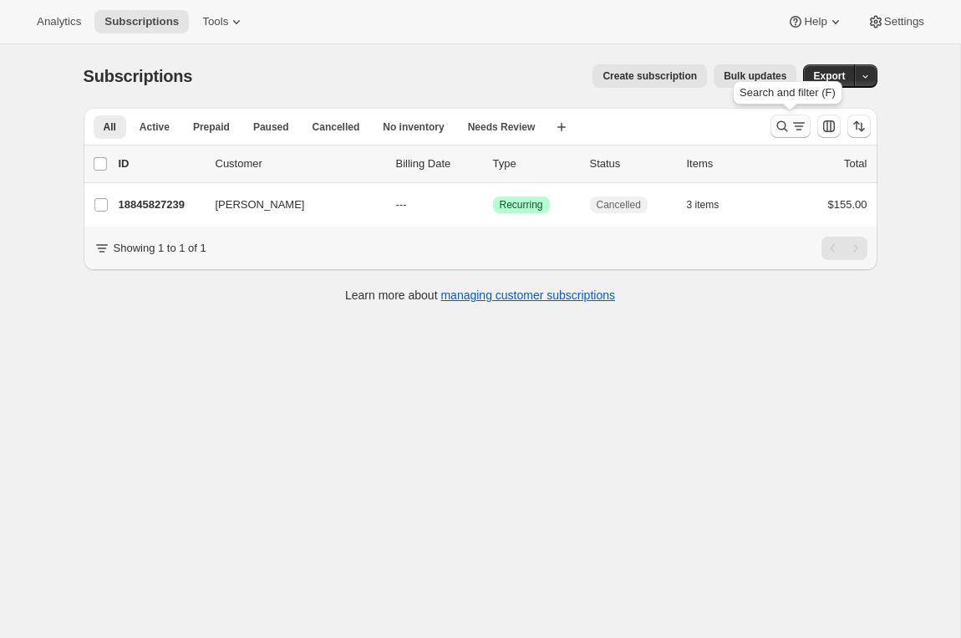
click at [787, 133] on icon "Search and filter results" at bounding box center [782, 126] width 17 height 17
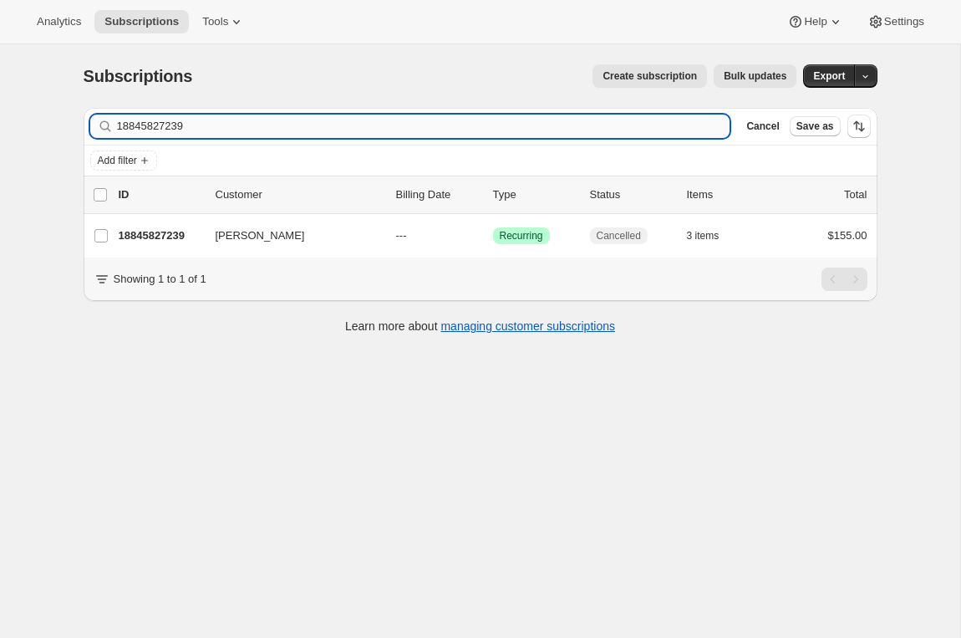
click at [159, 122] on input "18845827239" at bounding box center [424, 126] width 614 height 23
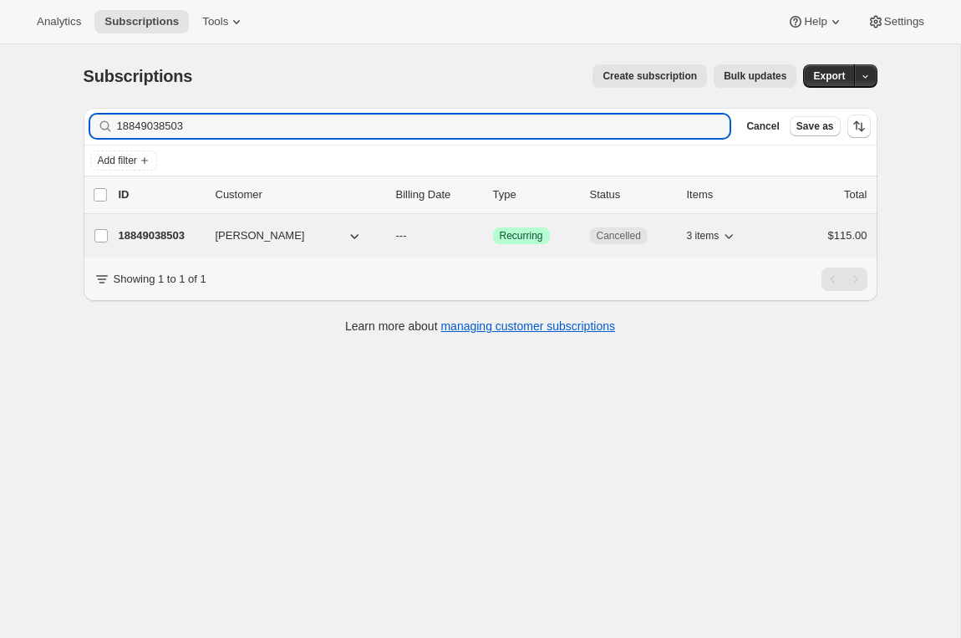
type input "18849038503"
click at [152, 239] on p "18849038503" at bounding box center [161, 235] width 84 height 17
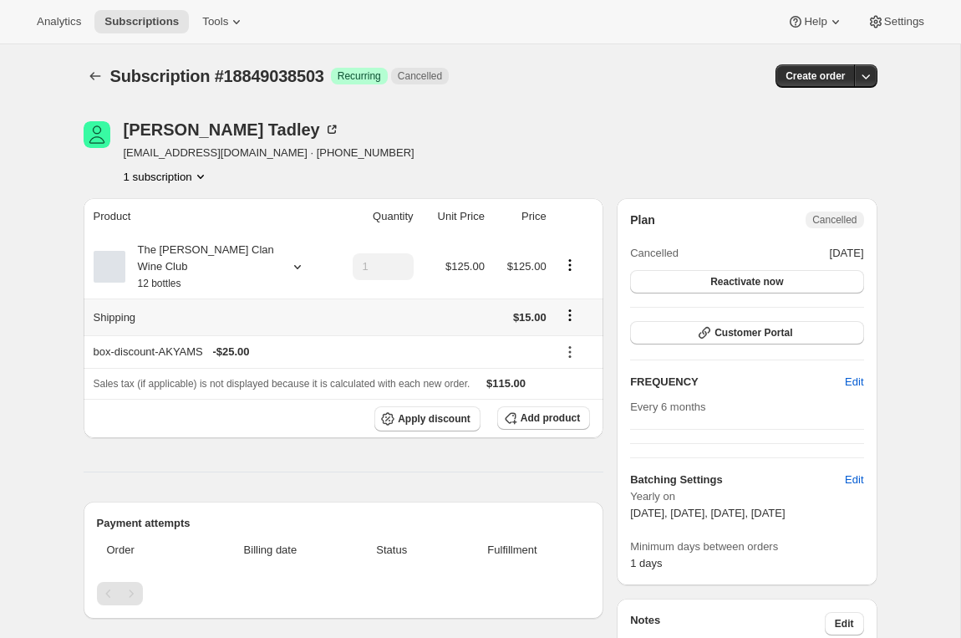
click at [568, 311] on icon "Shipping actions" at bounding box center [570, 315] width 17 height 17
click at [555, 349] on span "Edit shipping rate" at bounding box center [568, 347] width 84 height 13
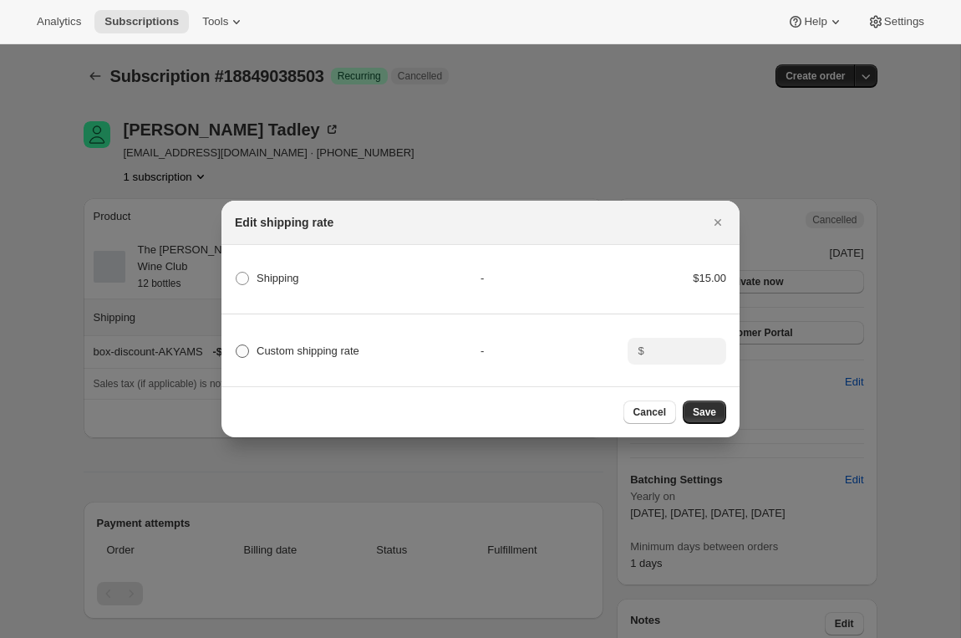
click at [359, 353] on span "Custom shipping rate" at bounding box center [308, 350] width 103 height 13
click at [237, 345] on input "Custom shipping rate" at bounding box center [236, 344] width 1 height 1
radio input "true"
click at [674, 353] on input ":r2us:" at bounding box center [676, 351] width 52 height 27
type input "0"
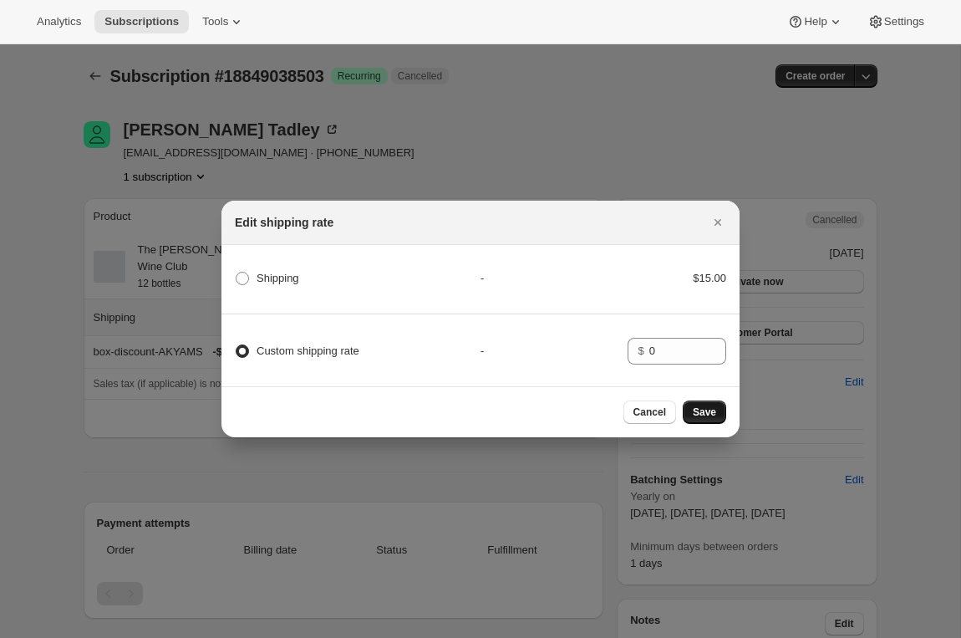
click at [694, 415] on span "Save" at bounding box center [704, 411] width 23 height 13
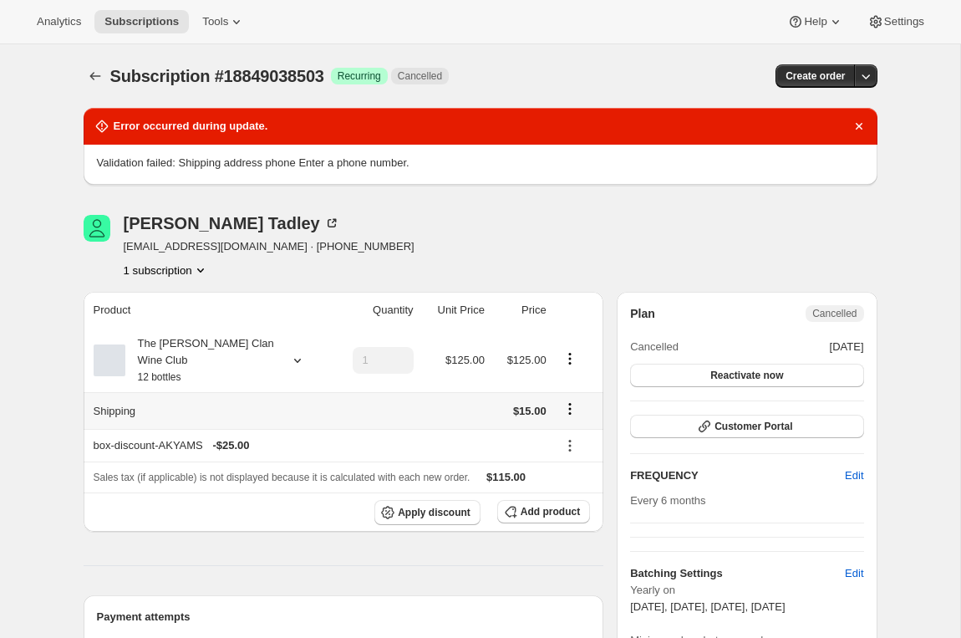
click at [564, 411] on icon "Shipping actions" at bounding box center [570, 408] width 17 height 17
click at [558, 446] on span "Edit shipping rate" at bounding box center [568, 441] width 84 height 13
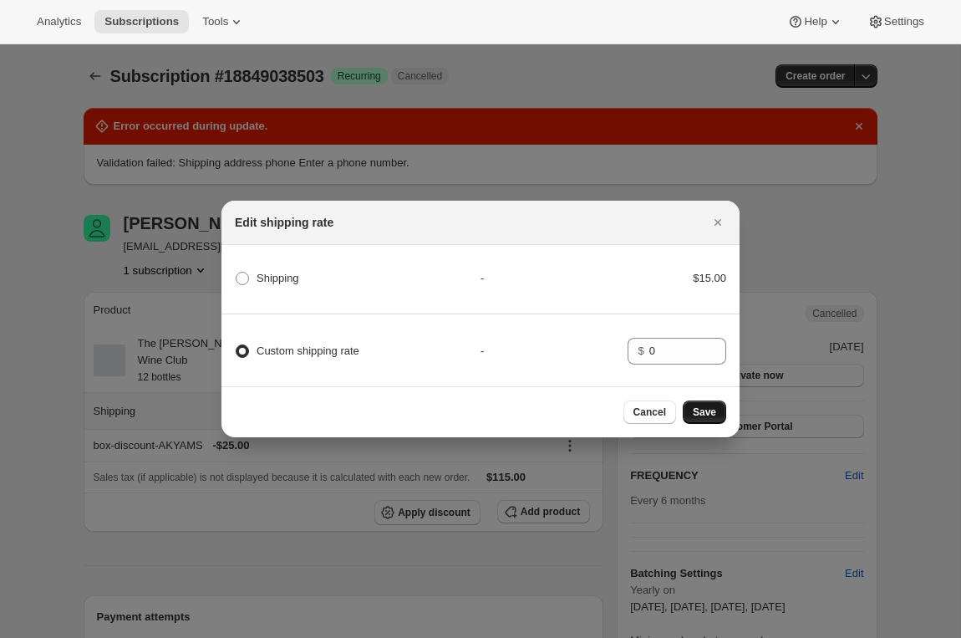
click at [688, 410] on button "Save" at bounding box center [704, 411] width 43 height 23
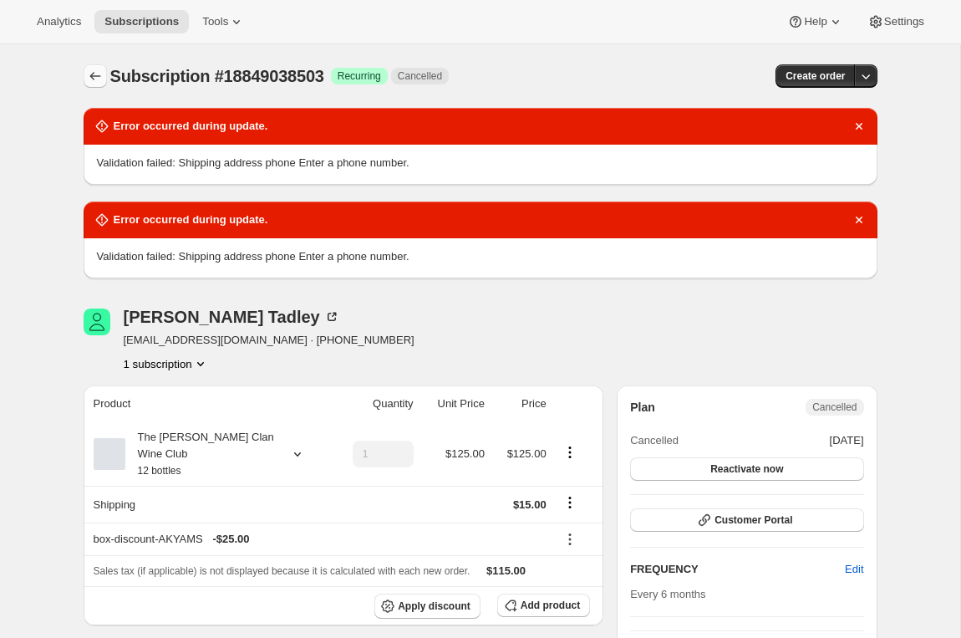
click at [104, 76] on button "Subscriptions" at bounding box center [95, 75] width 23 height 23
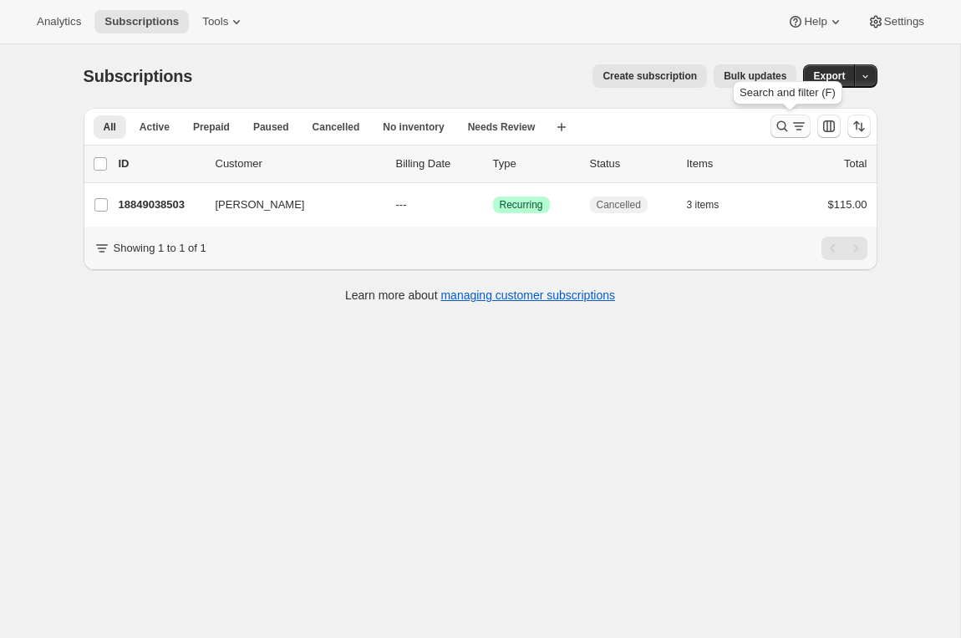
click at [771, 125] on button "Search and filter results" at bounding box center [791, 126] width 40 height 23
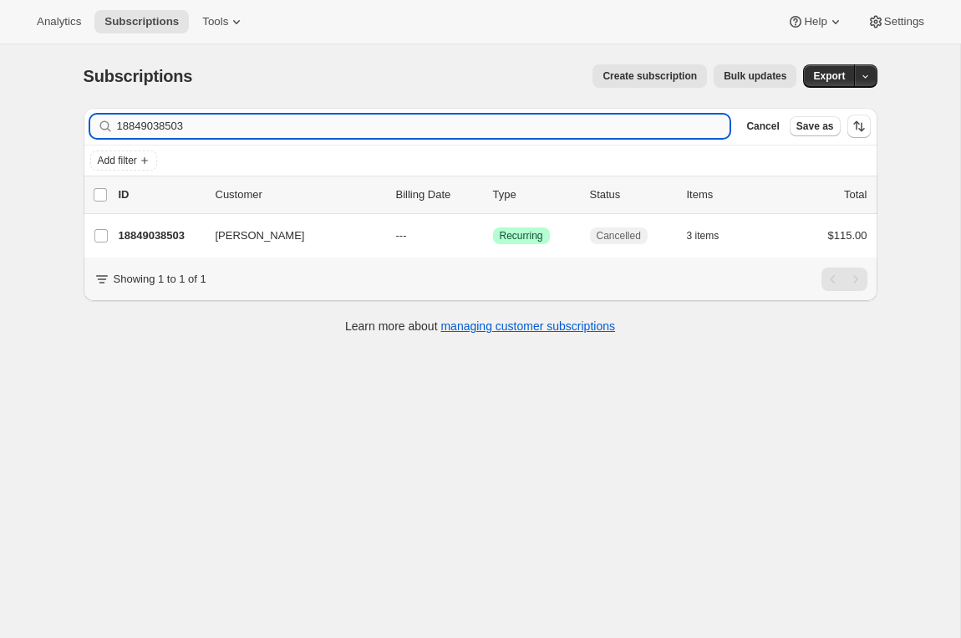
click at [166, 125] on input "18849038503" at bounding box center [424, 126] width 614 height 23
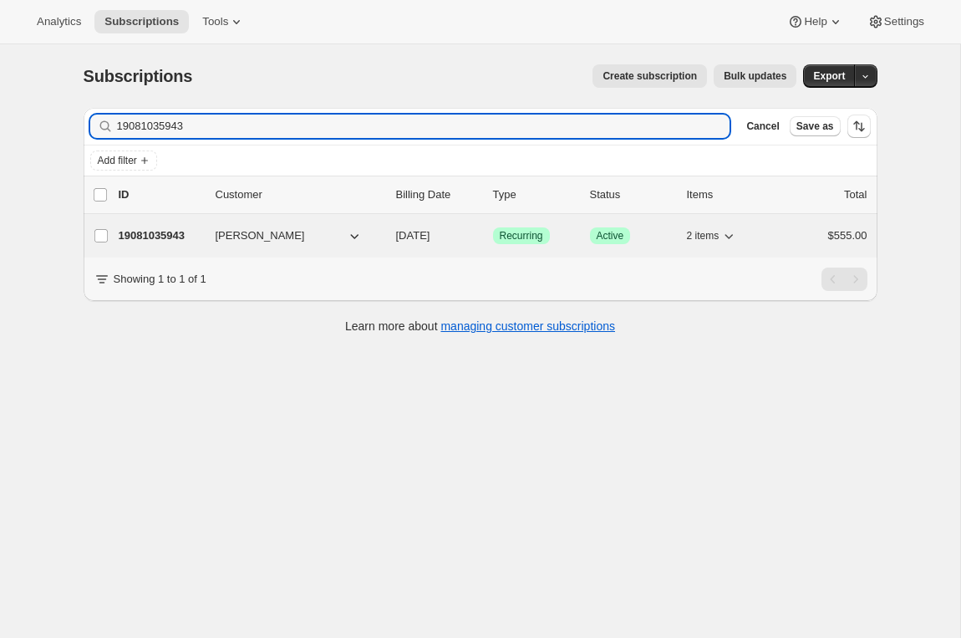
type input "19081035943"
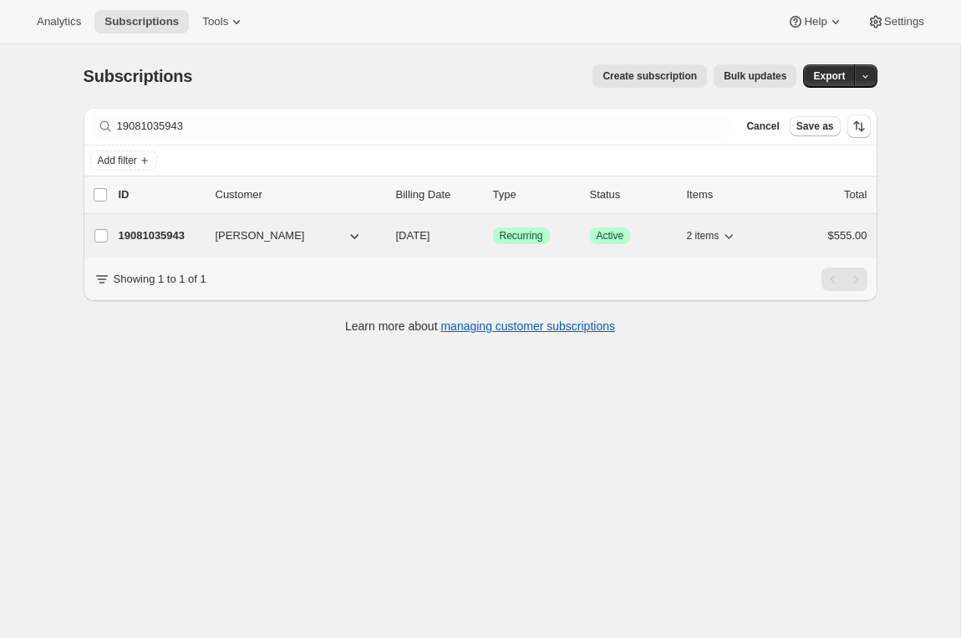
click at [164, 226] on div "19081035943 Tara Sullivan 04/30/2026 Success Recurring Success Active 2 items $…" at bounding box center [493, 235] width 749 height 23
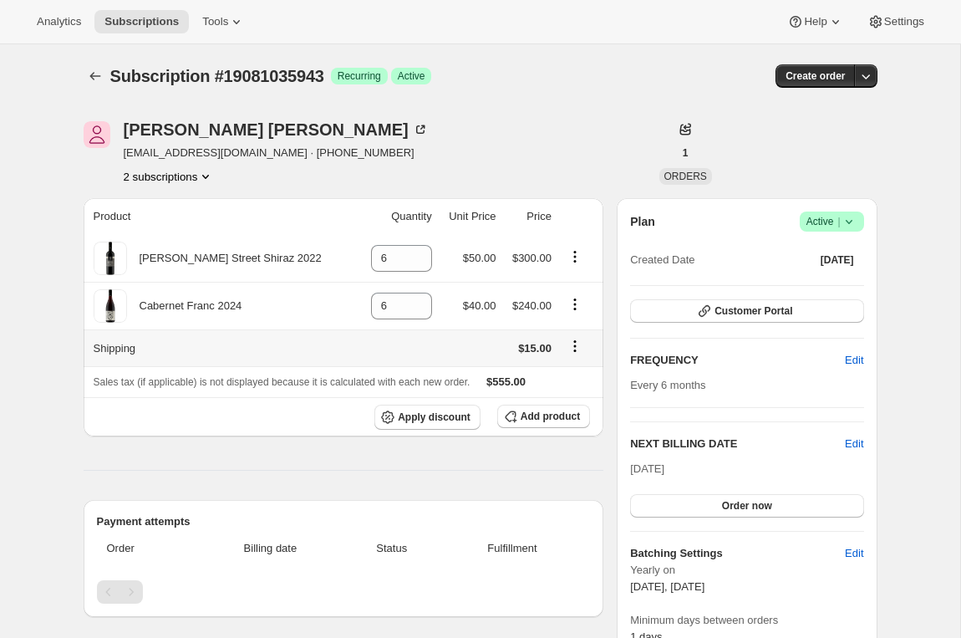
click at [570, 342] on icon "Shipping actions" at bounding box center [575, 346] width 17 height 17
click at [576, 378] on span "Edit shipping rate" at bounding box center [566, 378] width 84 height 13
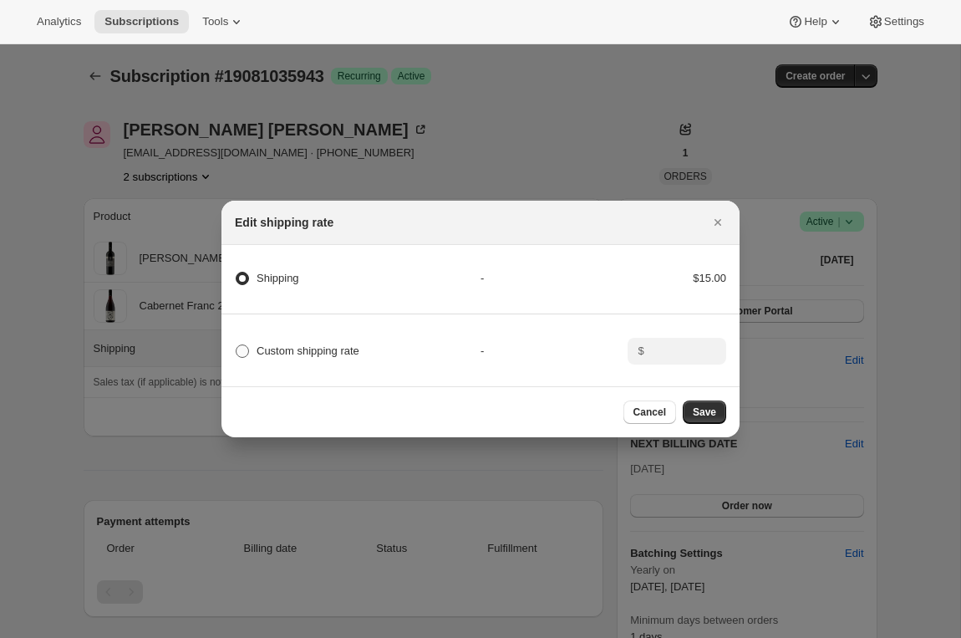
click at [343, 349] on span "Custom shipping rate" at bounding box center [308, 350] width 103 height 13
click at [237, 345] on input "Custom shipping rate" at bounding box center [236, 344] width 1 height 1
radio input "true"
radio input "false"
click at [661, 352] on input ":r32n:" at bounding box center [676, 351] width 52 height 27
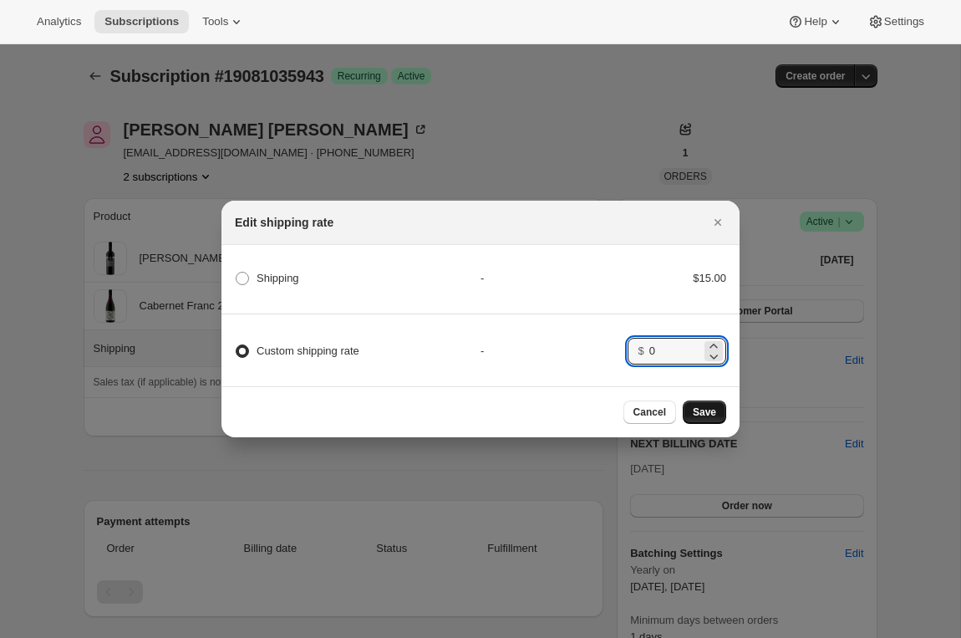
type input "0"
click at [694, 410] on span "Save" at bounding box center [704, 411] width 23 height 13
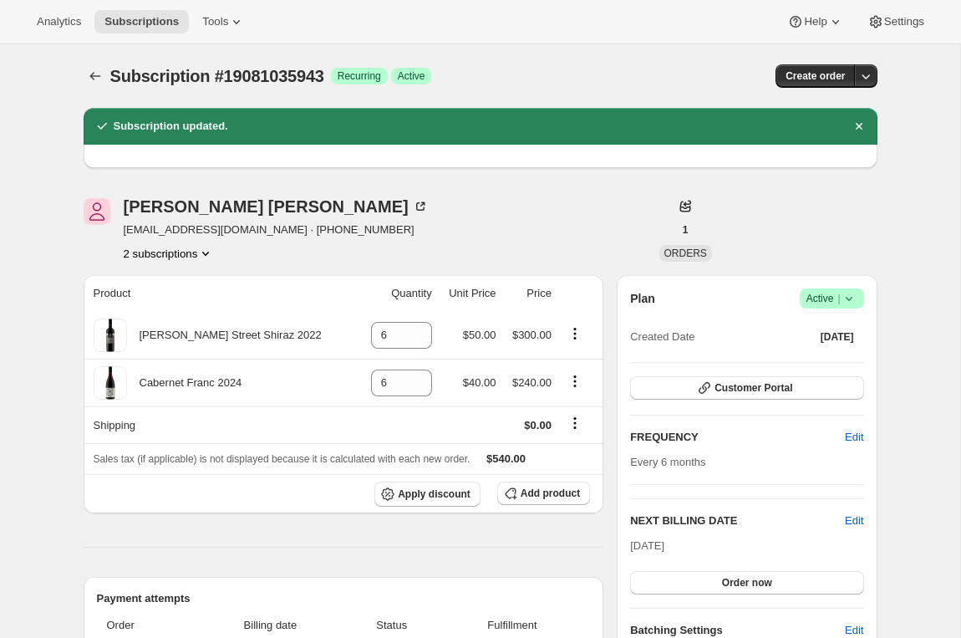
click at [89, 63] on div "Subscription #19081035943. This page is ready Subscription #19081035943 Success…" at bounding box center [481, 76] width 794 height 64
click at [84, 73] on button "Subscriptions" at bounding box center [95, 75] width 23 height 23
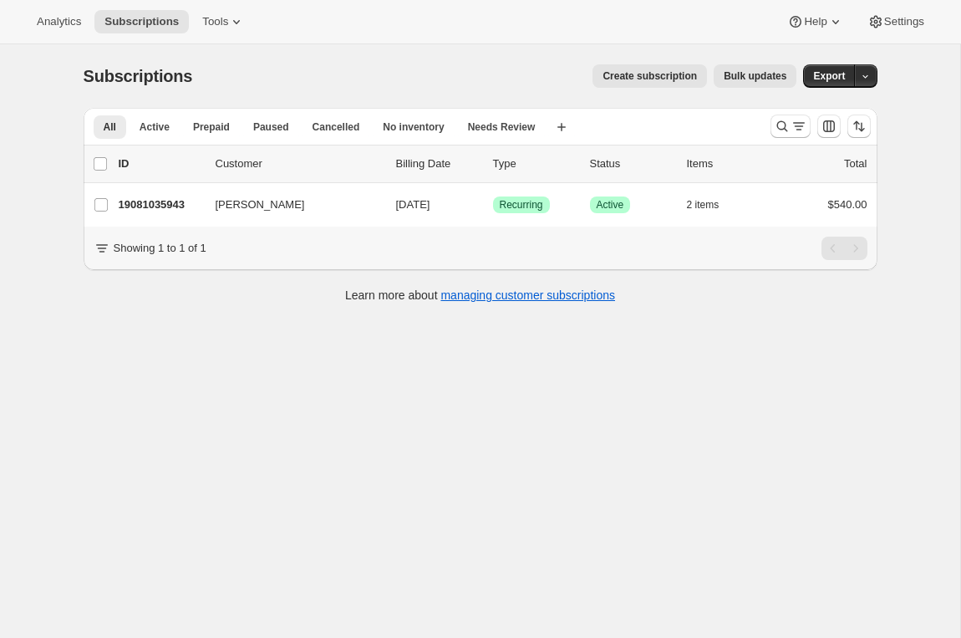
click at [767, 130] on div at bounding box center [821, 126] width 114 height 33
click at [786, 132] on icon "Search and filter results" at bounding box center [782, 126] width 17 height 17
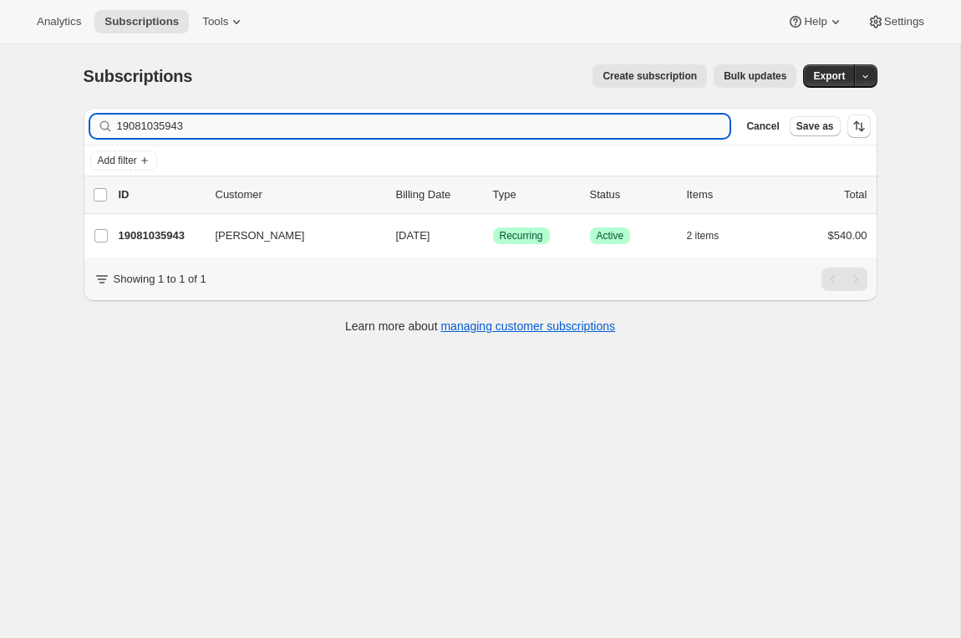
click at [152, 123] on input "19081035943" at bounding box center [424, 126] width 614 height 23
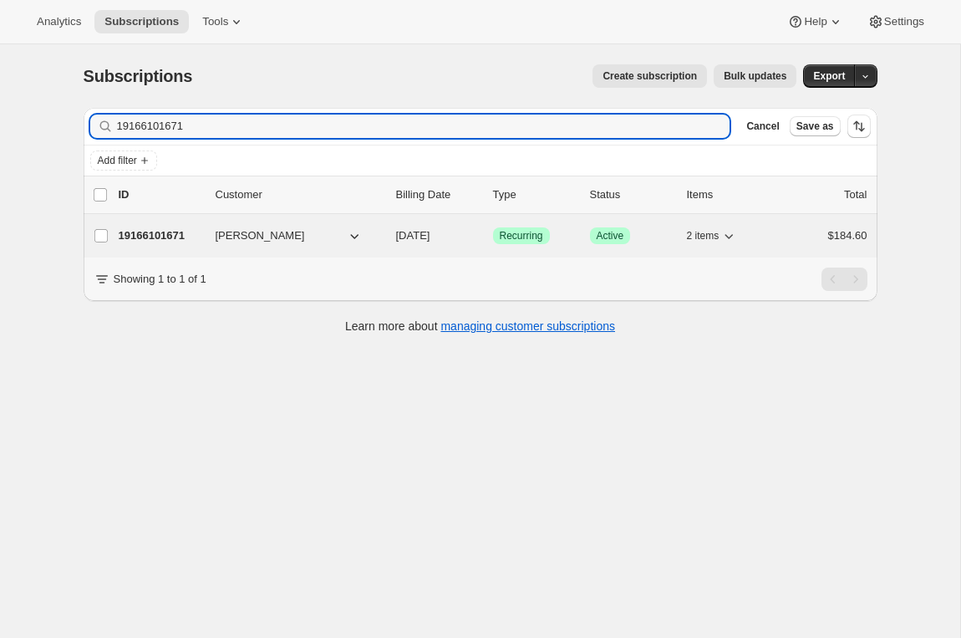
type input "19166101671"
click at [164, 241] on p "19166101671" at bounding box center [161, 235] width 84 height 17
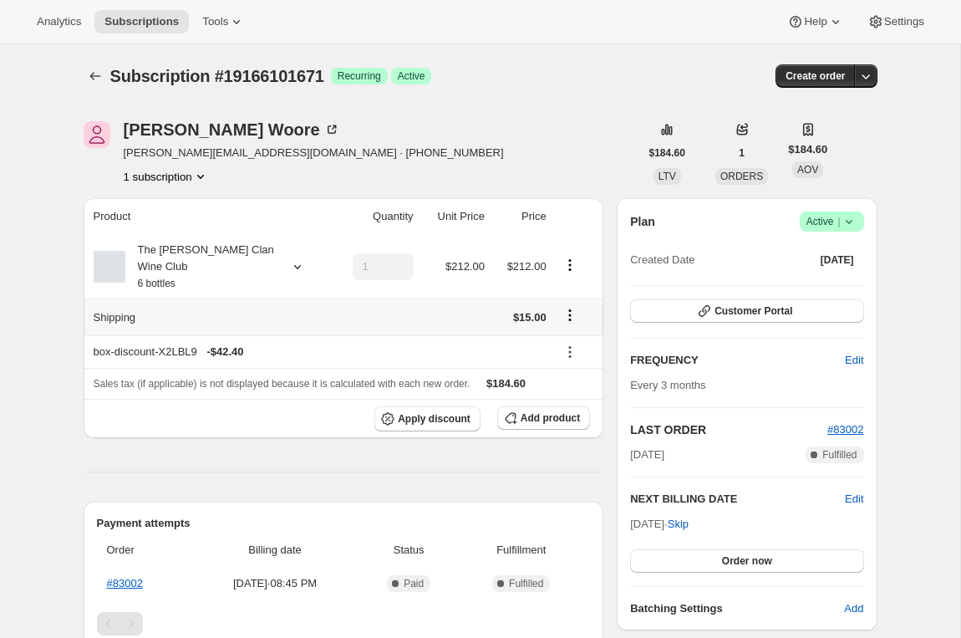
click at [572, 307] on icon "Shipping actions" at bounding box center [570, 315] width 17 height 17
click at [546, 351] on span "Edit shipping rate" at bounding box center [568, 347] width 84 height 13
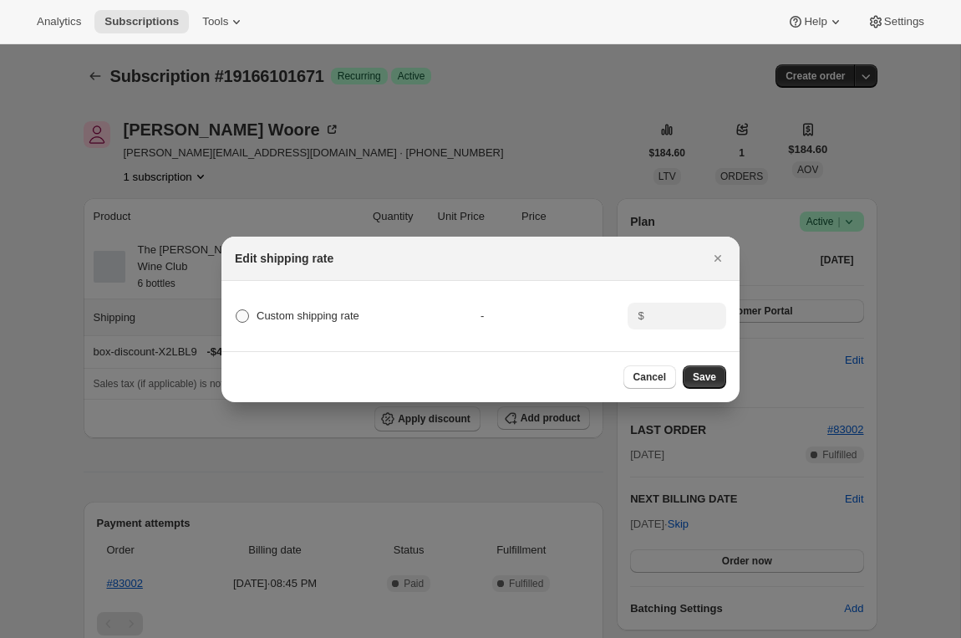
click at [317, 316] on span "Custom shipping rate" at bounding box center [308, 315] width 103 height 13
click at [237, 310] on input "Custom shipping rate" at bounding box center [236, 309] width 1 height 1
radio input "true"
click at [650, 318] on input ":r3b0:" at bounding box center [676, 316] width 52 height 27
type input "12"
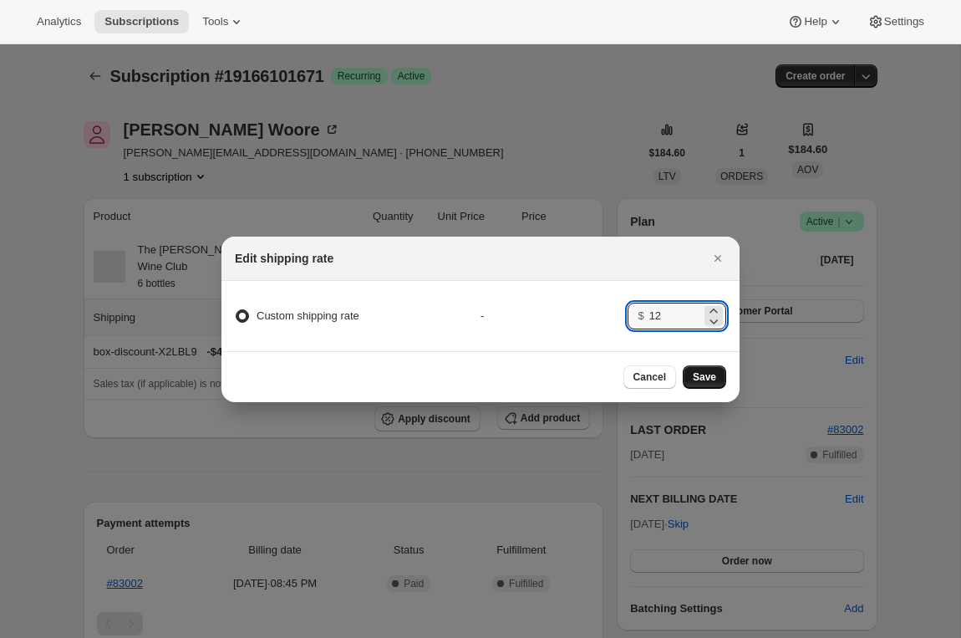
click at [709, 371] on span "Save" at bounding box center [704, 376] width 23 height 13
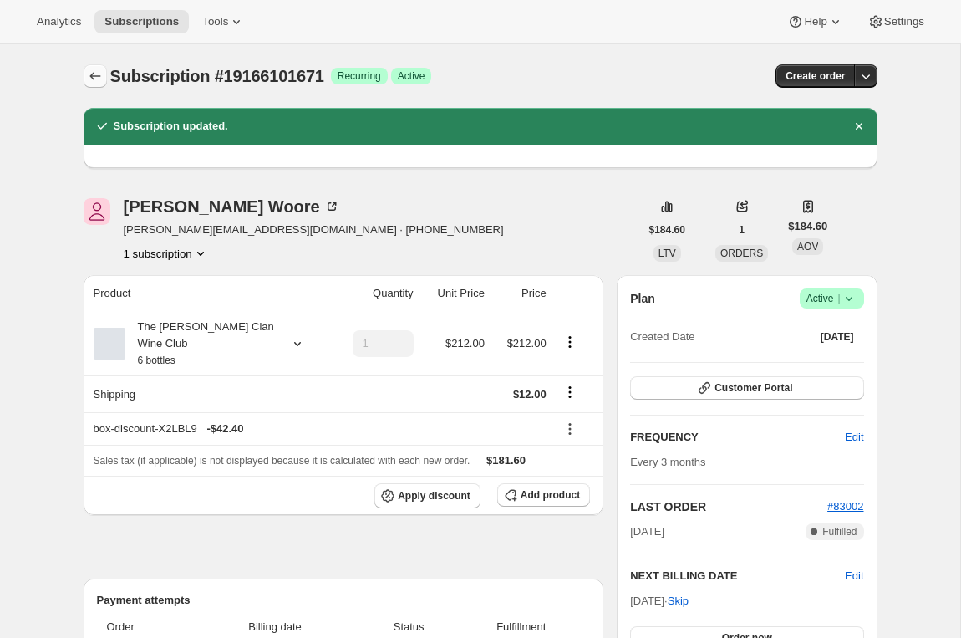
click at [99, 77] on icon "Subscriptions" at bounding box center [95, 76] width 17 height 17
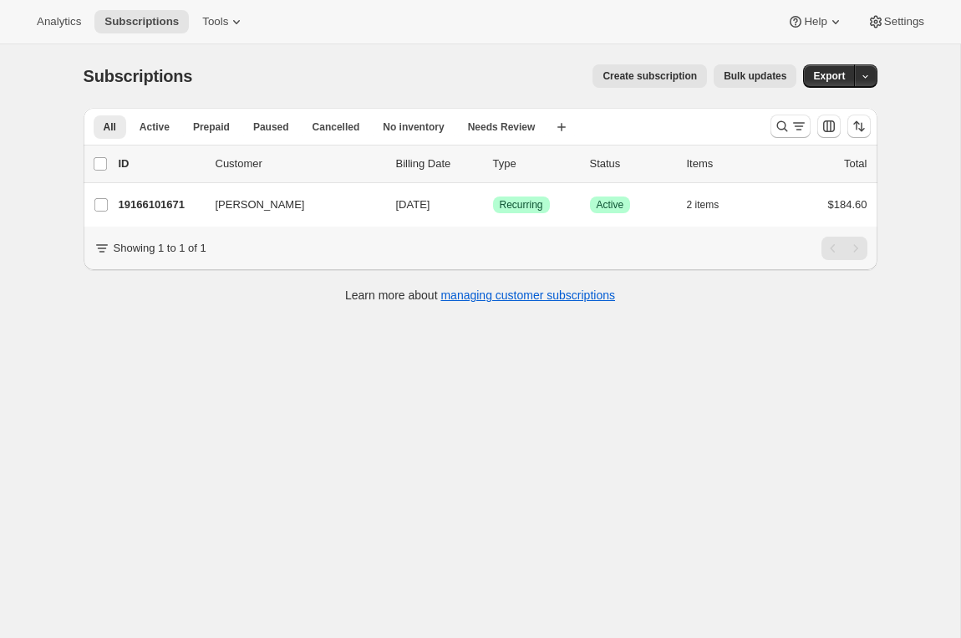
click at [781, 140] on div at bounding box center [821, 126] width 114 height 33
click at [782, 133] on icon "Search and filter results" at bounding box center [782, 126] width 17 height 17
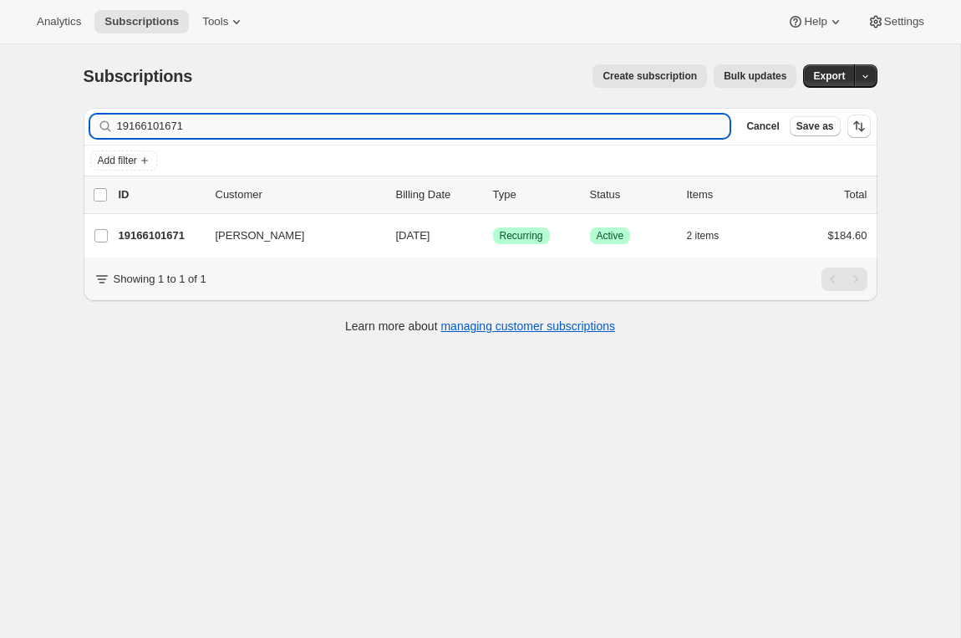
click at [308, 127] on input "19166101671" at bounding box center [424, 126] width 614 height 23
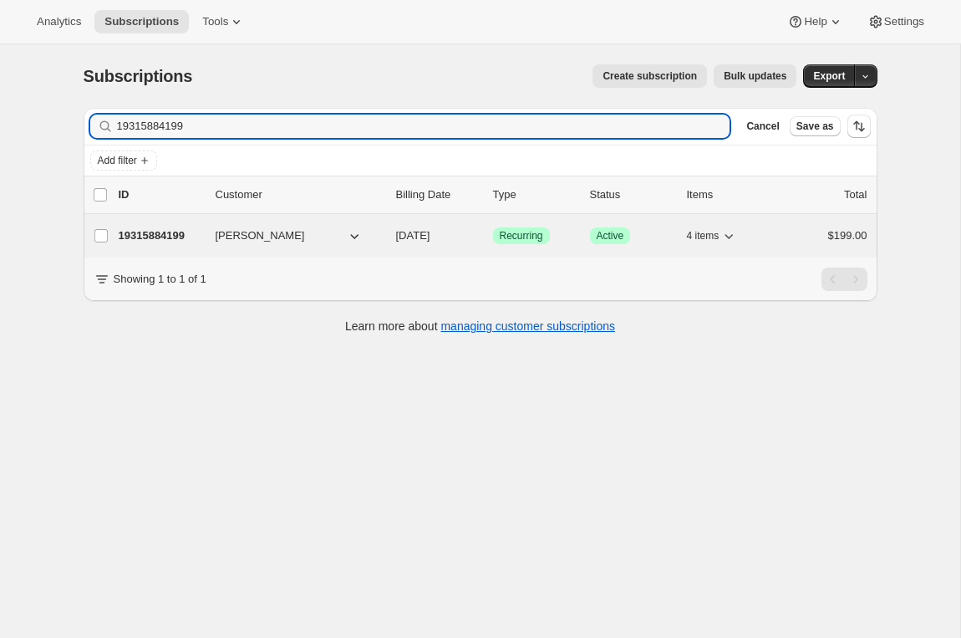
type input "19315884199"
click at [169, 231] on p "19315884199" at bounding box center [161, 235] width 84 height 17
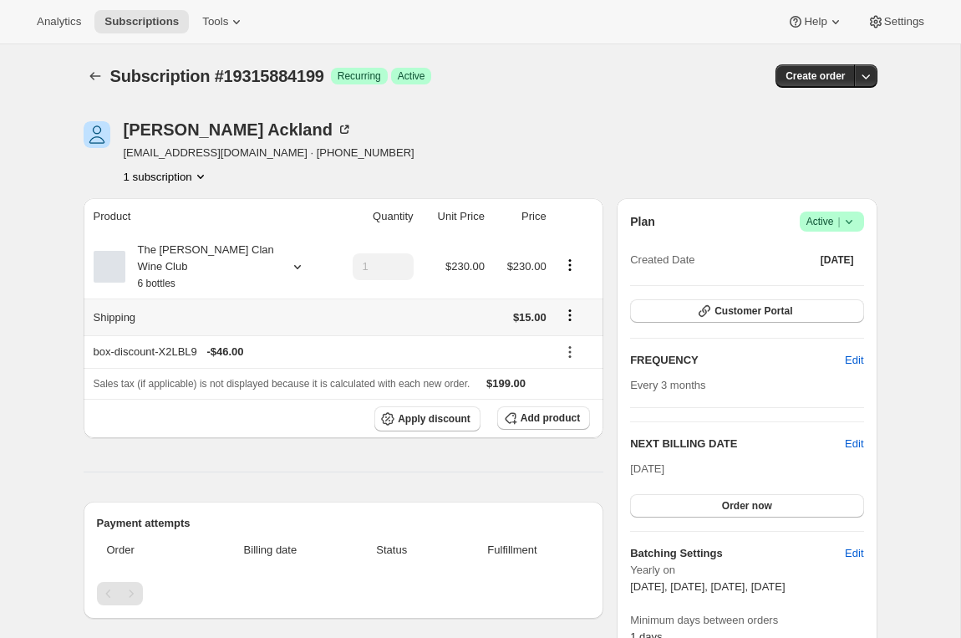
click at [573, 317] on icon "Shipping actions" at bounding box center [570, 315] width 17 height 17
click at [571, 346] on span "Edit shipping rate" at bounding box center [568, 347] width 84 height 13
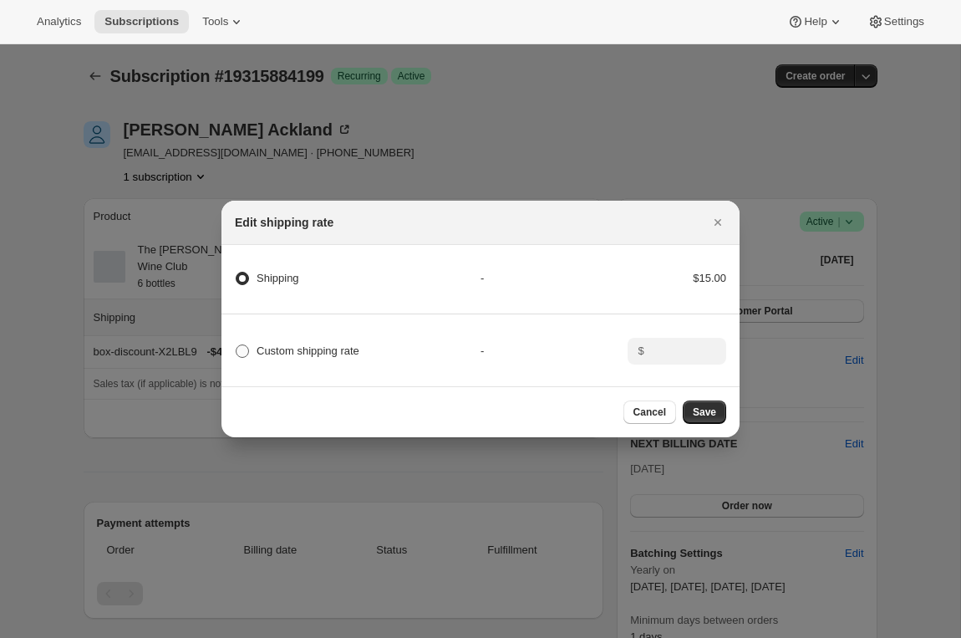
click at [353, 344] on span "Custom shipping rate" at bounding box center [308, 351] width 103 height 17
click at [237, 344] on input "Custom shipping rate" at bounding box center [236, 344] width 1 height 1
radio input "true"
radio input "false"
click at [663, 353] on input ":r3id:" at bounding box center [676, 351] width 52 height 27
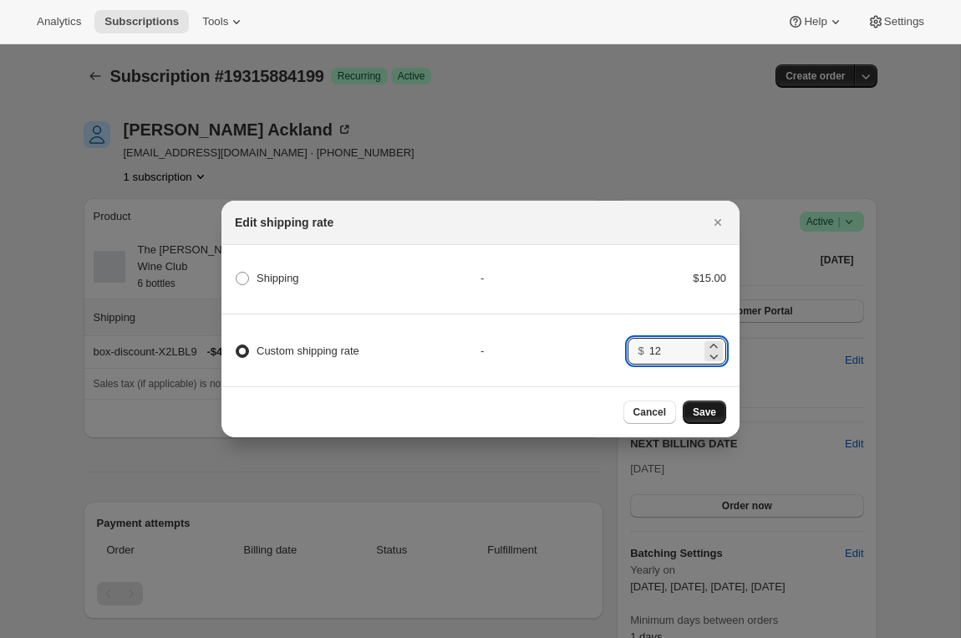
type input "12"
click at [704, 408] on span "Save" at bounding box center [704, 411] width 23 height 13
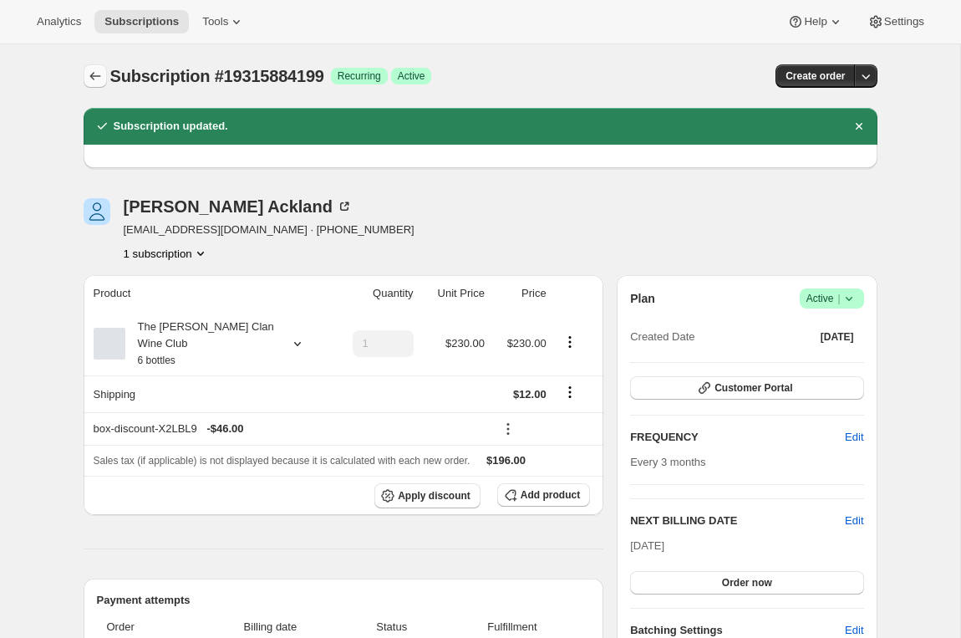
click at [95, 69] on icon "Subscriptions" at bounding box center [95, 76] width 17 height 17
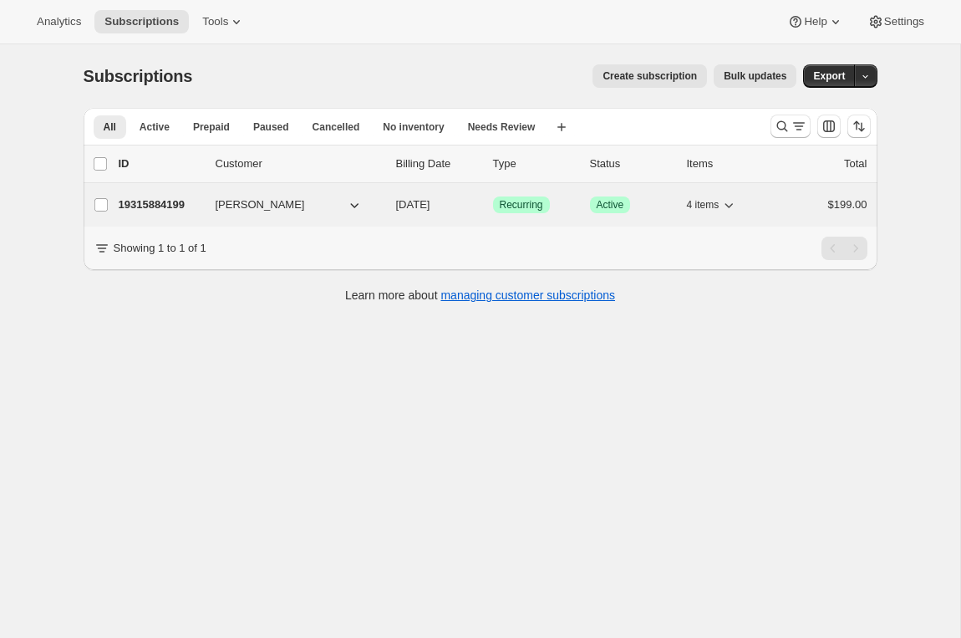
click at [161, 196] on p "19315884199" at bounding box center [161, 204] width 84 height 17
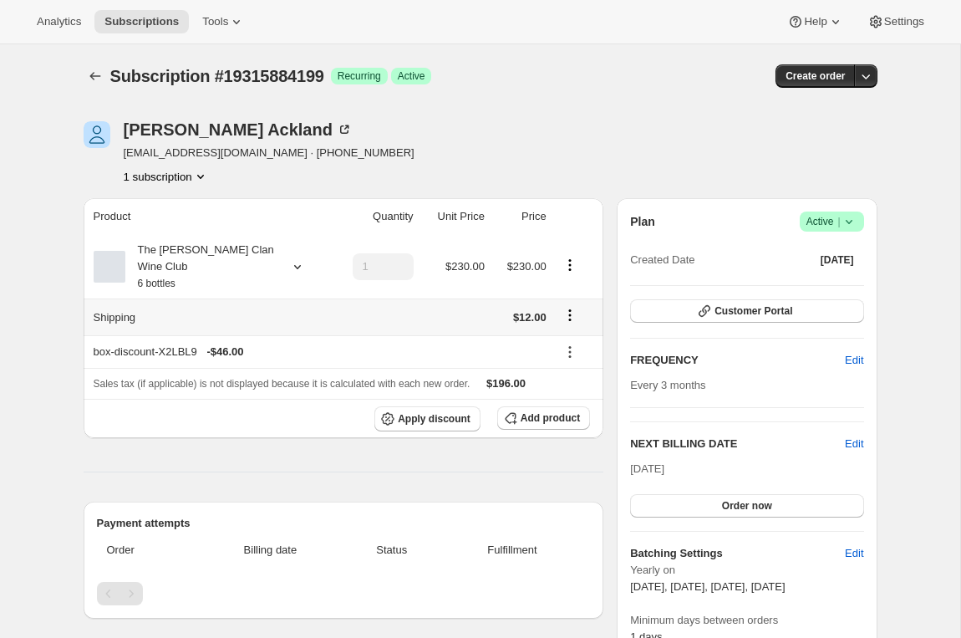
click at [570, 318] on icon "Shipping actions" at bounding box center [569, 319] width 3 height 3
click at [558, 349] on span "Edit shipping rate" at bounding box center [568, 347] width 84 height 13
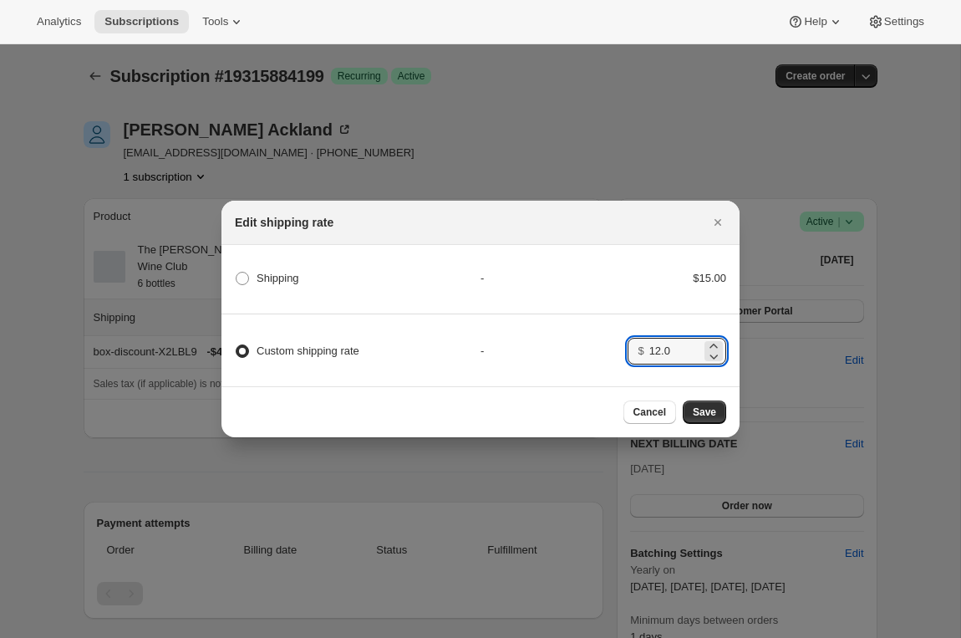
drag, startPoint x: 664, startPoint y: 350, endPoint x: 625, endPoint y: 349, distance: 38.5
click at [625, 349] on div "Custom shipping rate - $ 12.0" at bounding box center [480, 343] width 523 height 59
type input "0"
click at [696, 415] on span "Save" at bounding box center [704, 411] width 23 height 13
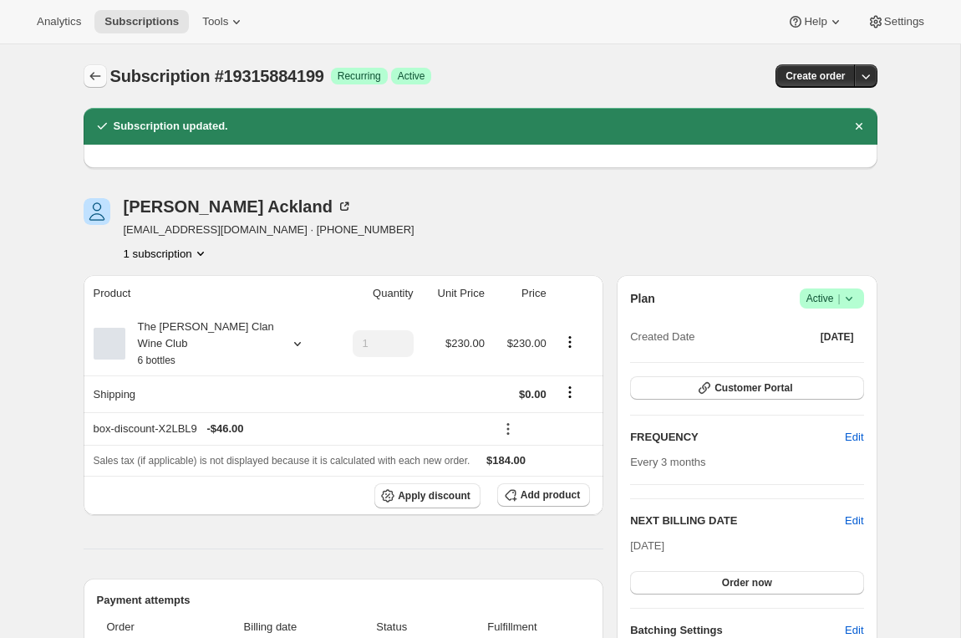
click at [94, 78] on icon "Subscriptions" at bounding box center [95, 76] width 17 height 17
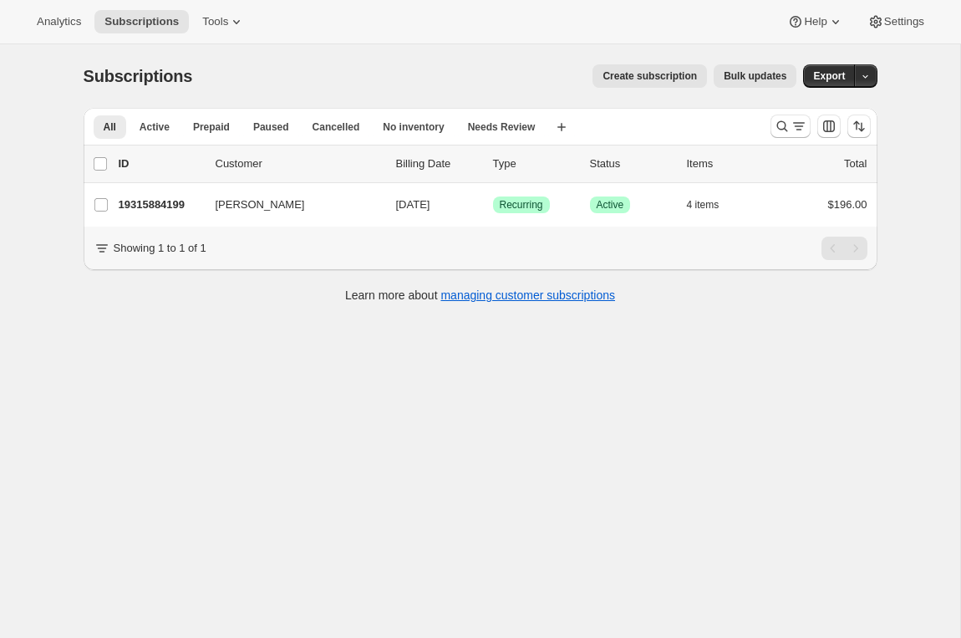
click at [775, 137] on div at bounding box center [791, 126] width 40 height 23
click at [771, 131] on button "Search and filter results" at bounding box center [791, 126] width 40 height 23
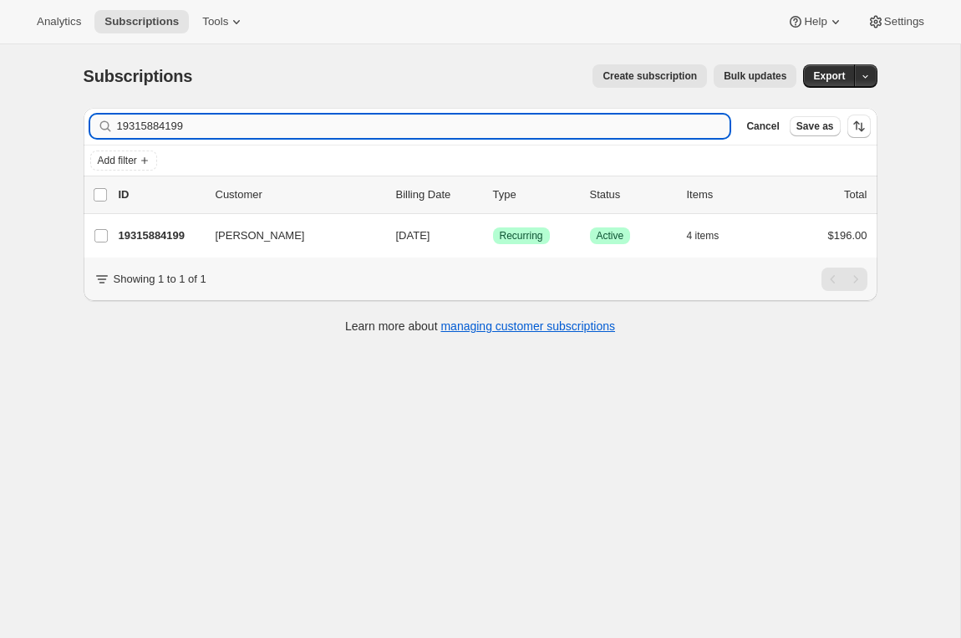
click at [163, 128] on input "19315884199" at bounding box center [424, 126] width 614 height 23
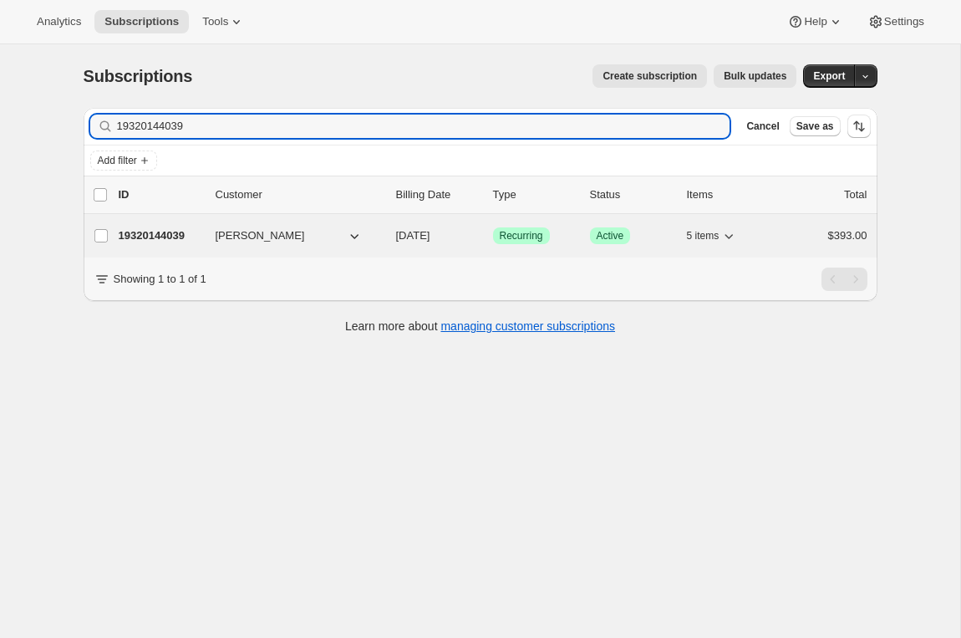
type input "19320144039"
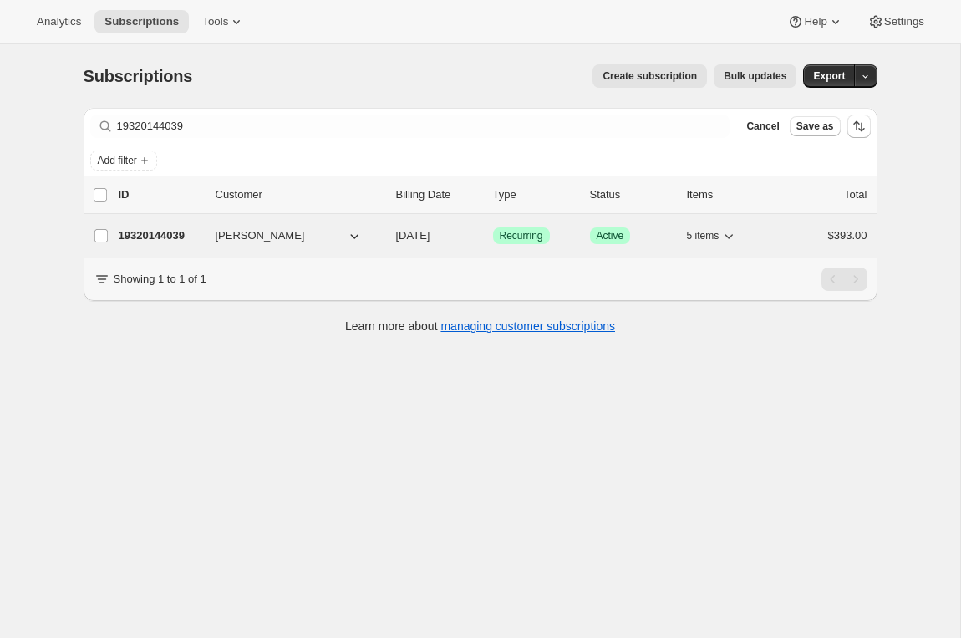
click at [170, 240] on p "19320144039" at bounding box center [161, 235] width 84 height 17
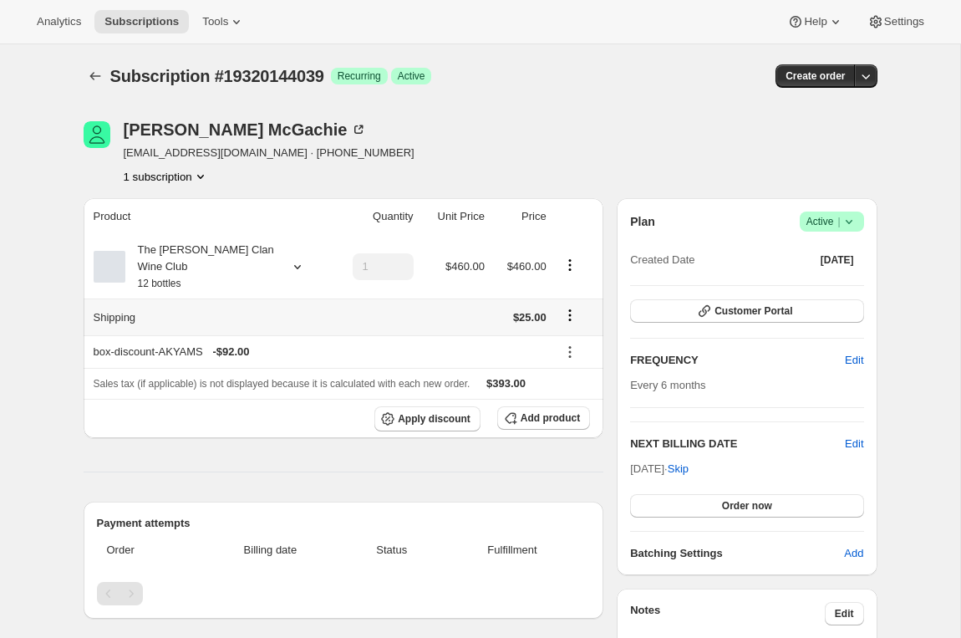
click at [575, 312] on icon "Shipping actions" at bounding box center [570, 315] width 17 height 17
click at [562, 347] on span "Edit shipping rate" at bounding box center [568, 347] width 84 height 13
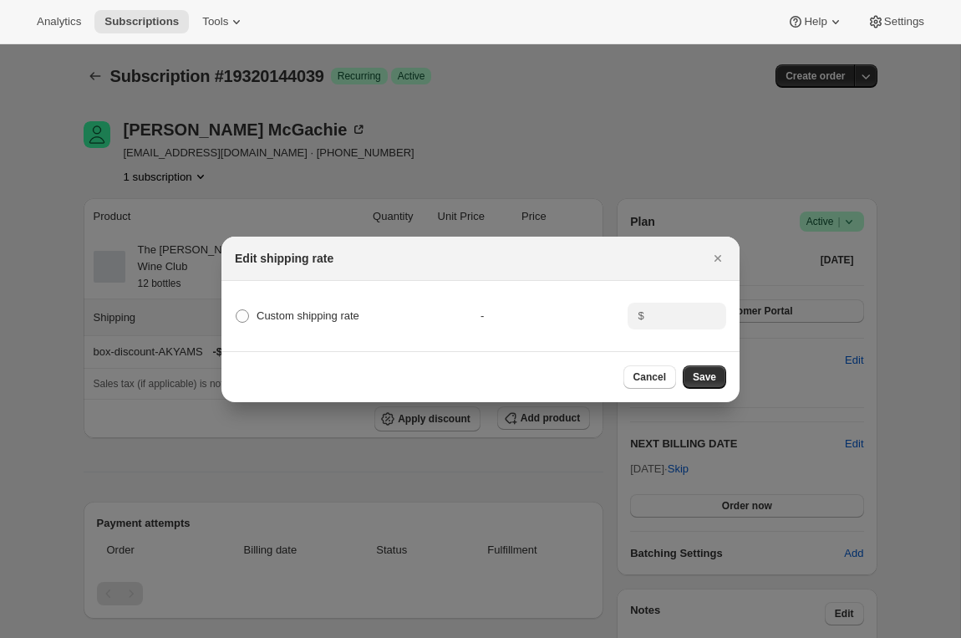
click at [380, 304] on div "Custom shipping rate" at bounding box center [358, 315] width 246 height 23
click at [356, 316] on span "Custom shipping rate" at bounding box center [308, 315] width 103 height 13
click at [237, 310] on input "Custom shipping rate" at bounding box center [236, 309] width 1 height 1
radio input "true"
click at [658, 317] on input ":r40p:" at bounding box center [676, 316] width 52 height 27
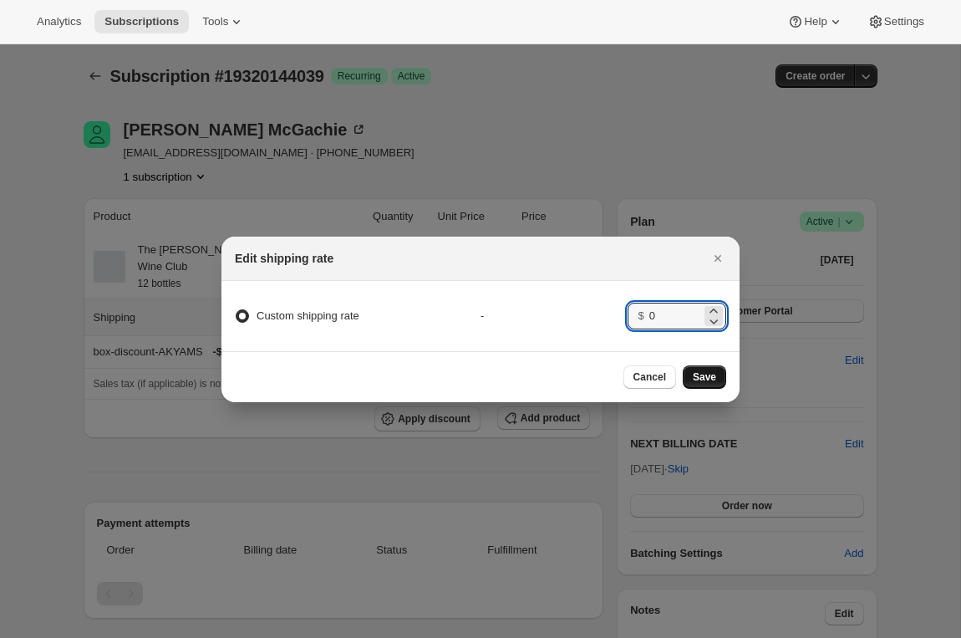
type input "0"
click at [712, 368] on button "Save" at bounding box center [704, 376] width 43 height 23
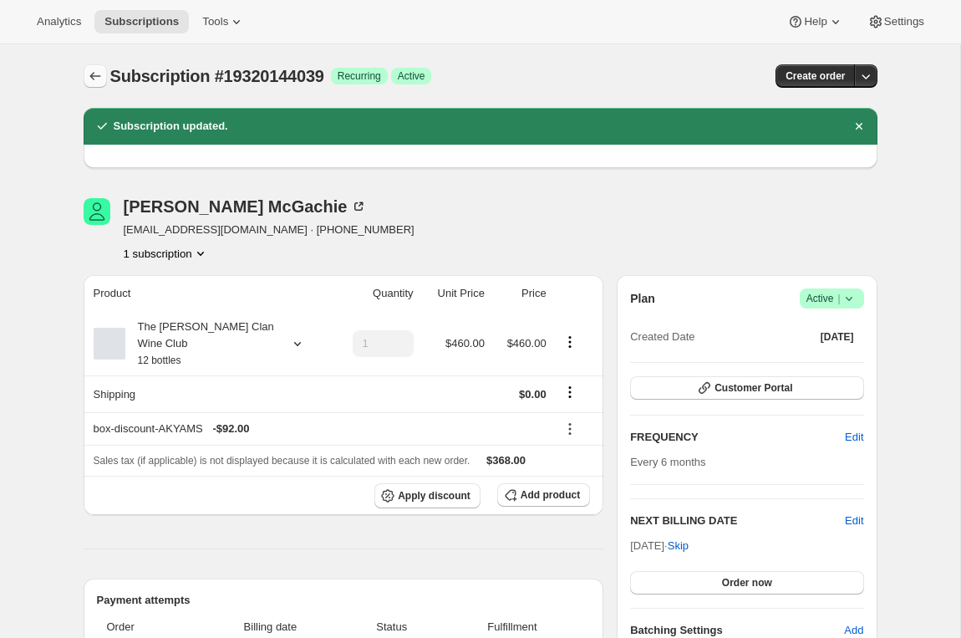
click at [90, 79] on icon "Subscriptions" at bounding box center [95, 76] width 17 height 17
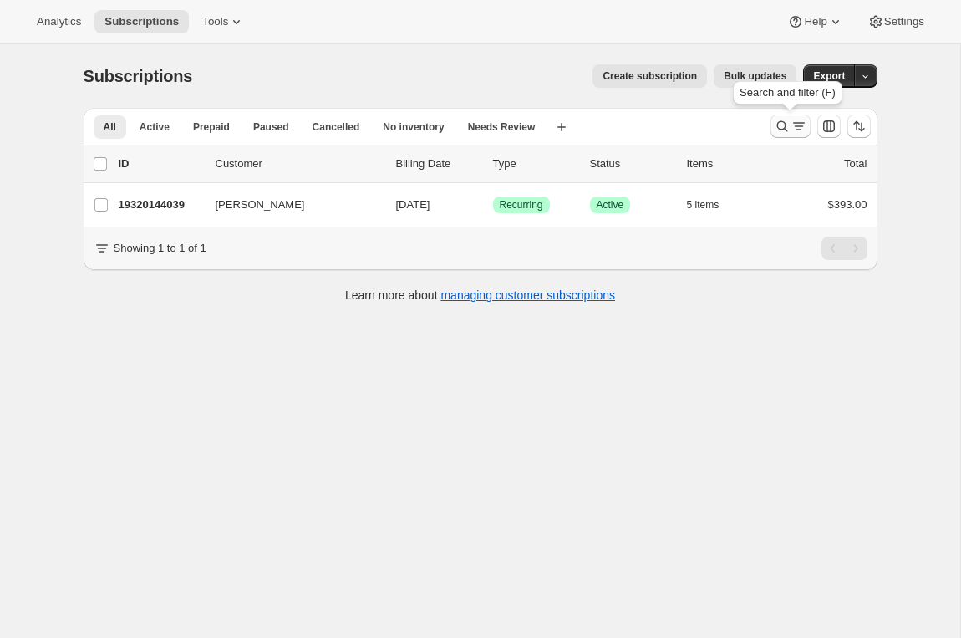
click at [782, 132] on icon "Search and filter results" at bounding box center [782, 126] width 17 height 17
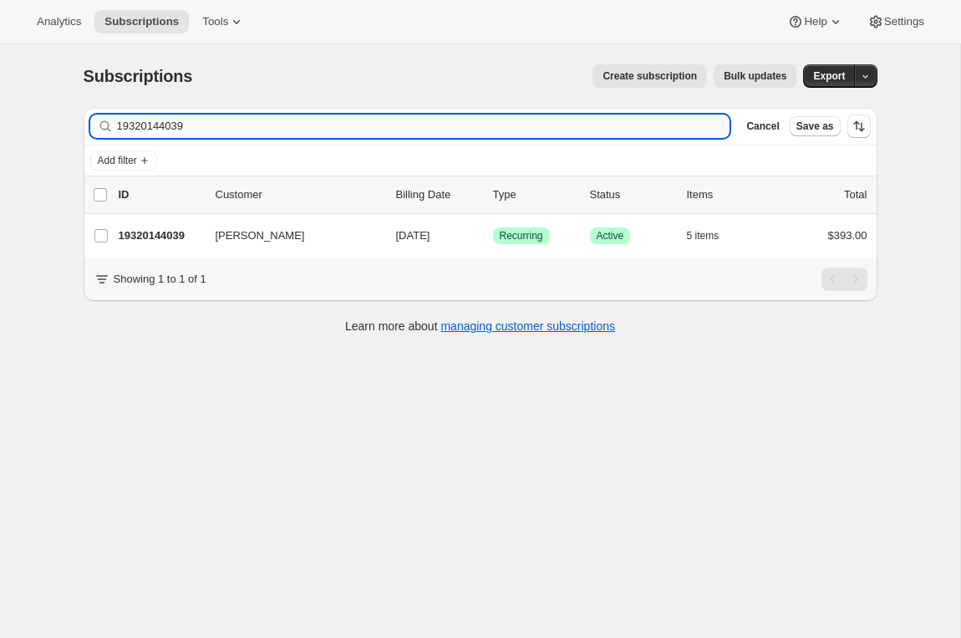
click at [175, 126] on input "19320144039" at bounding box center [424, 126] width 614 height 23
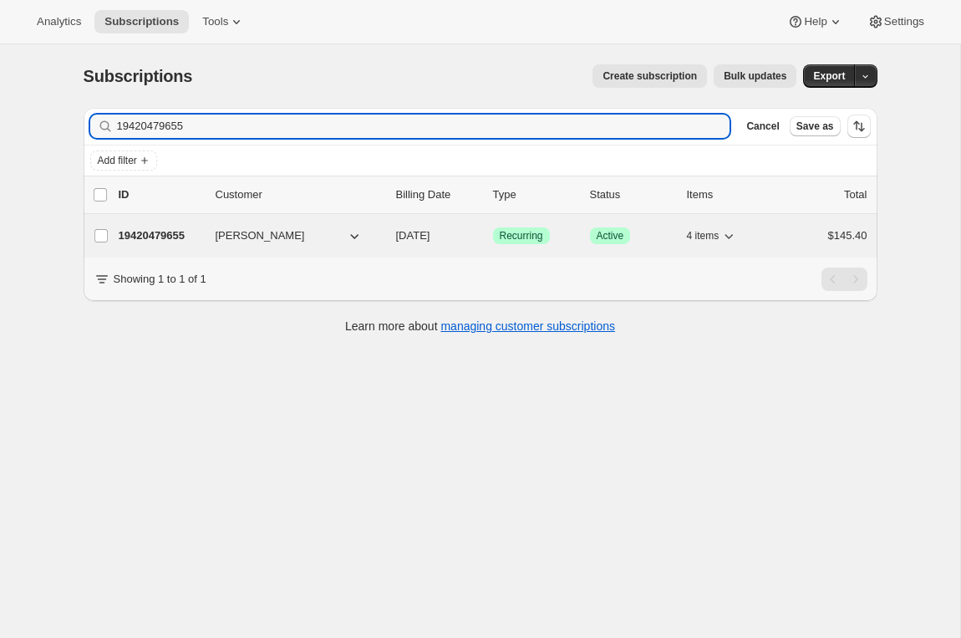
type input "19420479655"
click at [151, 237] on p "19420479655" at bounding box center [161, 235] width 84 height 17
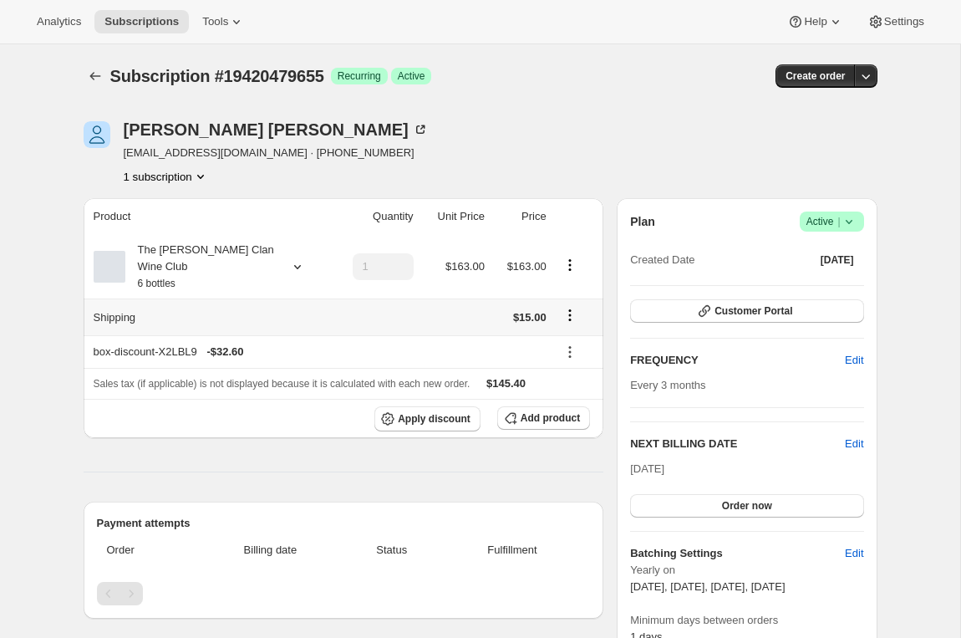
click at [570, 316] on icon "Shipping actions" at bounding box center [569, 315] width 3 height 3
click at [564, 344] on span "Edit shipping rate" at bounding box center [568, 347] width 84 height 13
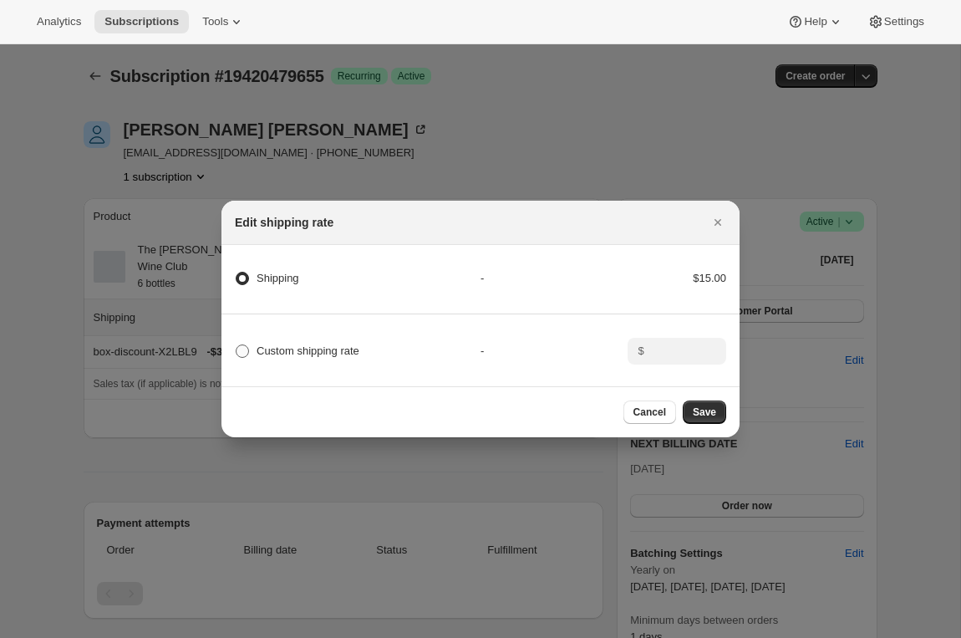
click at [331, 352] on span "Custom shipping rate" at bounding box center [308, 350] width 103 height 13
click at [237, 345] on input "Custom shipping rate" at bounding box center [236, 344] width 1 height 1
radio input "true"
radio input "false"
click at [660, 362] on input ":r484:" at bounding box center [676, 351] width 52 height 27
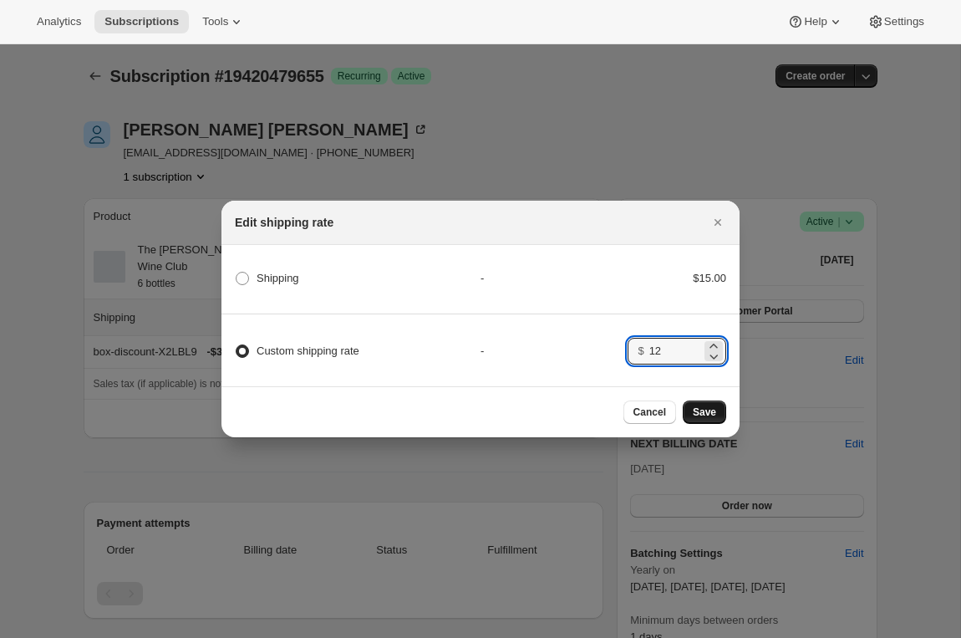
type input "12"
click at [693, 411] on span "Save" at bounding box center [704, 411] width 23 height 13
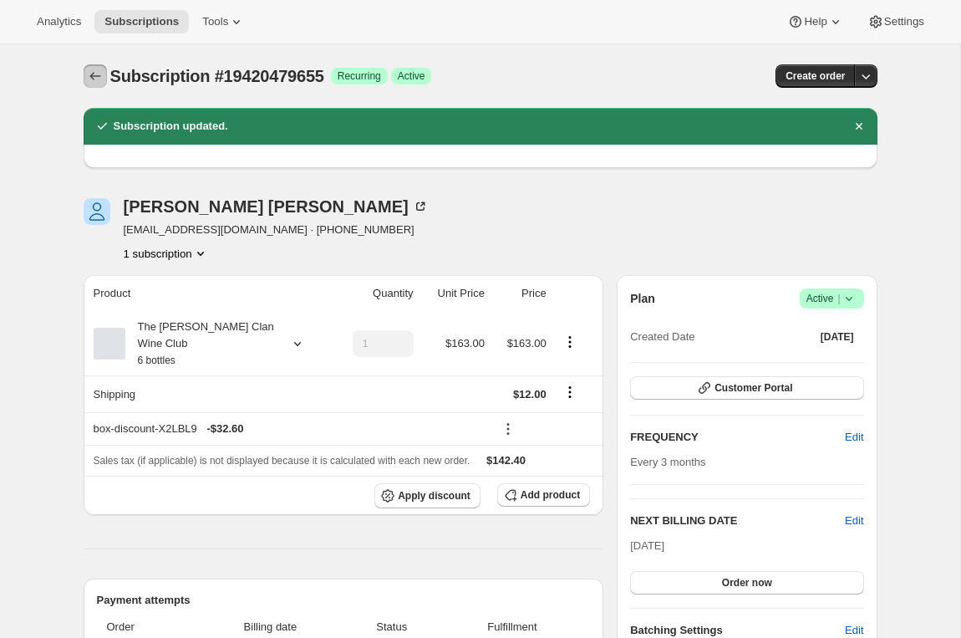
click at [94, 78] on icon "Subscriptions" at bounding box center [95, 76] width 17 height 17
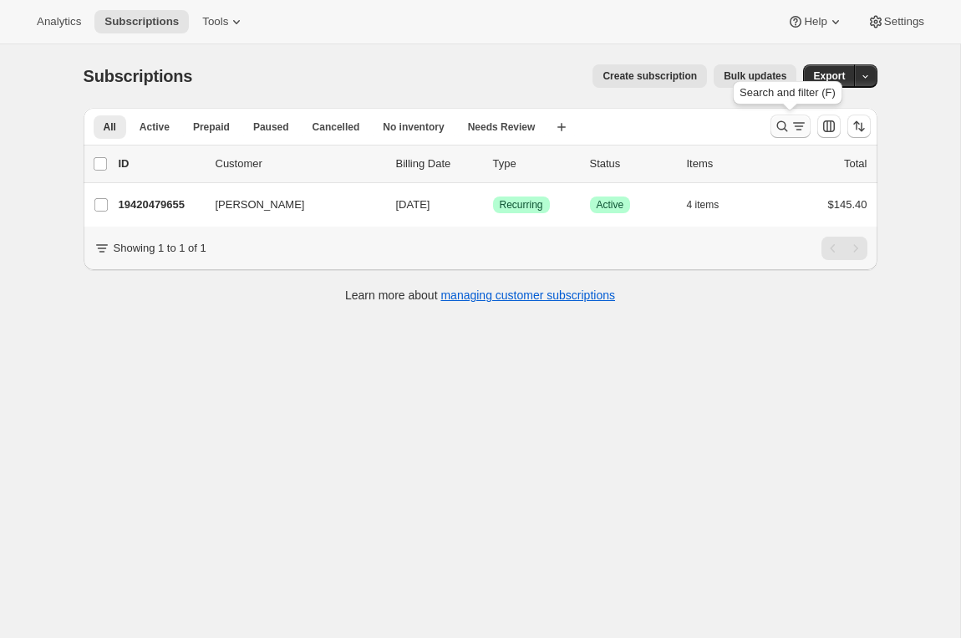
click at [793, 125] on icon "Search and filter results" at bounding box center [799, 126] width 17 height 17
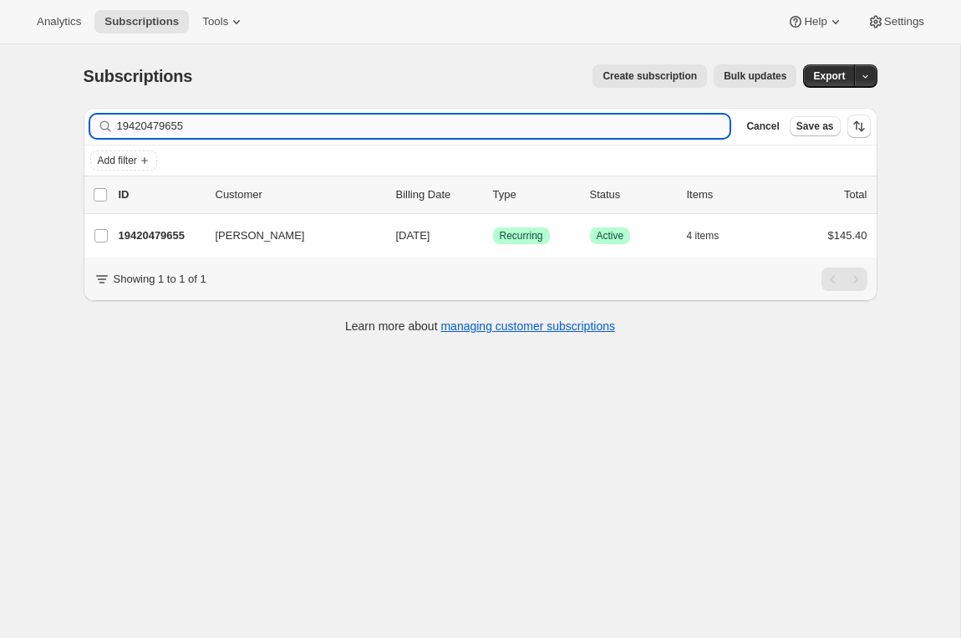
click at [152, 122] on input "19420479655" at bounding box center [424, 126] width 614 height 23
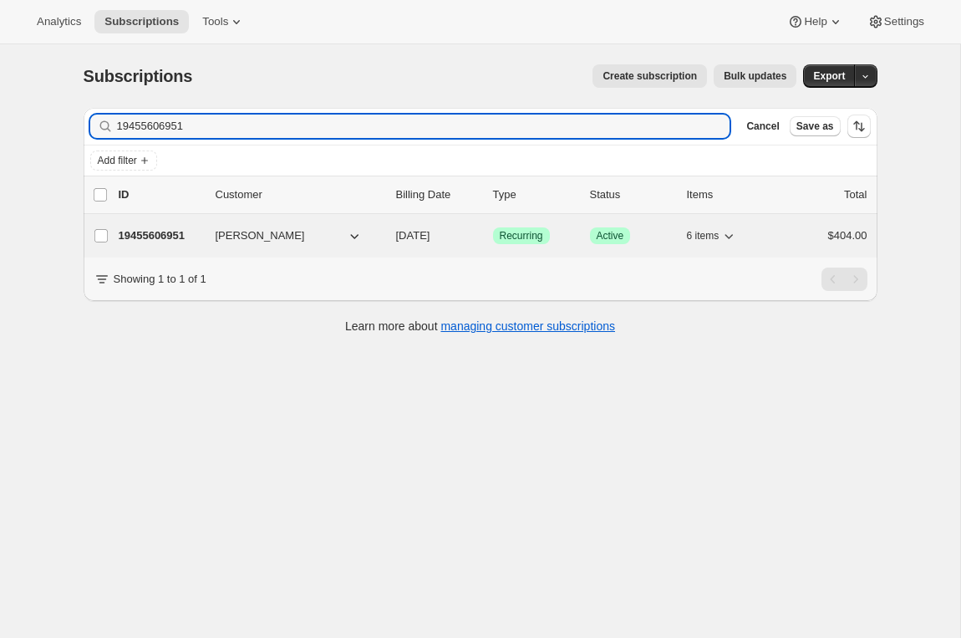
type input "19455606951"
click at [165, 236] on p "19455606951" at bounding box center [161, 235] width 84 height 17
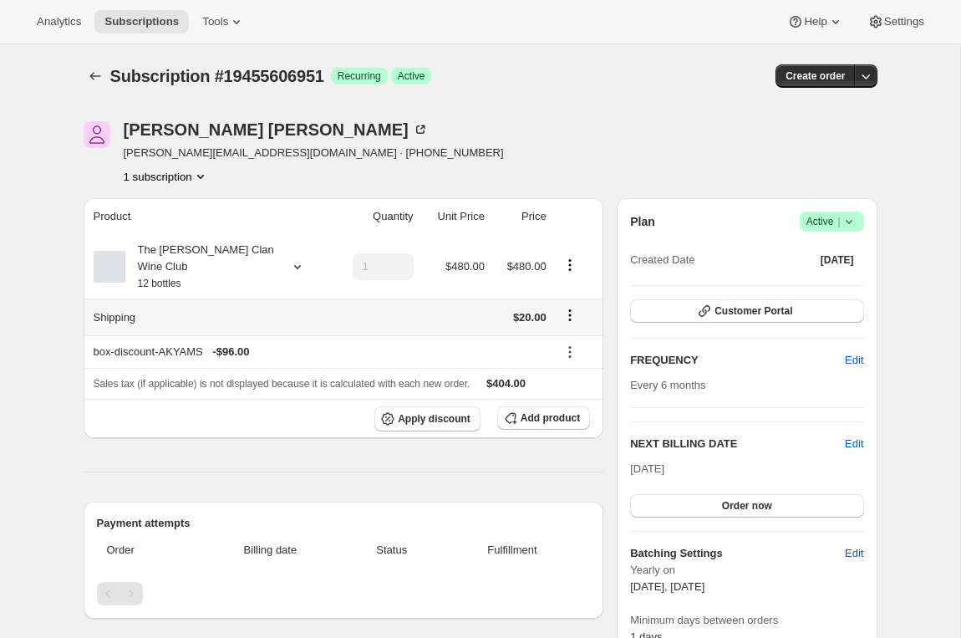
click at [572, 313] on icon "Shipping actions" at bounding box center [570, 315] width 17 height 17
click at [556, 344] on span "Edit shipping rate" at bounding box center [568, 347] width 84 height 13
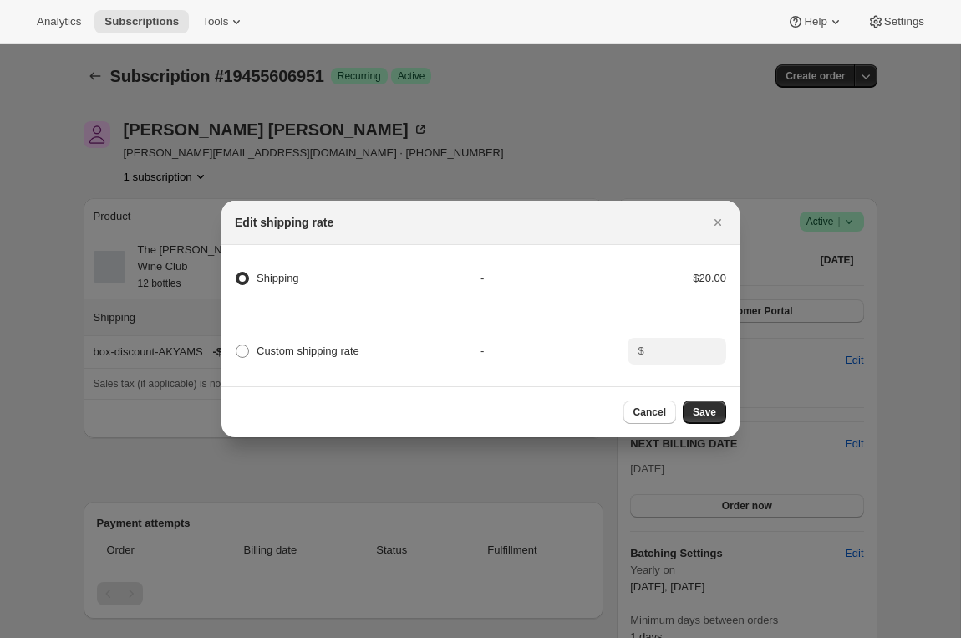
click at [374, 359] on div "Custom shipping rate" at bounding box center [358, 350] width 246 height 23
click at [357, 348] on span "Custom shipping rate" at bounding box center [308, 350] width 103 height 13
click at [237, 345] on input "Custom shipping rate" at bounding box center [236, 344] width 1 height 1
radio input "true"
radio input "false"
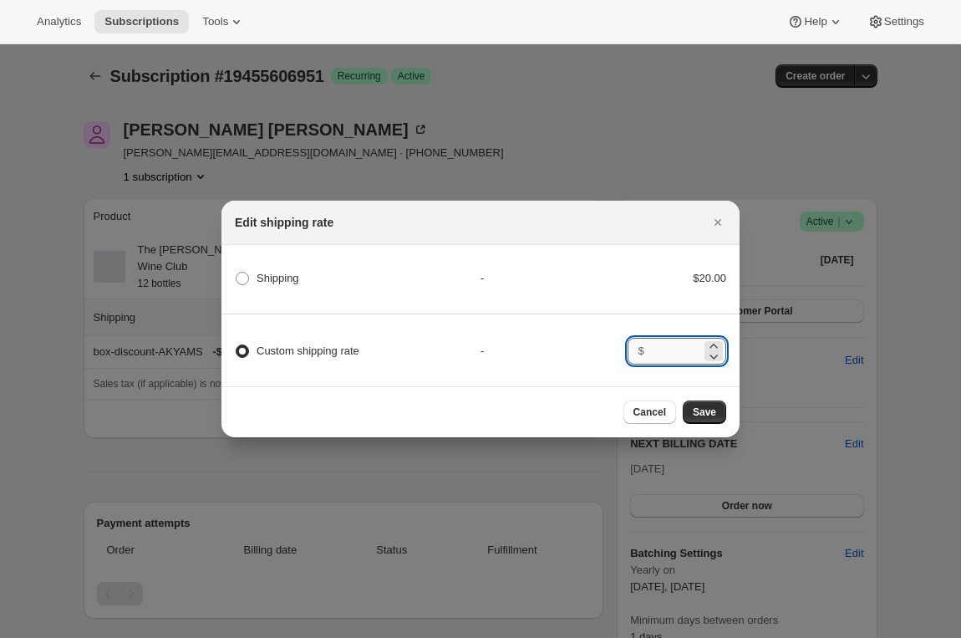
click at [667, 359] on input ":r4fa:" at bounding box center [676, 351] width 52 height 27
type input "0"
click at [707, 411] on span "Save" at bounding box center [704, 411] width 23 height 13
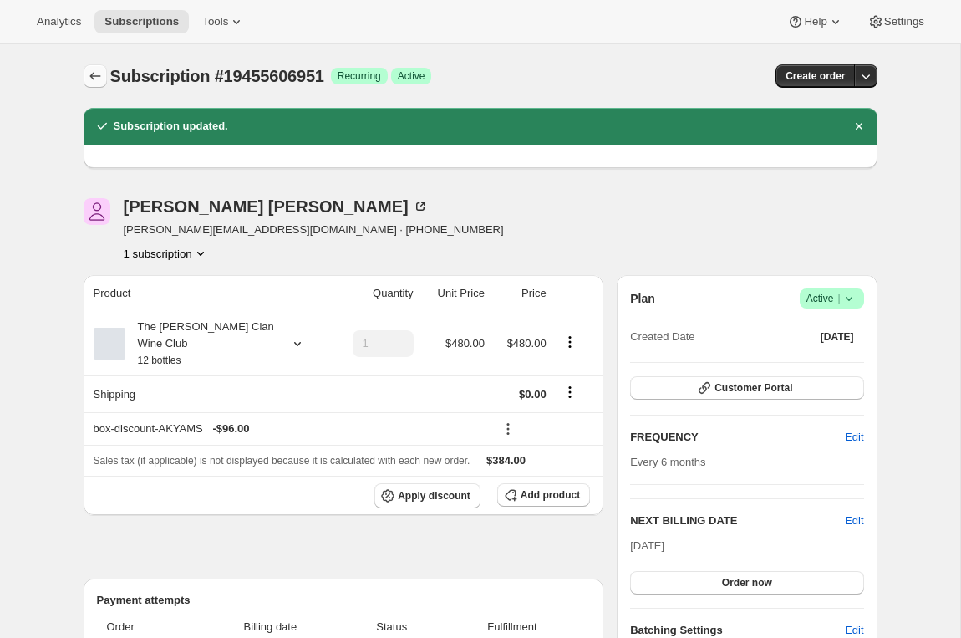
click at [89, 74] on icon "Subscriptions" at bounding box center [95, 76] width 17 height 17
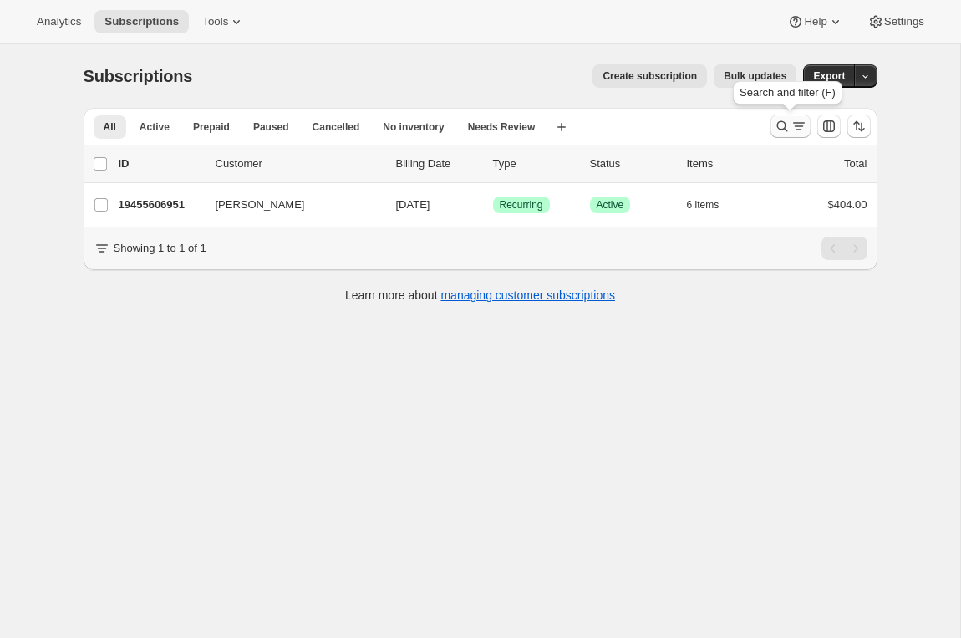
click at [785, 122] on icon "Search and filter results" at bounding box center [782, 126] width 17 height 17
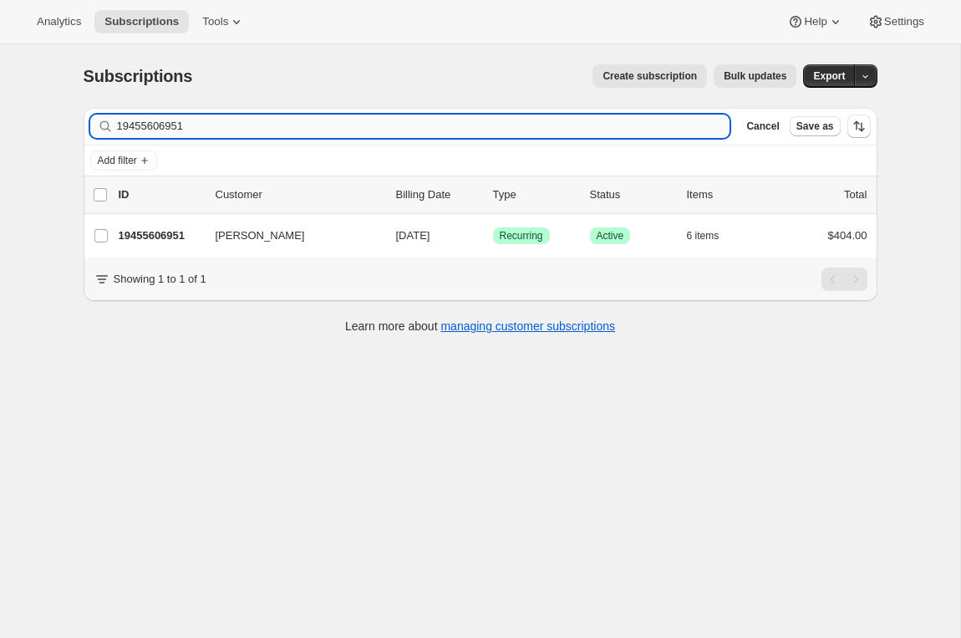
click at [125, 129] on input "19455606951" at bounding box center [424, 126] width 614 height 23
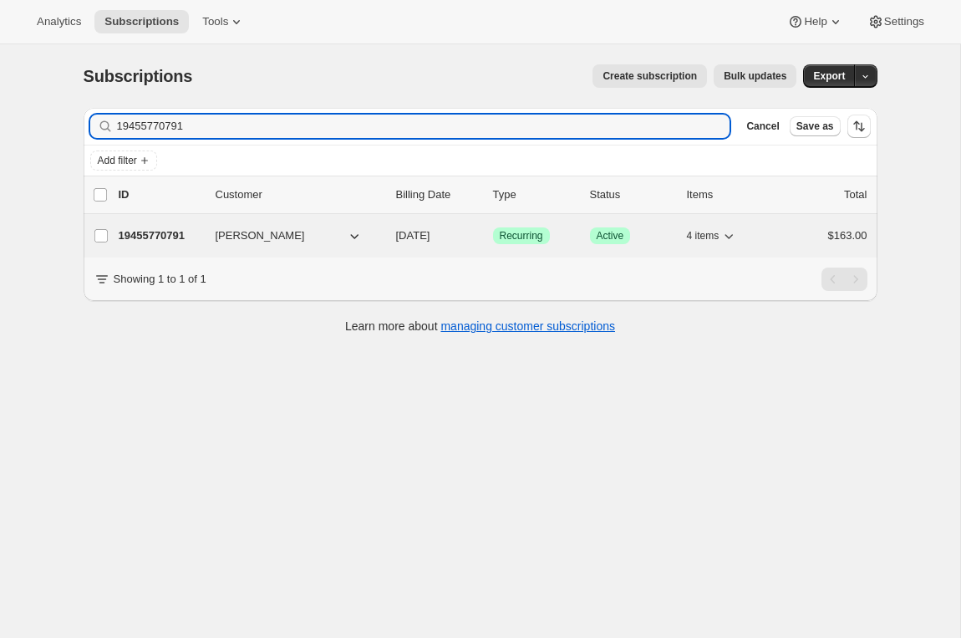
type input "19455770791"
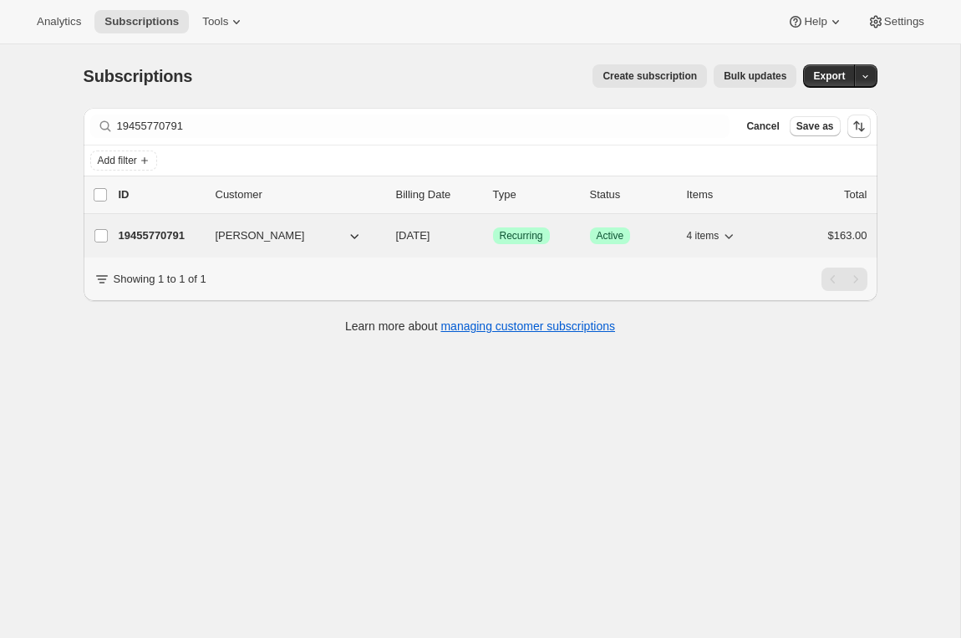
click at [182, 244] on div "19455770791 Belinda MacDonald 01/05/2026 Success Recurring Success Active 4 ite…" at bounding box center [493, 235] width 749 height 23
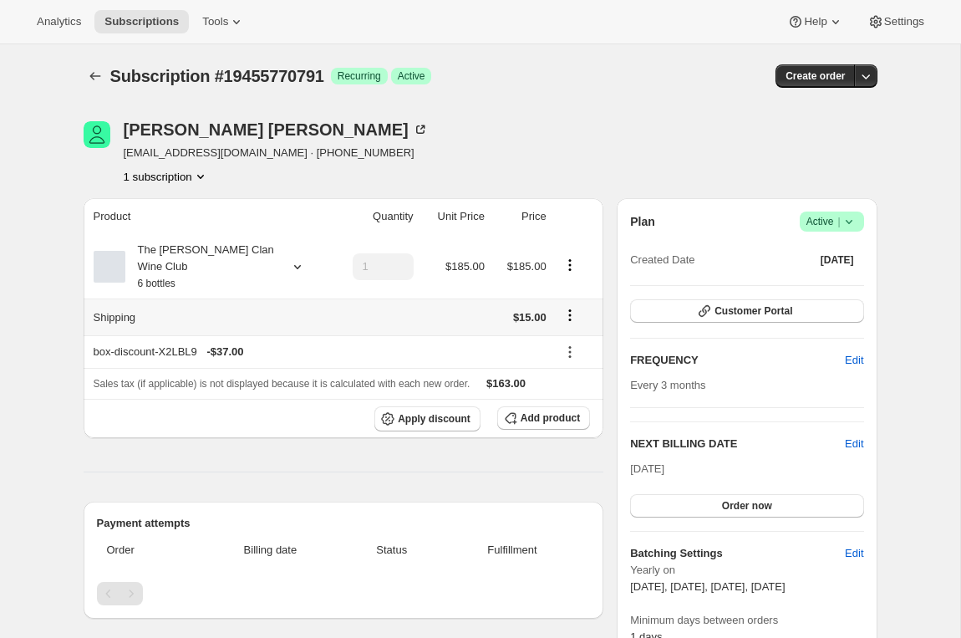
click at [567, 318] on icon "Shipping actions" at bounding box center [570, 315] width 17 height 17
click at [559, 345] on span "Edit shipping rate" at bounding box center [568, 347] width 84 height 13
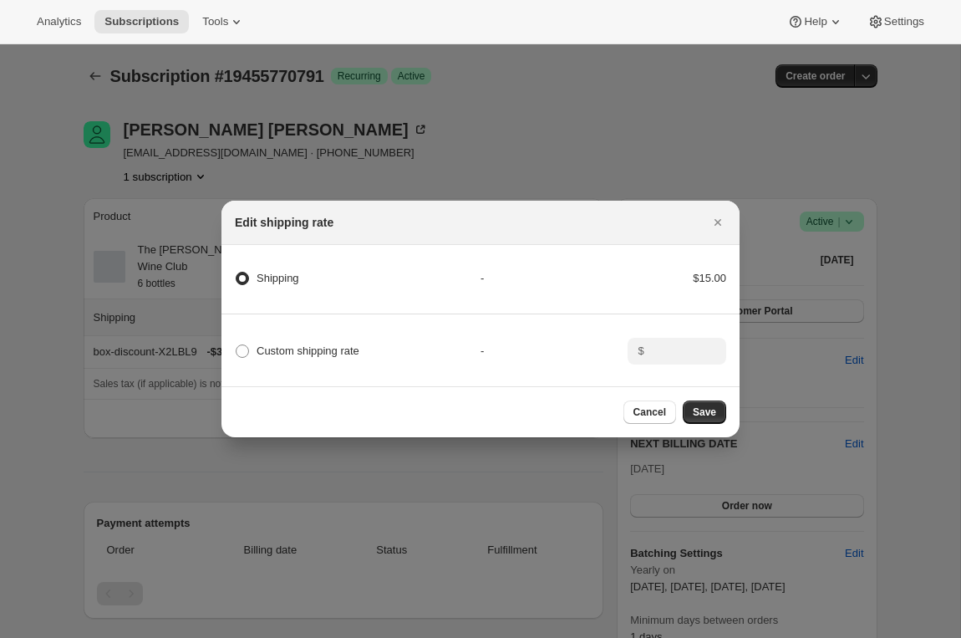
click at [344, 364] on div "Custom shipping rate - $" at bounding box center [480, 343] width 523 height 59
click at [353, 354] on span "Custom shipping rate" at bounding box center [308, 350] width 103 height 13
click at [237, 345] on input "Custom shipping rate" at bounding box center [236, 344] width 1 height 1
radio input "true"
radio input "false"
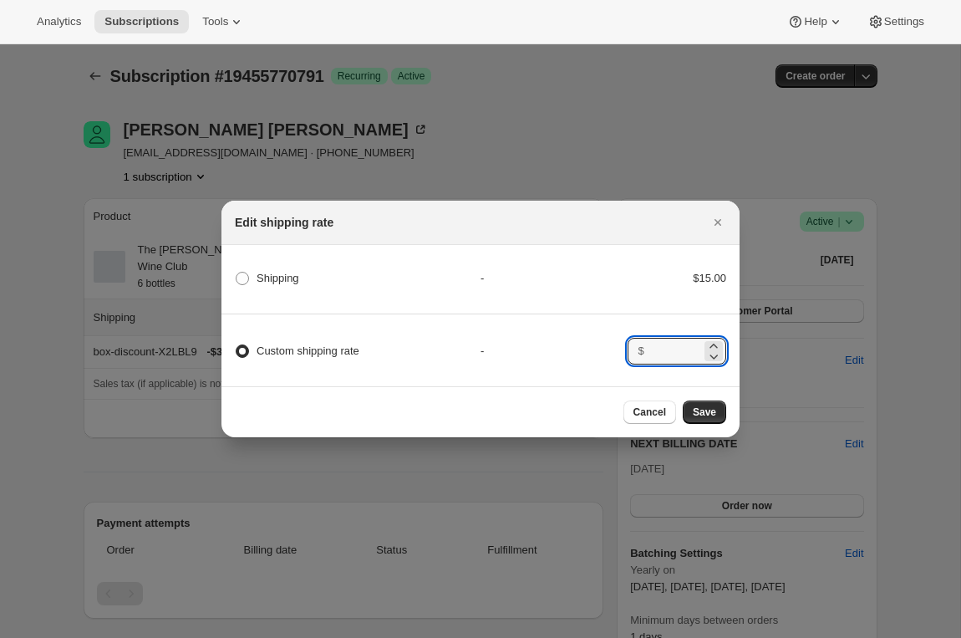
click at [648, 358] on div "$" at bounding box center [677, 351] width 99 height 27
type input "0"
click at [718, 407] on button "Save" at bounding box center [704, 411] width 43 height 23
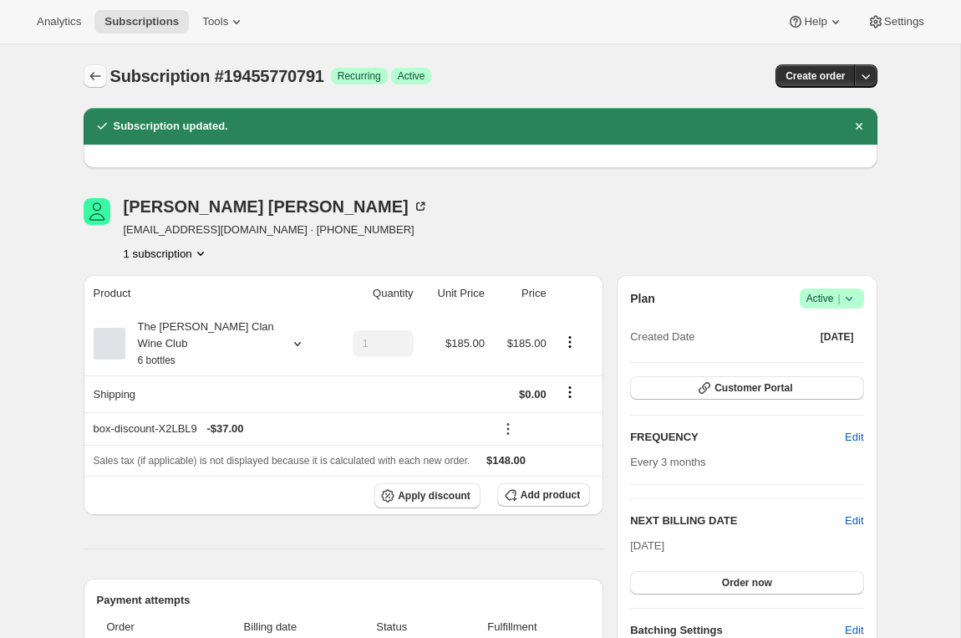
click at [92, 68] on icon "Subscriptions" at bounding box center [95, 76] width 17 height 17
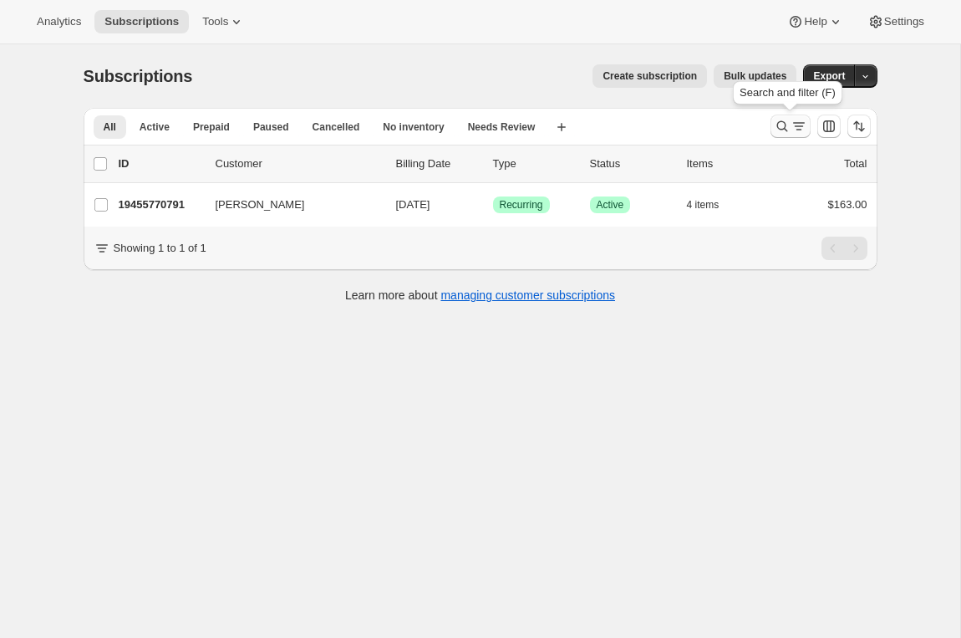
click at [788, 128] on icon "Search and filter results" at bounding box center [782, 126] width 17 height 17
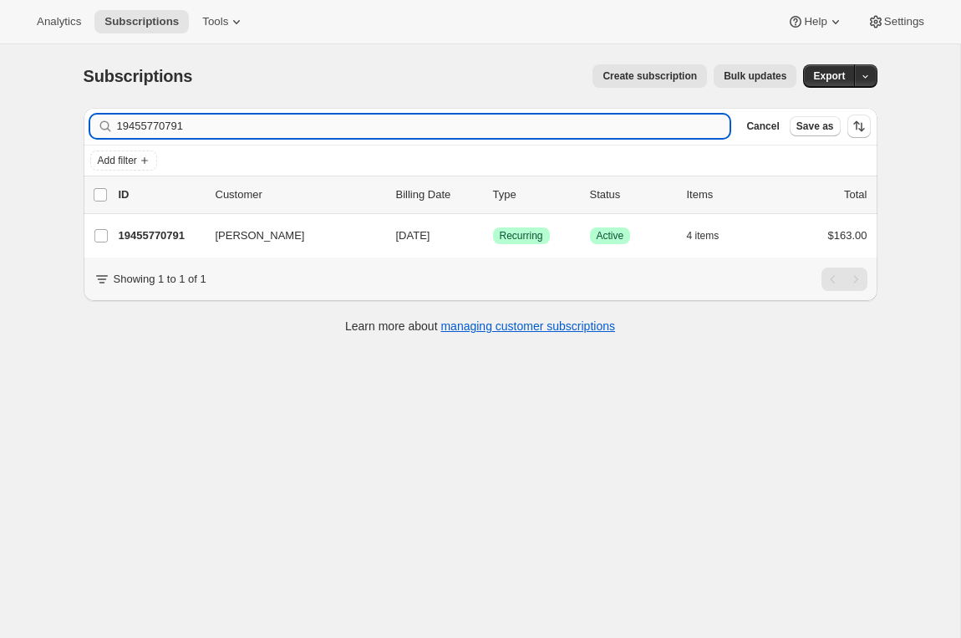
click at [130, 132] on input "19455770791" at bounding box center [424, 126] width 614 height 23
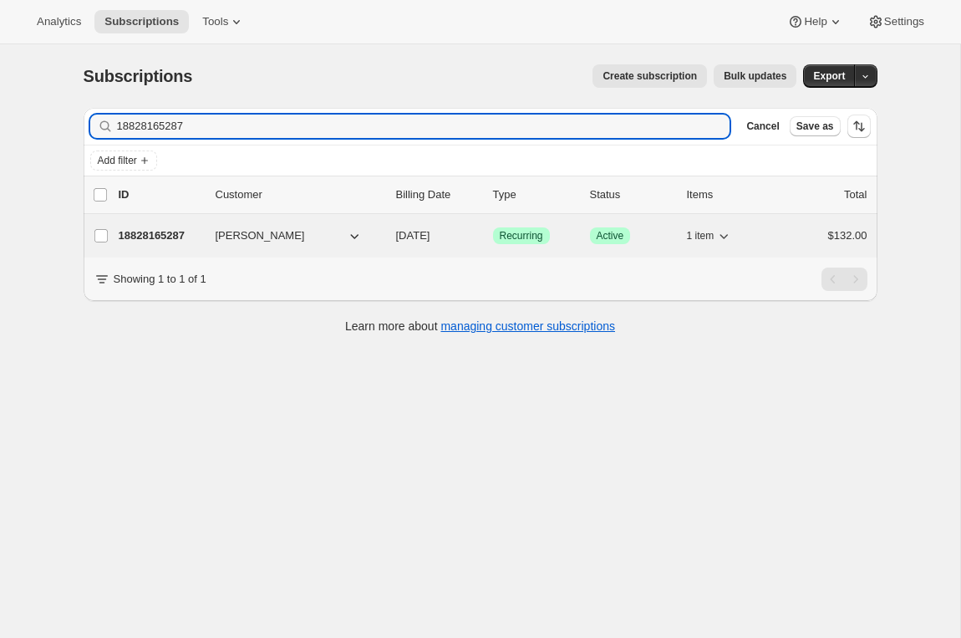
type input "18828165287"
click at [155, 244] on div "18828165287 Eric Van Puymbroeck 11/02/2025 Success Recurring Success Active 1 i…" at bounding box center [493, 235] width 749 height 23
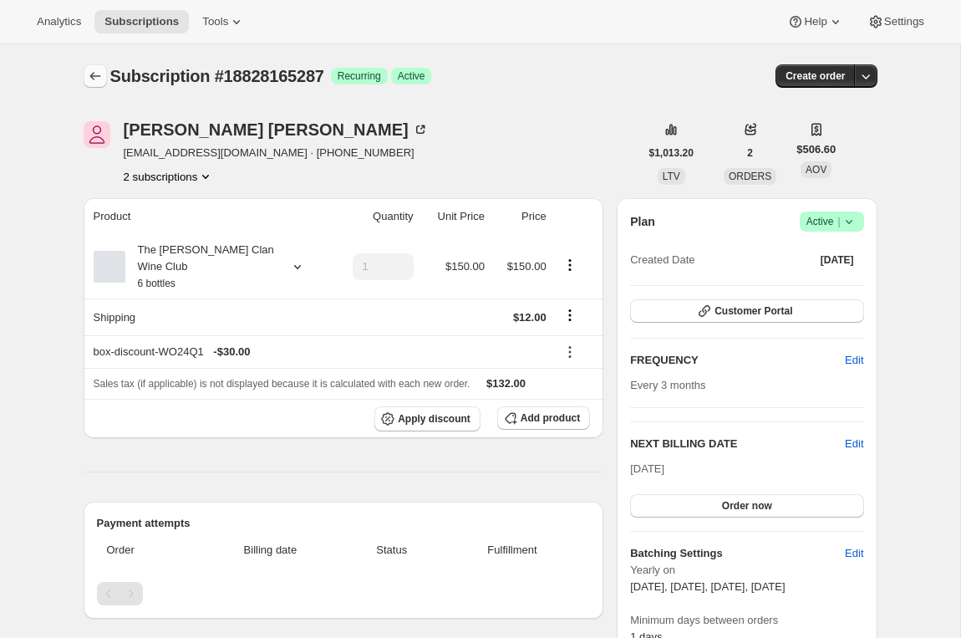
click at [92, 76] on icon "Subscriptions" at bounding box center [95, 76] width 17 height 17
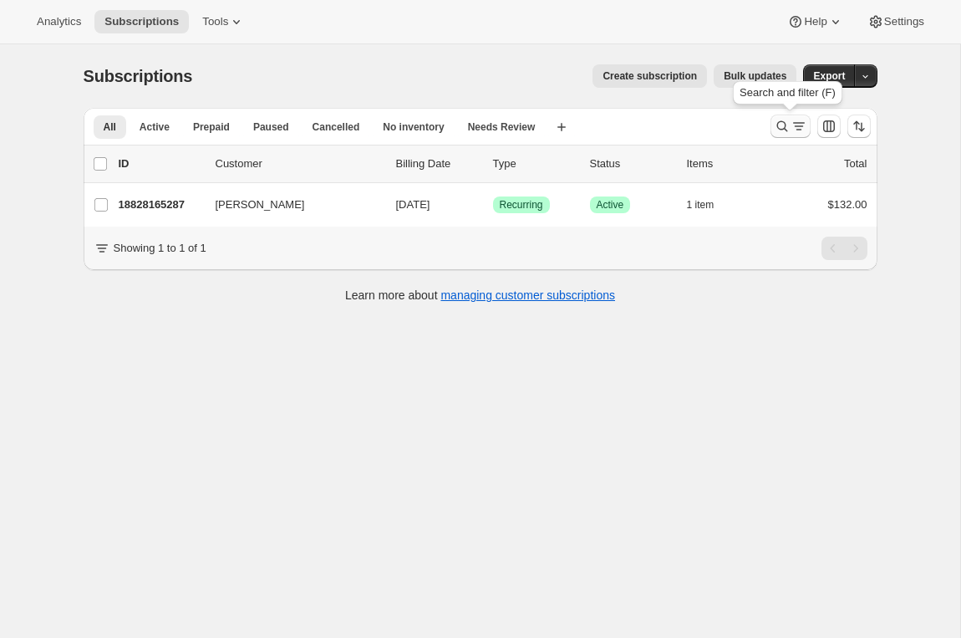
click at [794, 124] on icon "Search and filter results" at bounding box center [799, 126] width 17 height 17
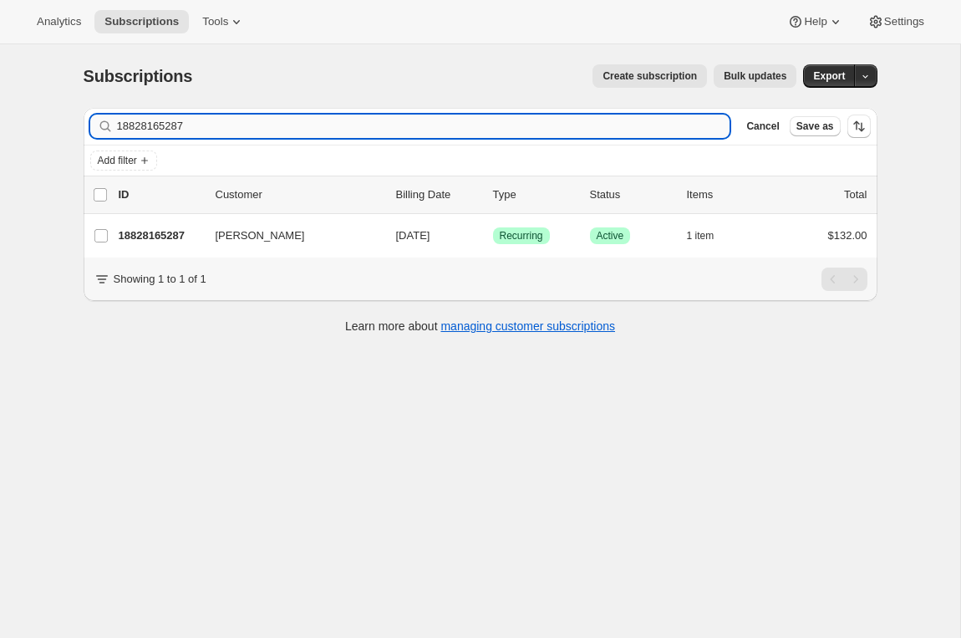
click at [146, 135] on input "18828165287" at bounding box center [424, 126] width 614 height 23
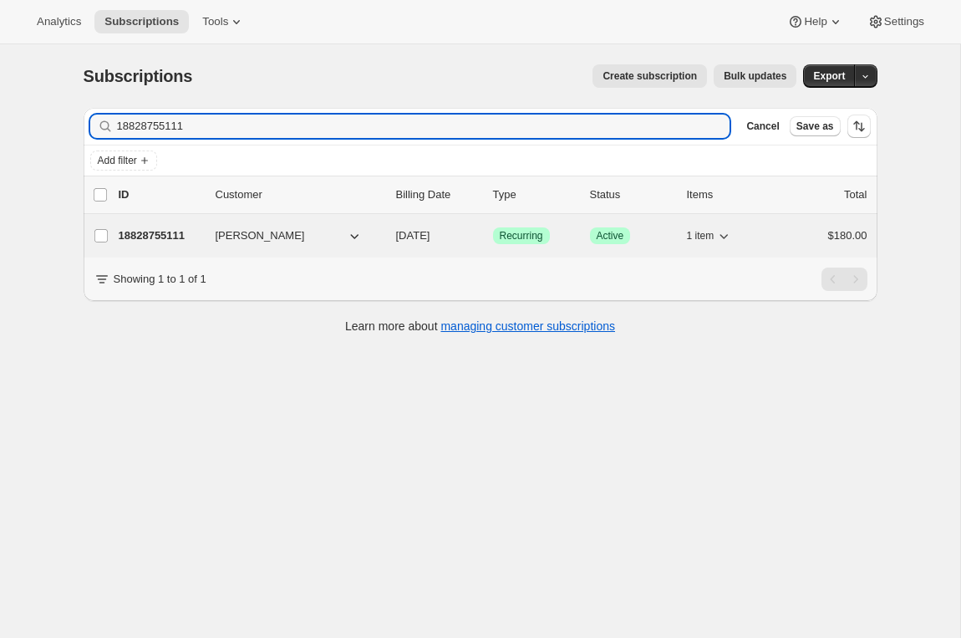
type input "18828755111"
click at [156, 229] on p "18828755111" at bounding box center [161, 235] width 84 height 17
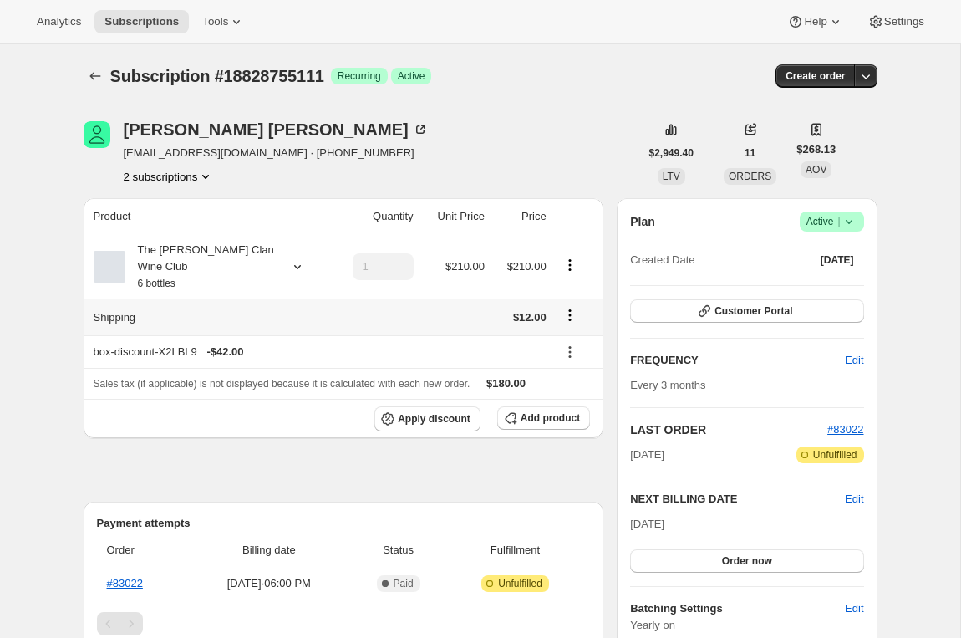
click at [566, 311] on icon "Shipping actions" at bounding box center [570, 315] width 17 height 17
click at [558, 342] on span "Edit shipping rate" at bounding box center [568, 347] width 84 height 13
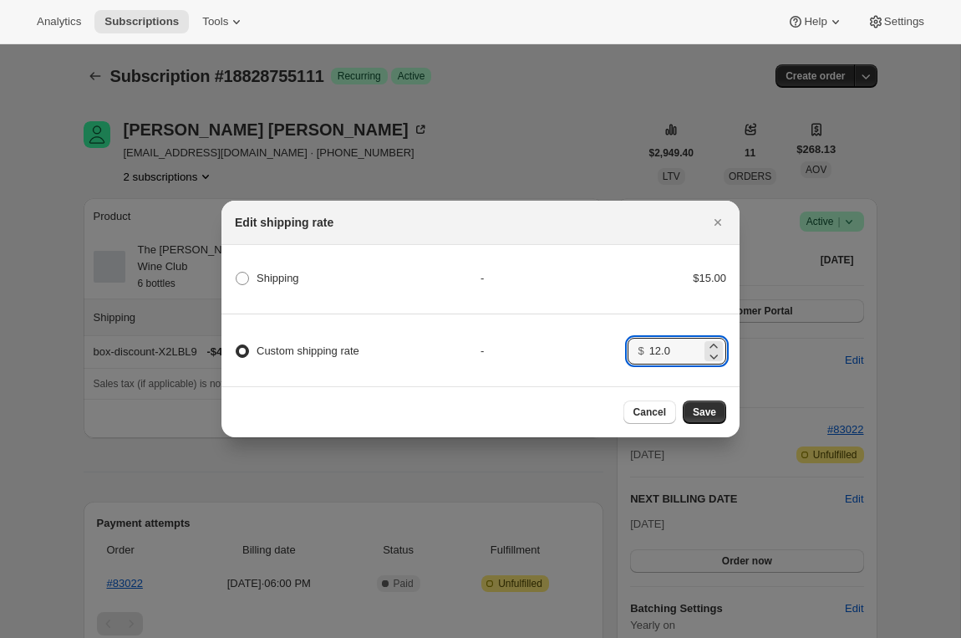
drag, startPoint x: 691, startPoint y: 345, endPoint x: 573, endPoint y: 344, distance: 118.7
click at [573, 344] on div "Custom shipping rate - $ 12.0" at bounding box center [480, 343] width 523 height 59
type input "0"
click at [705, 419] on button "Save" at bounding box center [704, 411] width 43 height 23
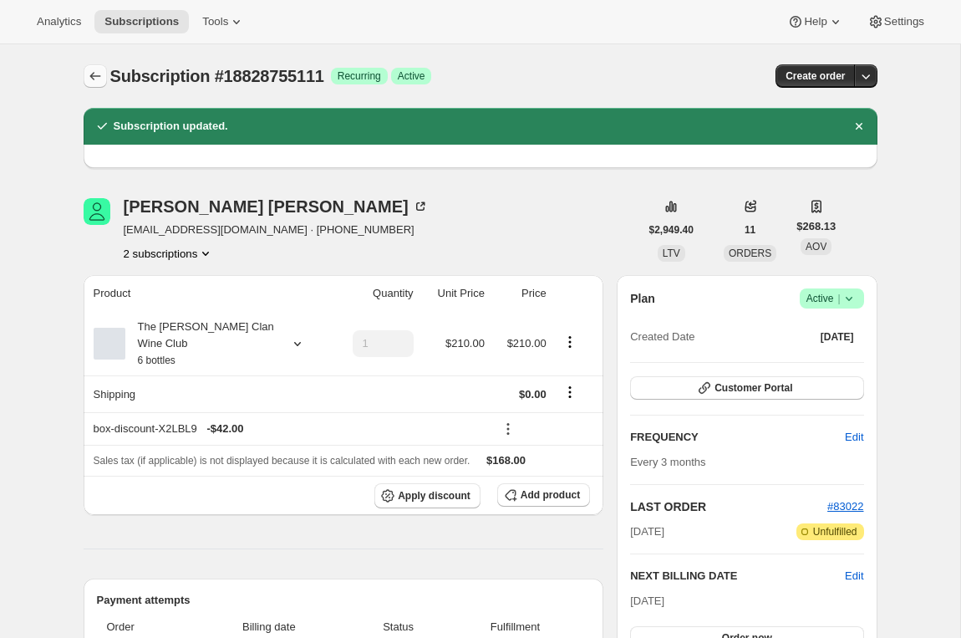
click at [87, 73] on icon "Subscriptions" at bounding box center [95, 76] width 17 height 17
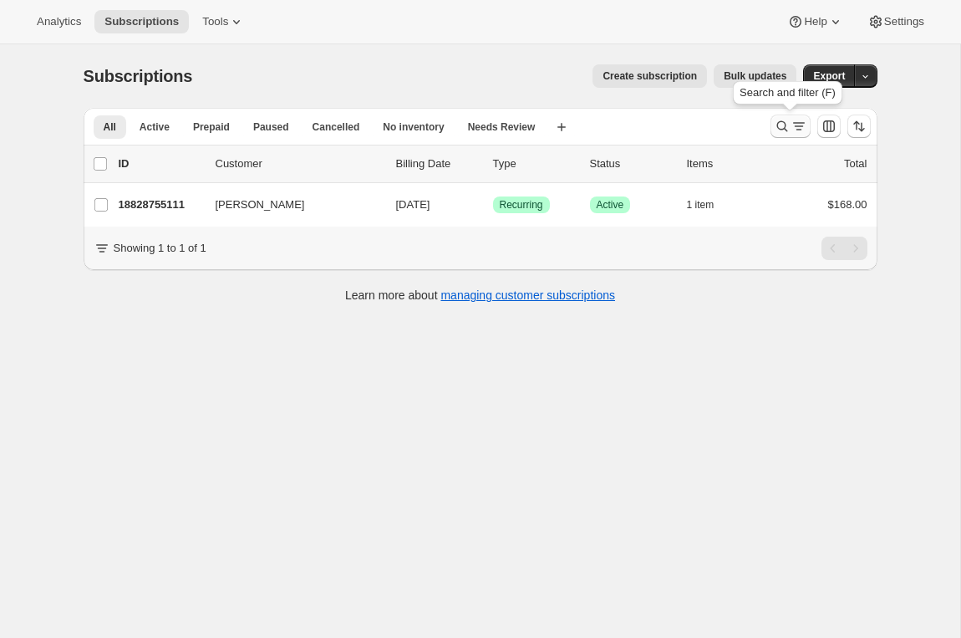
click at [787, 123] on icon "Search and filter results" at bounding box center [782, 126] width 17 height 17
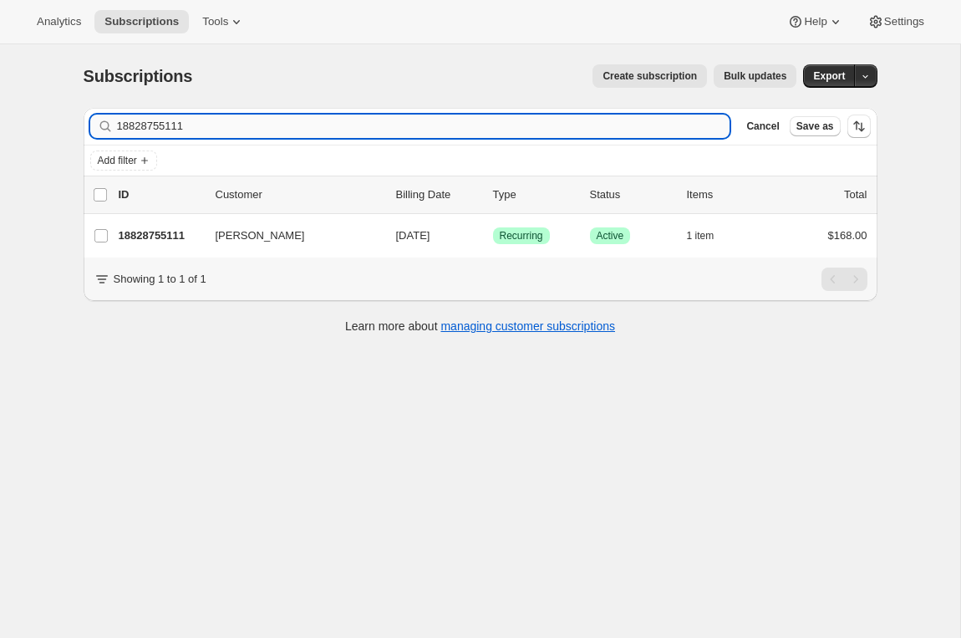
click at [140, 125] on input "18828755111" at bounding box center [424, 126] width 614 height 23
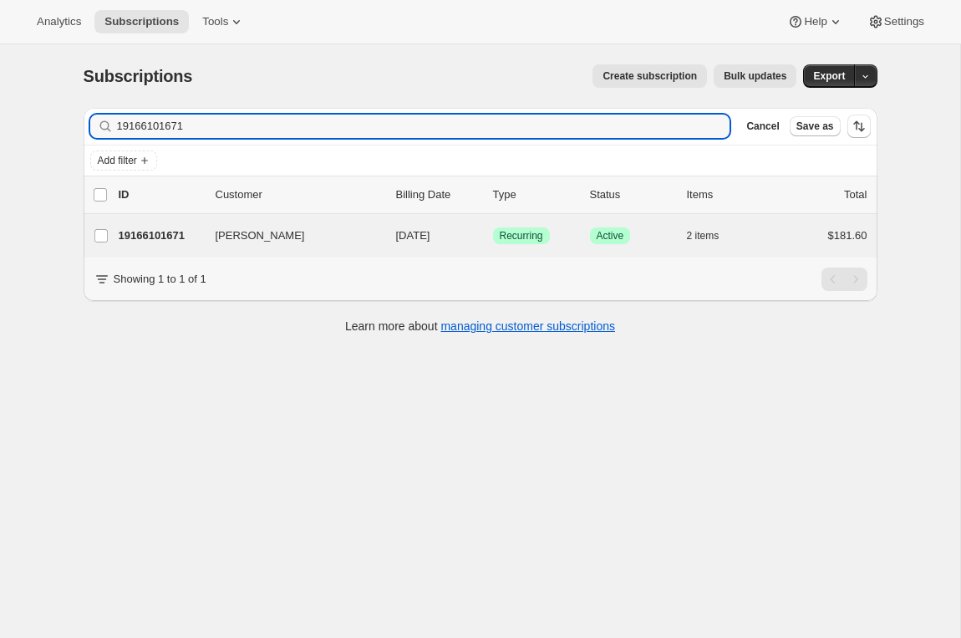
type input "19166101671"
click at [147, 250] on div "Troy Woore 19166101671 Troy Woore 01/02/2026 Success Recurring Success Active 2…" at bounding box center [481, 235] width 794 height 43
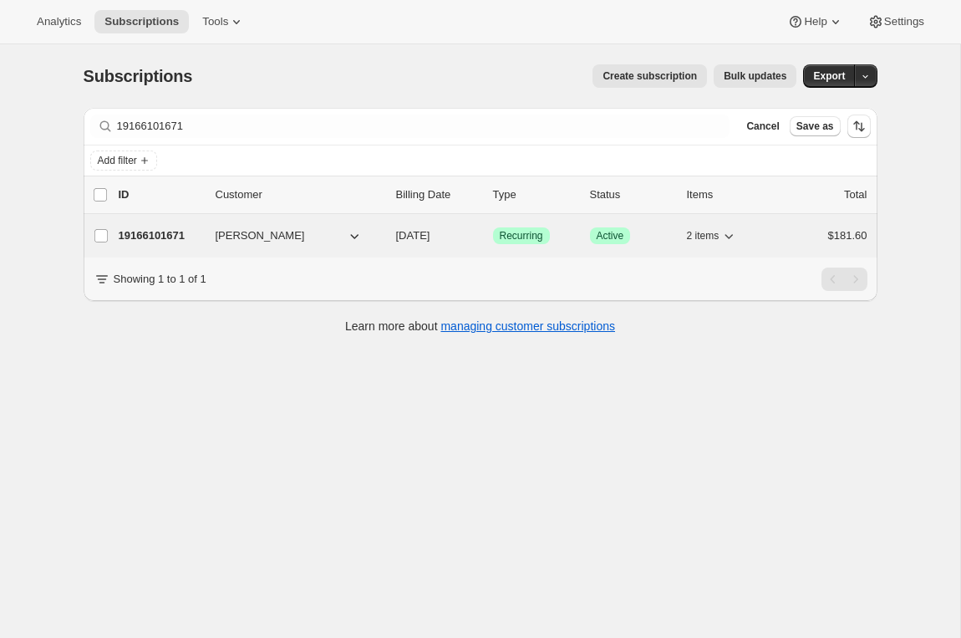
click at [157, 236] on p "19166101671" at bounding box center [161, 235] width 84 height 17
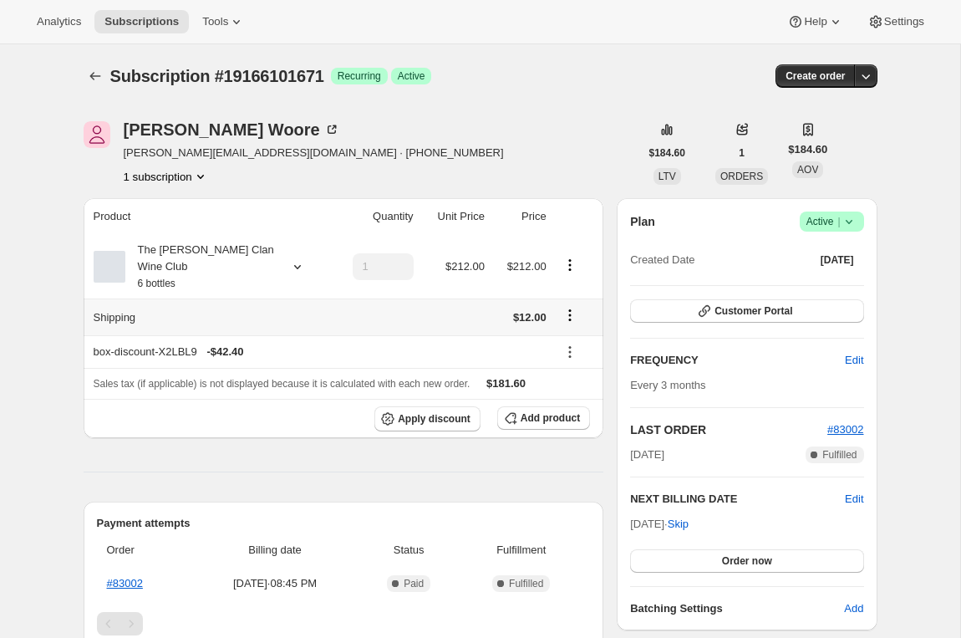
click at [572, 309] on icon "Shipping actions" at bounding box center [570, 315] width 17 height 17
click at [563, 343] on span "Edit shipping rate" at bounding box center [568, 347] width 84 height 13
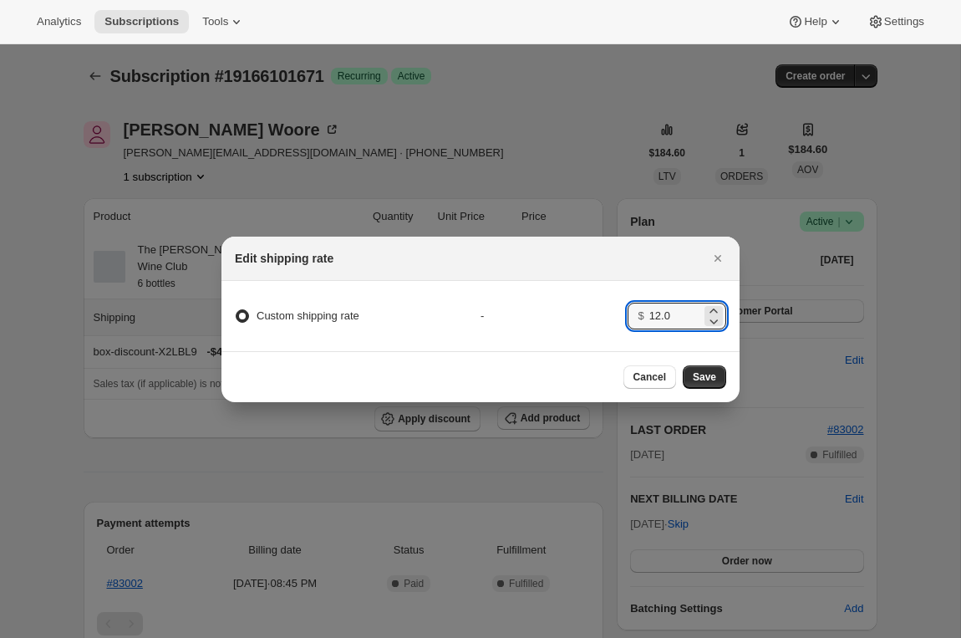
drag, startPoint x: 689, startPoint y: 320, endPoint x: 615, endPoint y: 304, distance: 75.3
click at [615, 304] on div "Custom shipping rate - $ 12.0" at bounding box center [480, 315] width 523 height 43
type input "0"
click at [707, 384] on button "Save" at bounding box center [704, 376] width 43 height 23
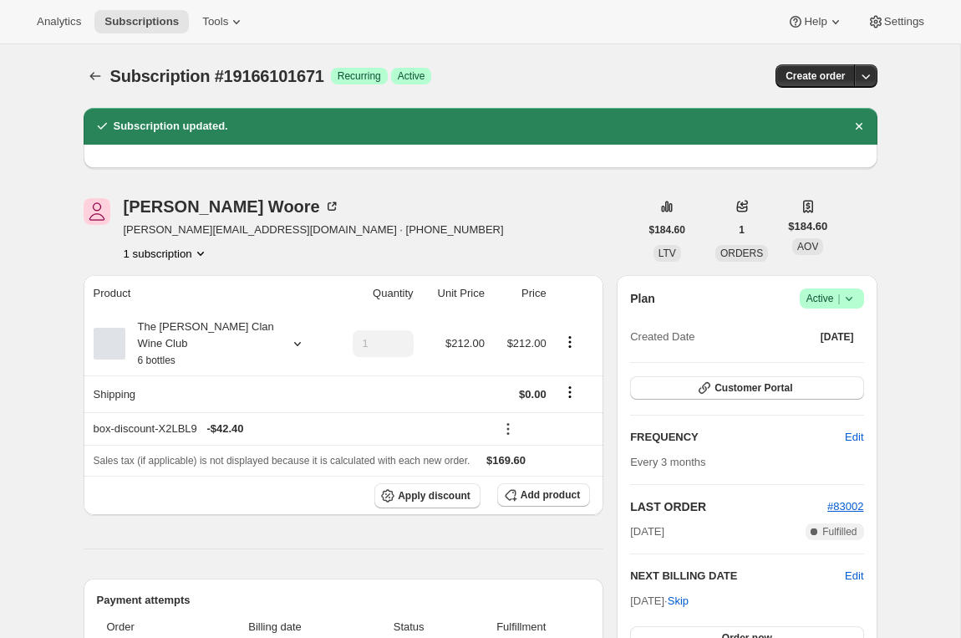
click at [79, 72] on div "Subscription #19166101671. This page is ready Subscription #19166101671 Success…" at bounding box center [481, 648] width 834 height 1209
click at [94, 72] on icon "Subscriptions" at bounding box center [95, 76] width 17 height 17
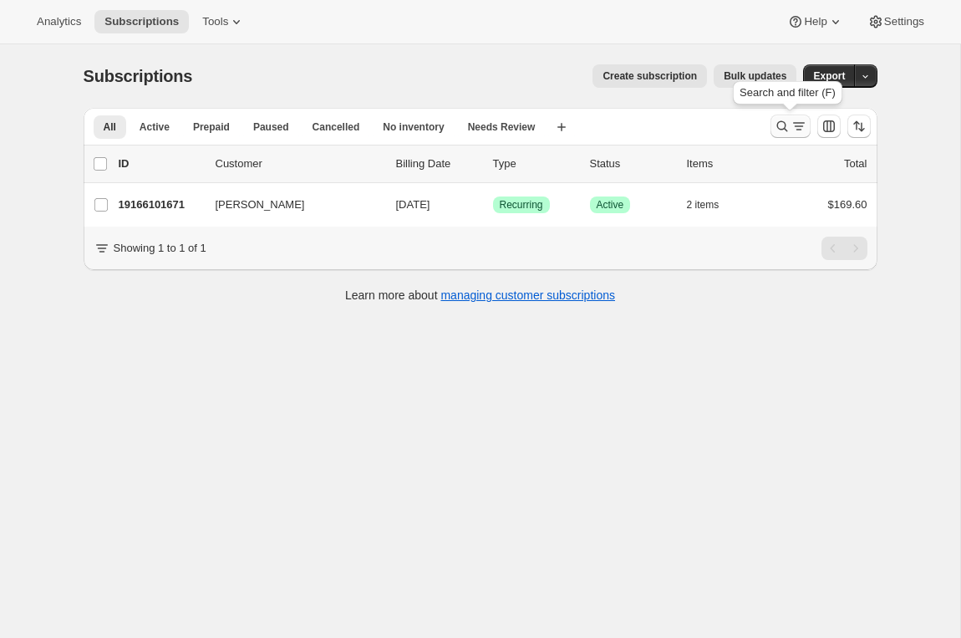
click at [782, 135] on button "Search and filter results" at bounding box center [791, 126] width 40 height 23
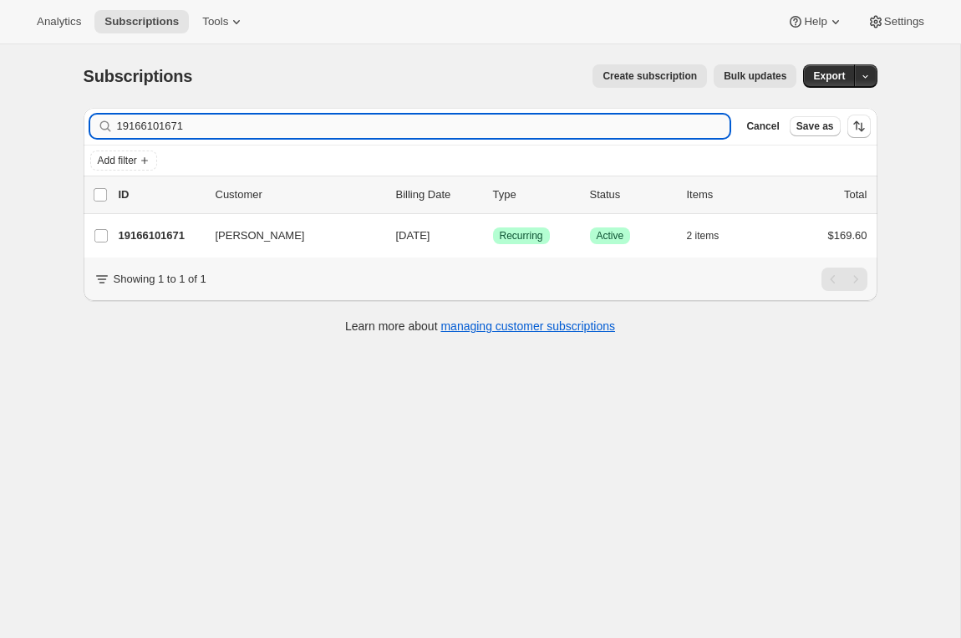
click at [138, 124] on input "19166101671" at bounding box center [424, 126] width 614 height 23
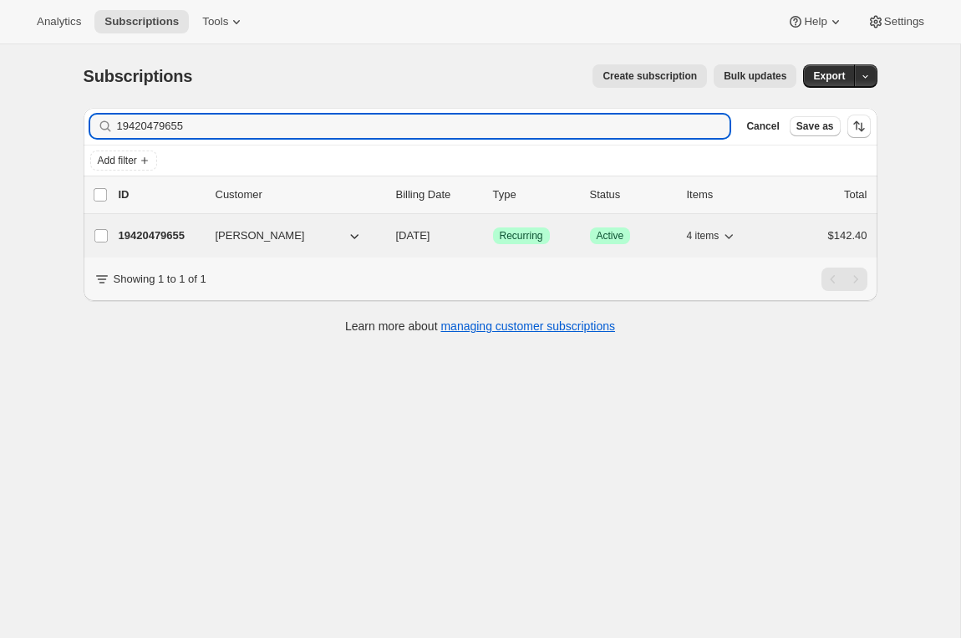
type input "19420479655"
click at [136, 240] on p "19420479655" at bounding box center [161, 235] width 84 height 17
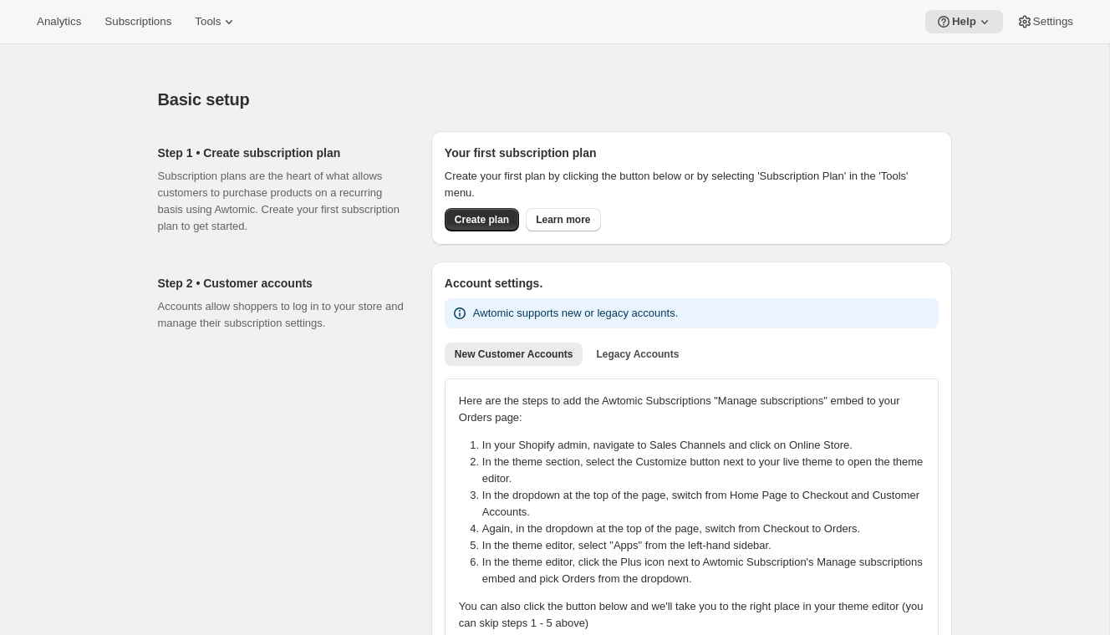
scroll to position [1216, 0]
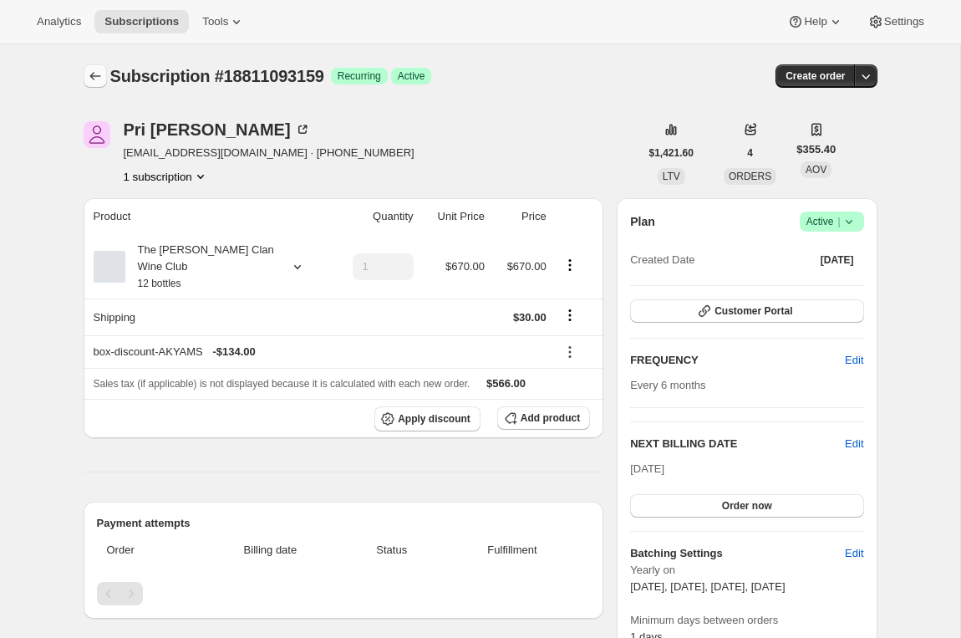
click at [94, 72] on icon "Subscriptions" at bounding box center [95, 76] width 17 height 17
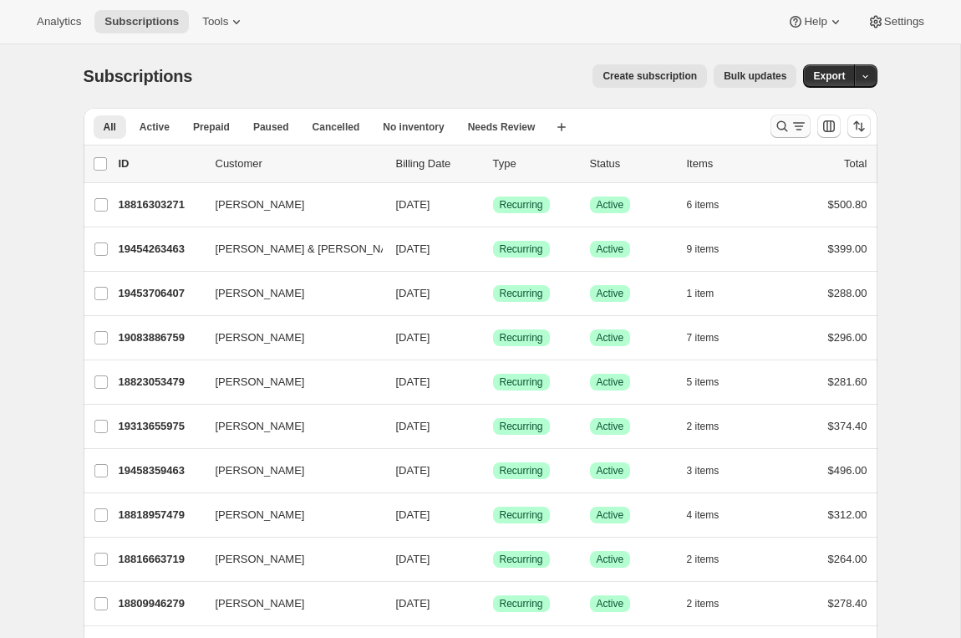
click at [782, 130] on icon "Search and filter results" at bounding box center [782, 126] width 17 height 17
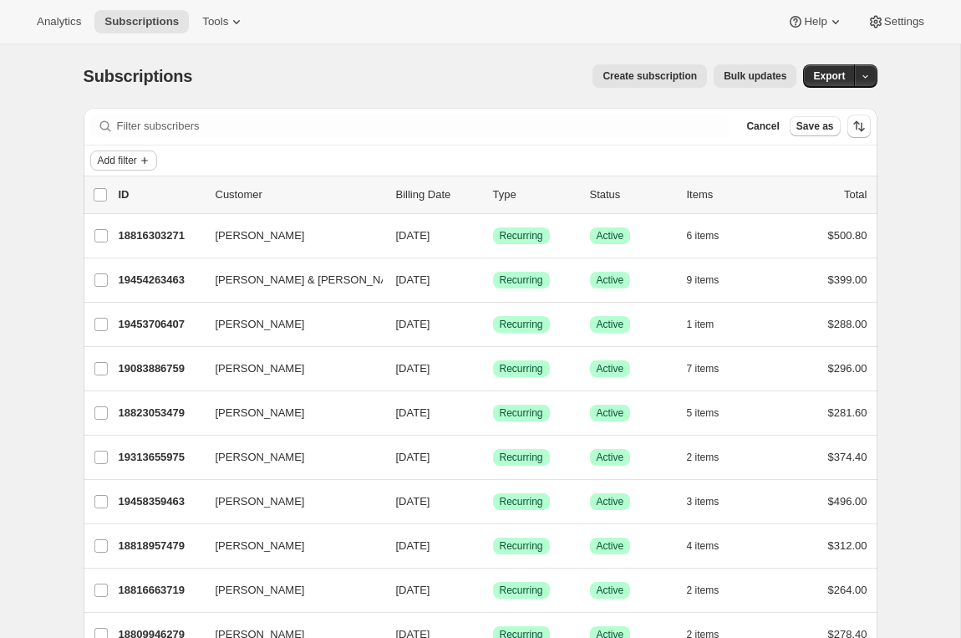
click at [143, 158] on icon "Add filter" at bounding box center [144, 160] width 13 height 13
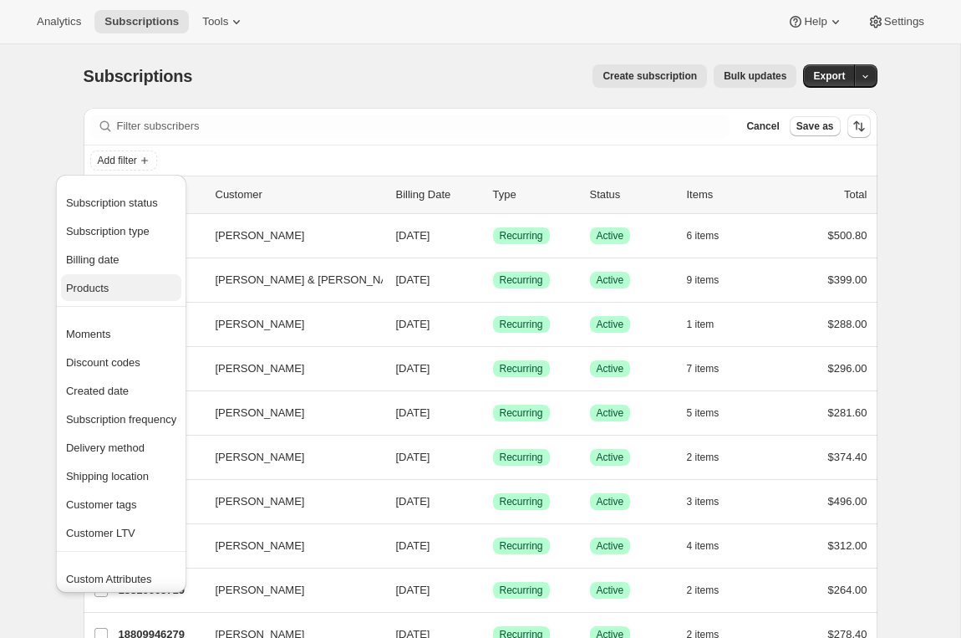
click at [119, 282] on span "Products" at bounding box center [121, 288] width 110 height 17
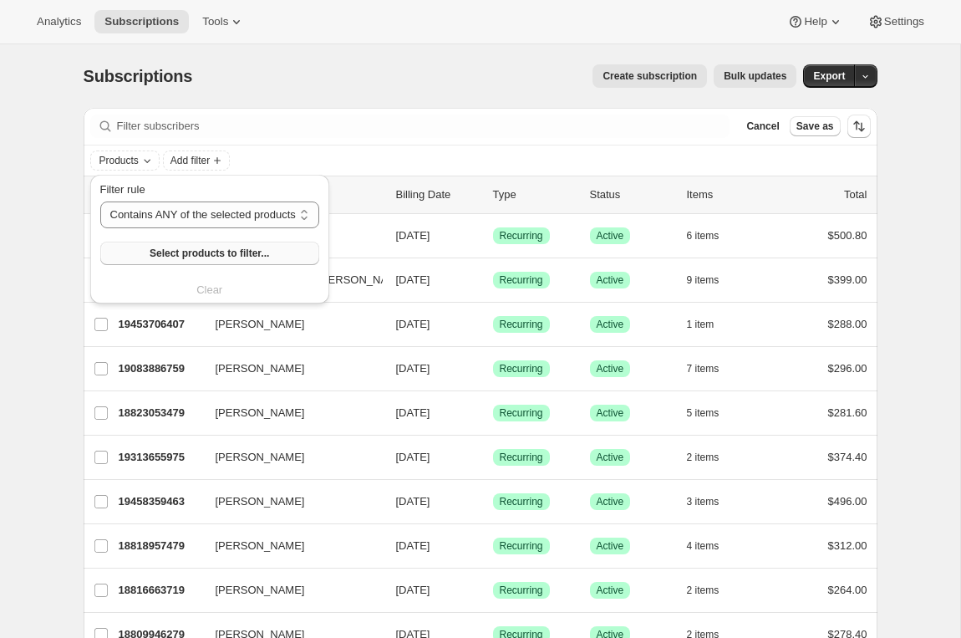
click at [195, 260] on button "Select products to filter..." at bounding box center [209, 253] width 219 height 23
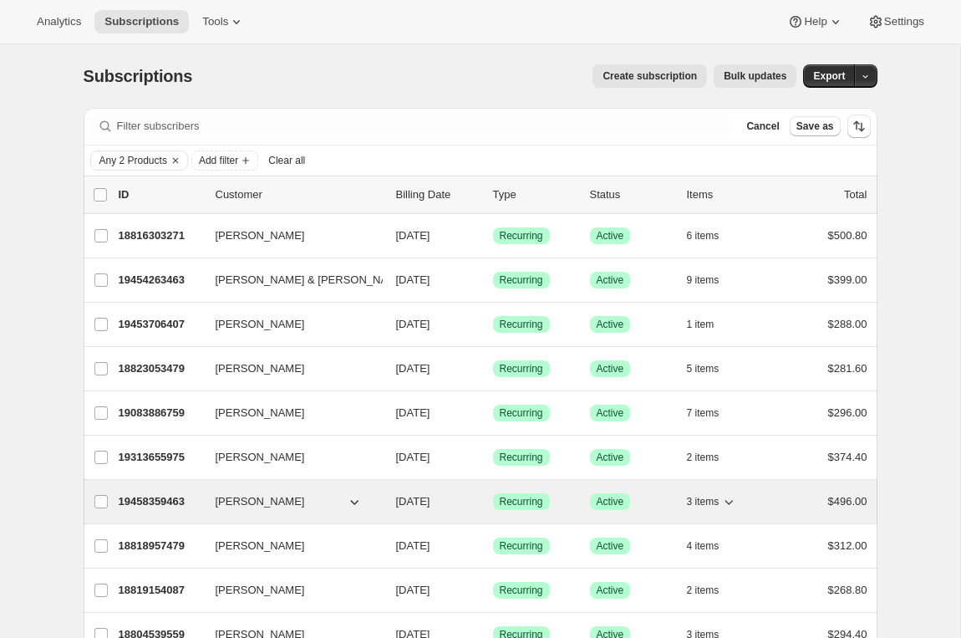
click at [162, 498] on p "19458359463" at bounding box center [161, 501] width 84 height 17
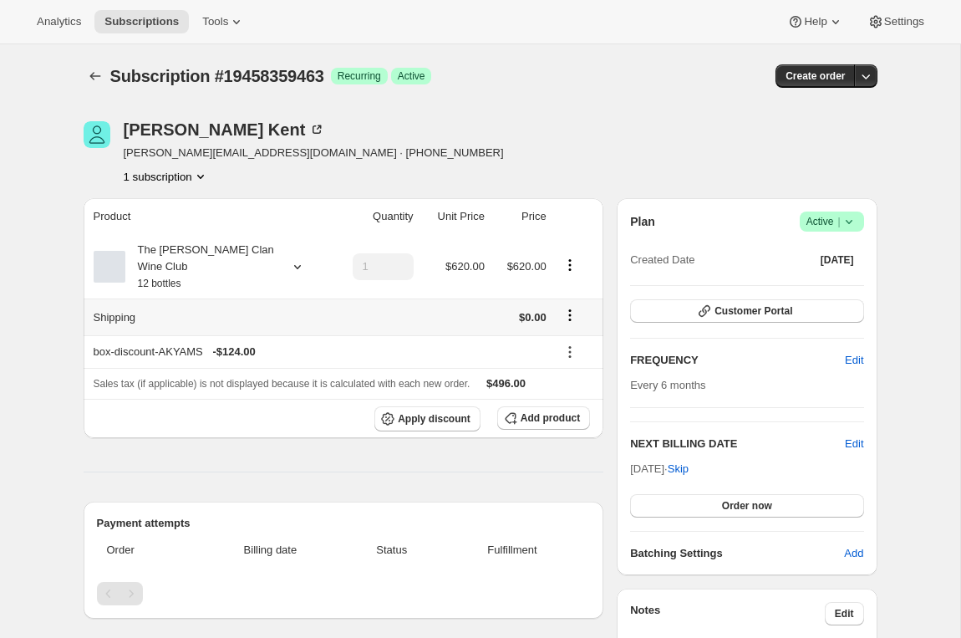
click at [574, 314] on icon "Shipping actions" at bounding box center [570, 315] width 17 height 17
click at [570, 348] on span "Edit shipping rate" at bounding box center [568, 347] width 84 height 13
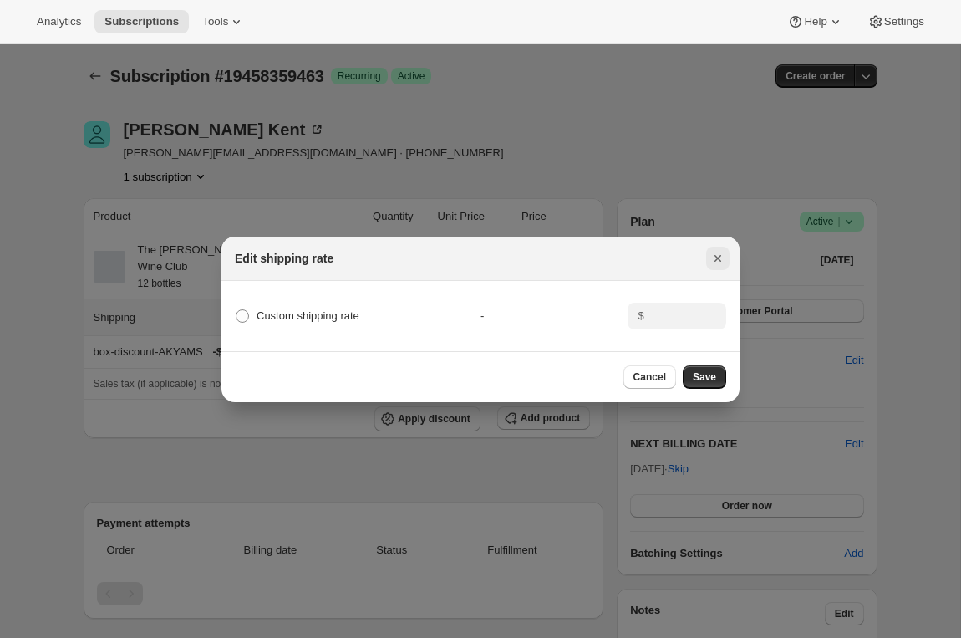
click at [721, 253] on icon "Close" at bounding box center [718, 258] width 17 height 17
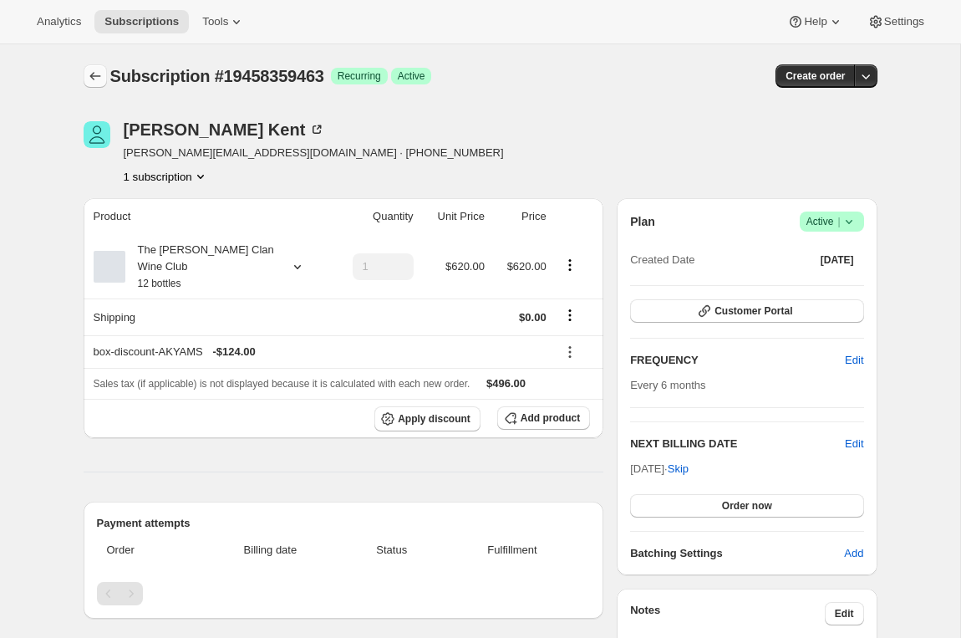
click at [94, 71] on icon "Subscriptions" at bounding box center [95, 76] width 17 height 17
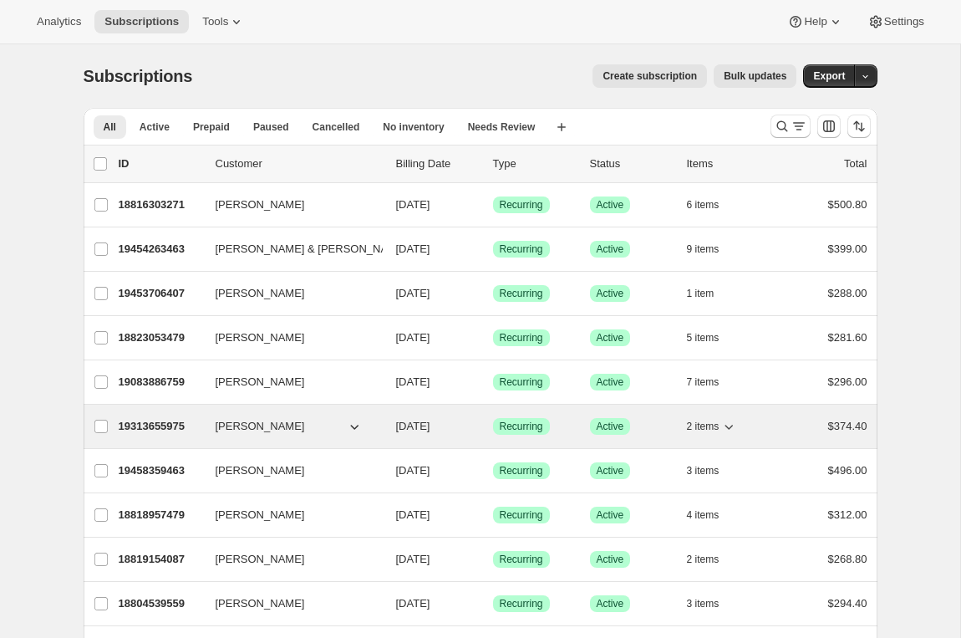
click at [143, 420] on p "19313655975" at bounding box center [161, 426] width 84 height 17
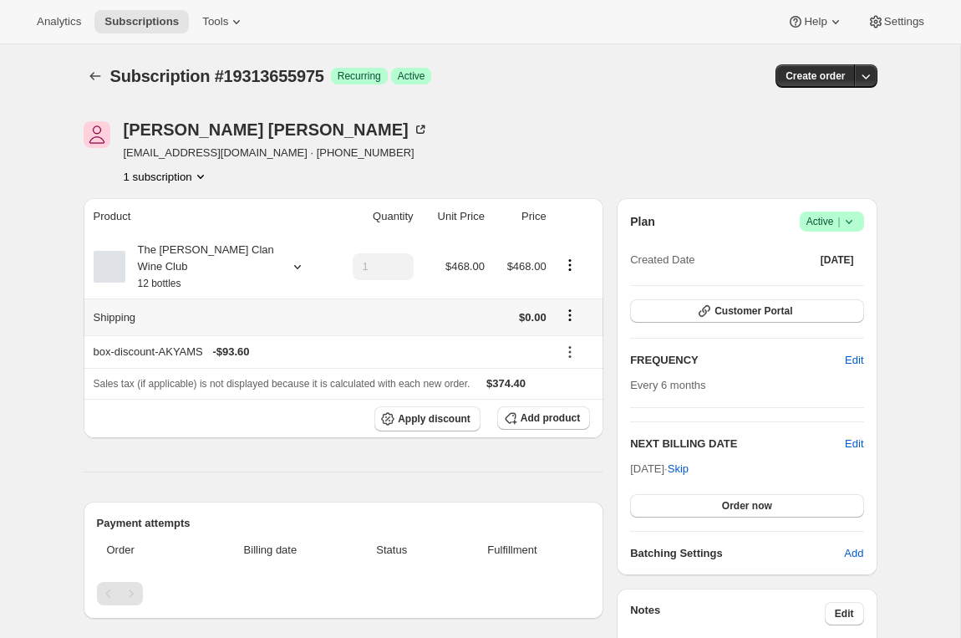
click at [573, 313] on icon "Shipping actions" at bounding box center [570, 315] width 17 height 17
click at [557, 353] on span "Edit shipping rate" at bounding box center [568, 347] width 84 height 13
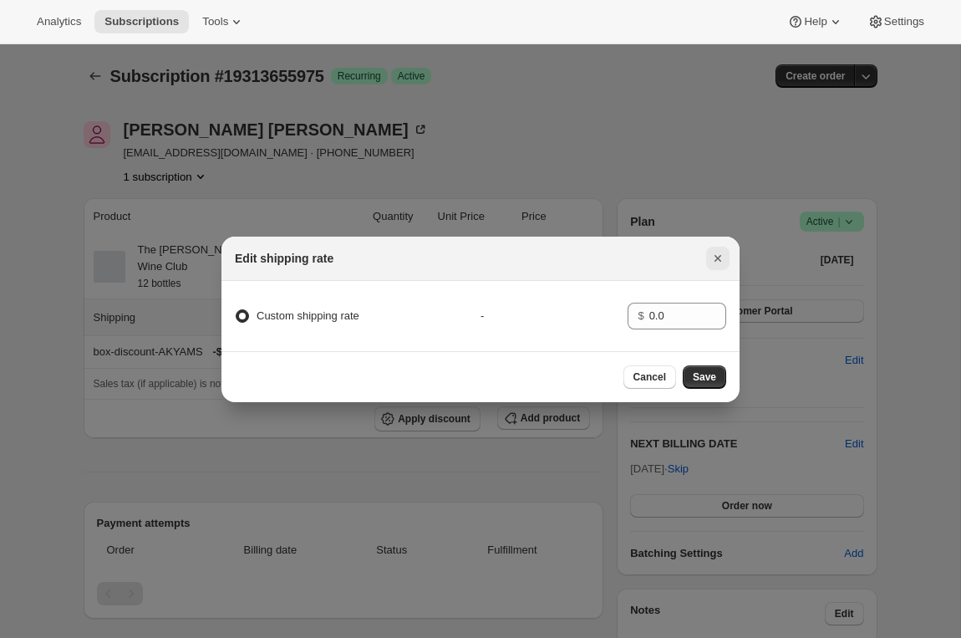
click at [716, 258] on icon "Close" at bounding box center [718, 258] width 7 height 7
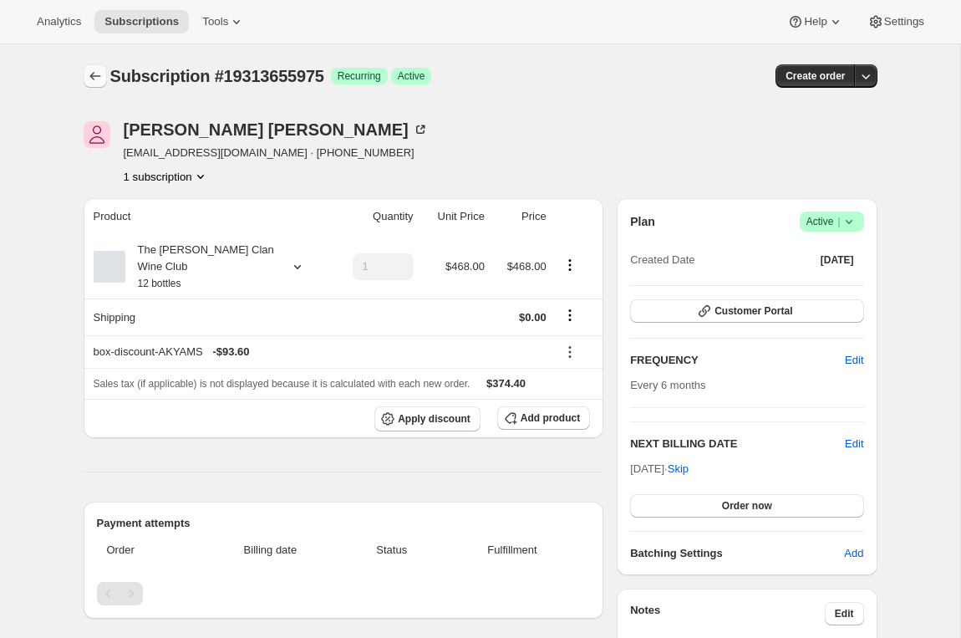
click at [89, 69] on icon "Subscriptions" at bounding box center [95, 76] width 17 height 17
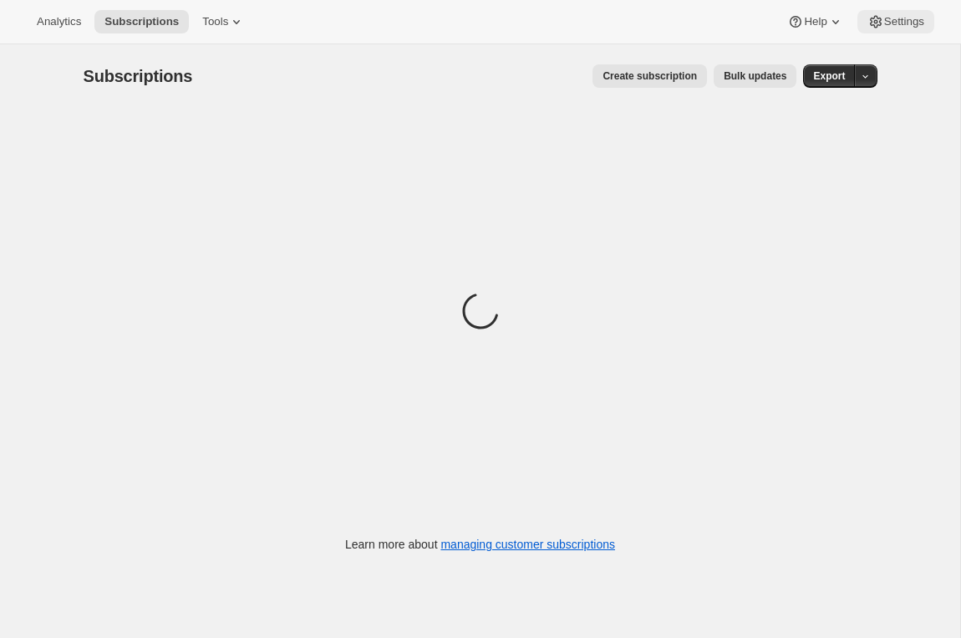
click at [903, 20] on span "Settings" at bounding box center [904, 21] width 40 height 13
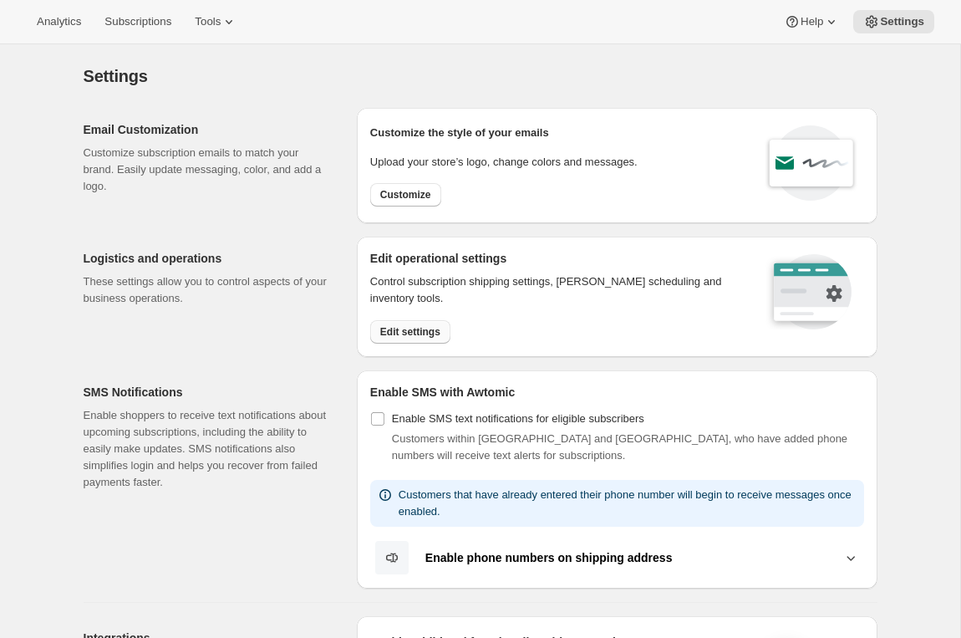
click at [407, 338] on button "Edit settings" at bounding box center [410, 331] width 80 height 23
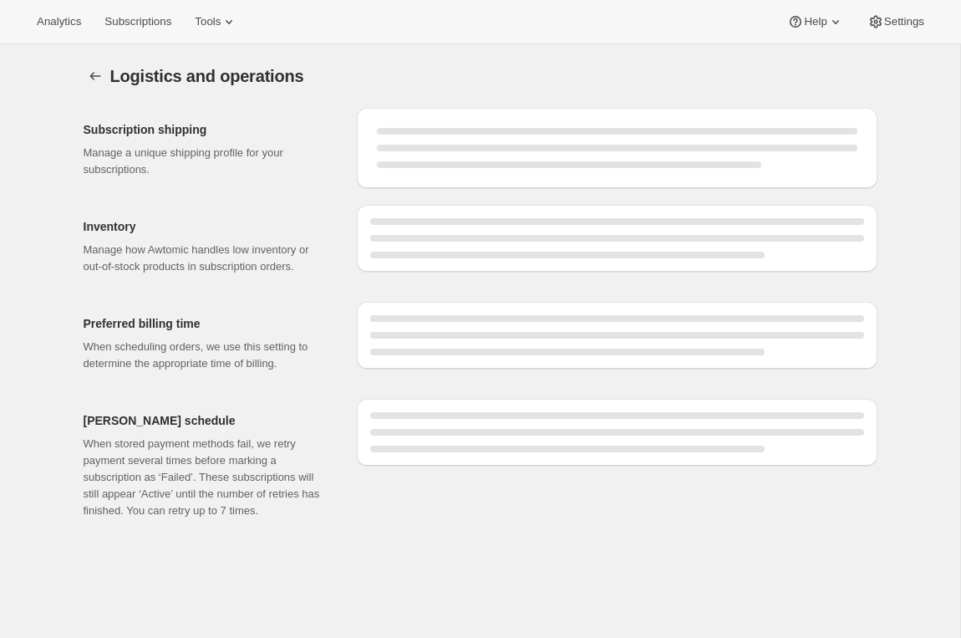
select select "DAY"
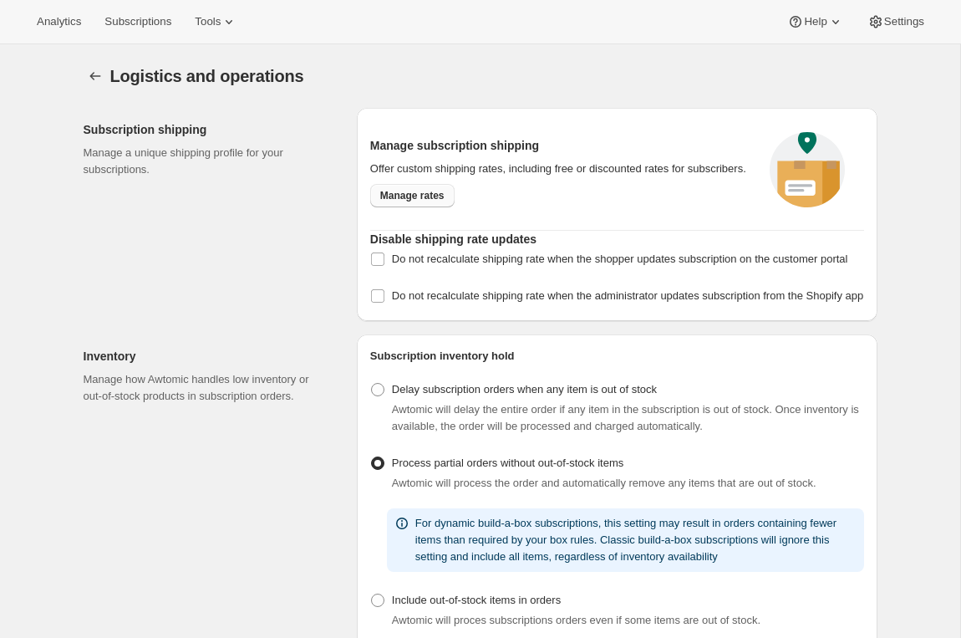
click at [438, 202] on span "Manage rates" at bounding box center [412, 195] width 64 height 13
